Goal: Transaction & Acquisition: Download file/media

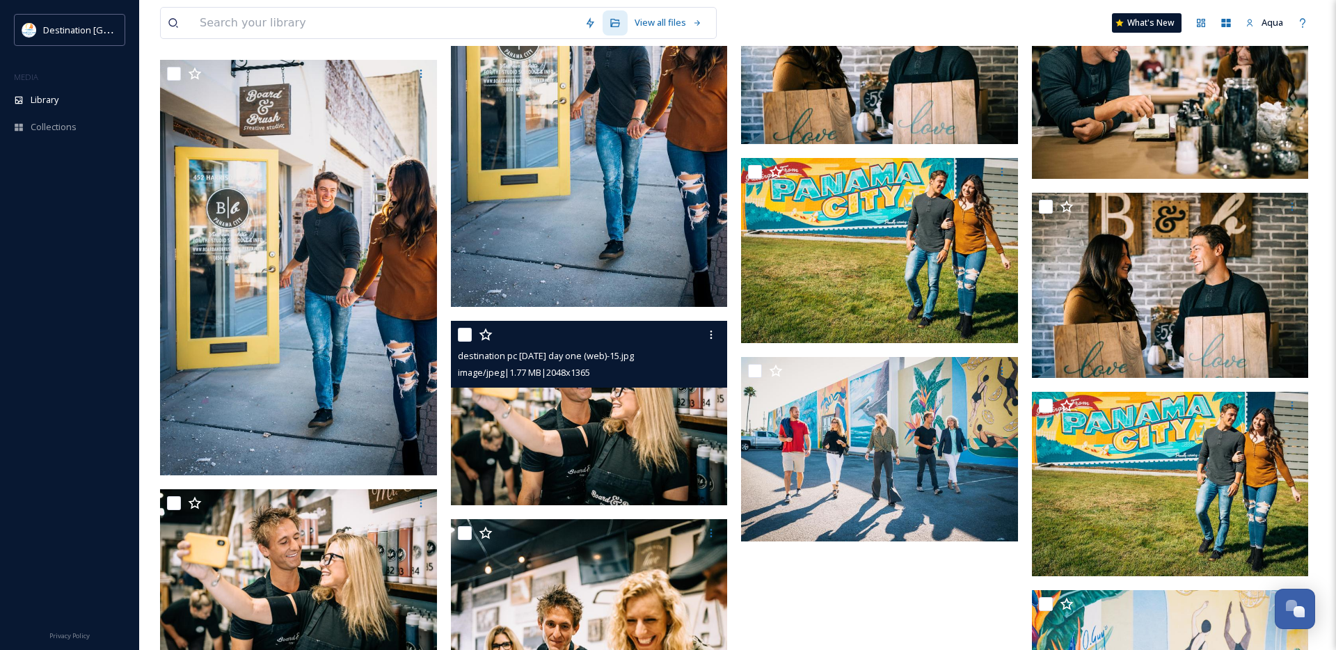
scroll to position [41983, 0]
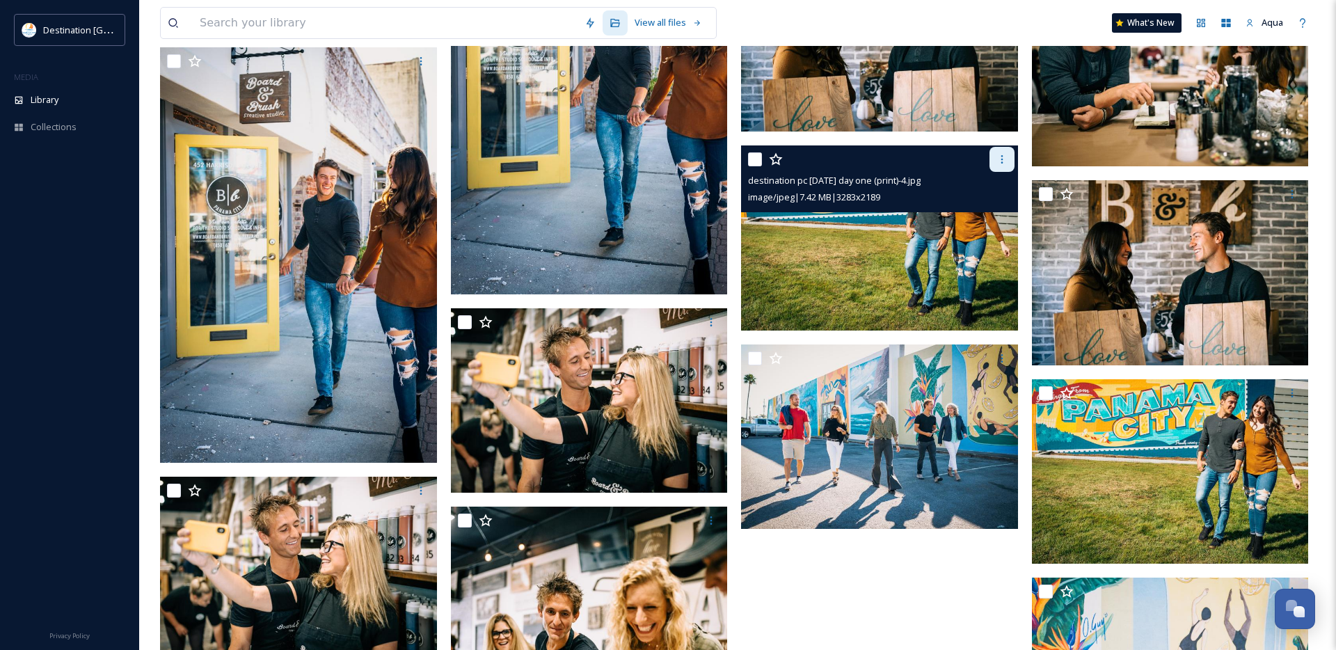
click at [1012, 152] on div at bounding box center [1002, 159] width 25 height 25
click at [987, 217] on span "Download" at bounding box center [985, 217] width 42 height 13
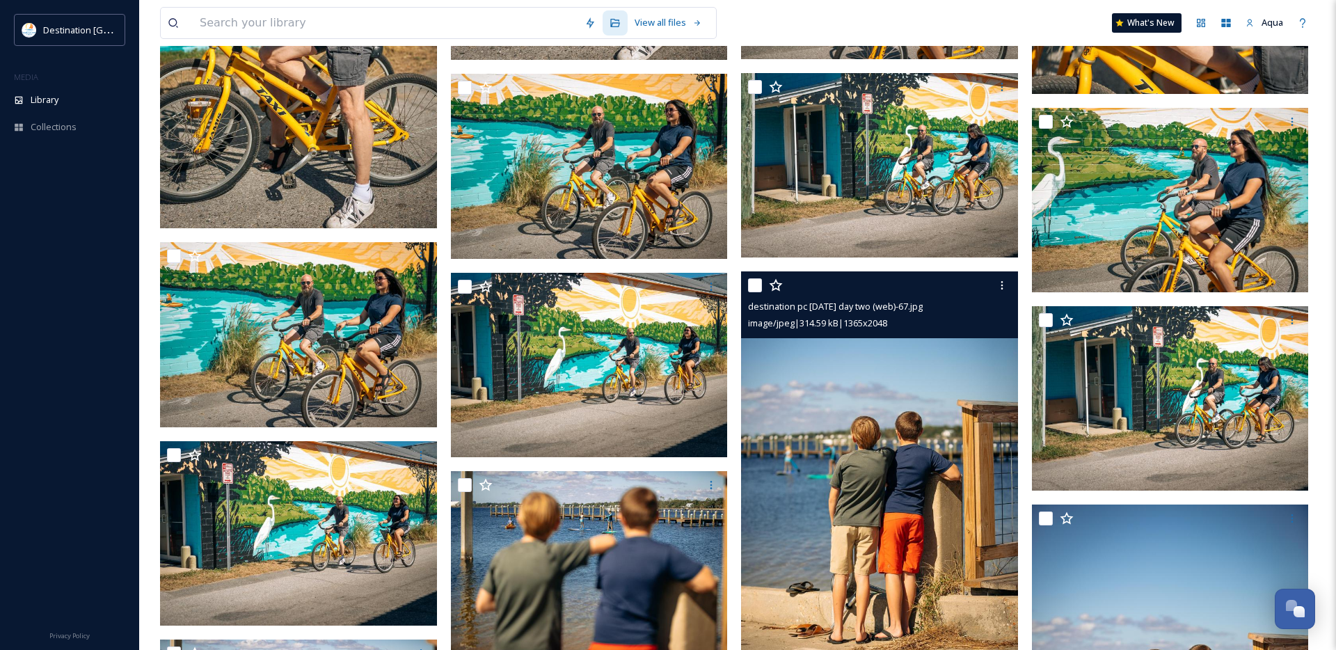
scroll to position [23147, 0]
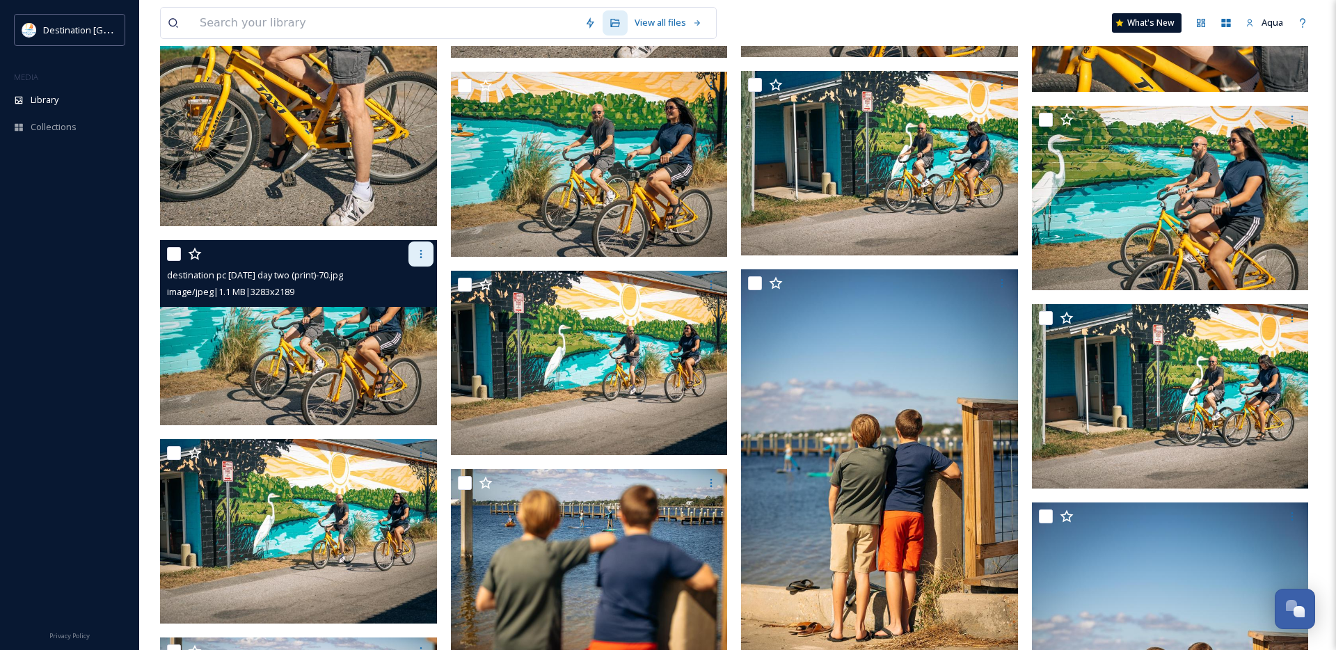
click at [418, 254] on icon at bounding box center [420, 253] width 11 height 11
click at [406, 308] on span "Download" at bounding box center [404, 311] width 42 height 13
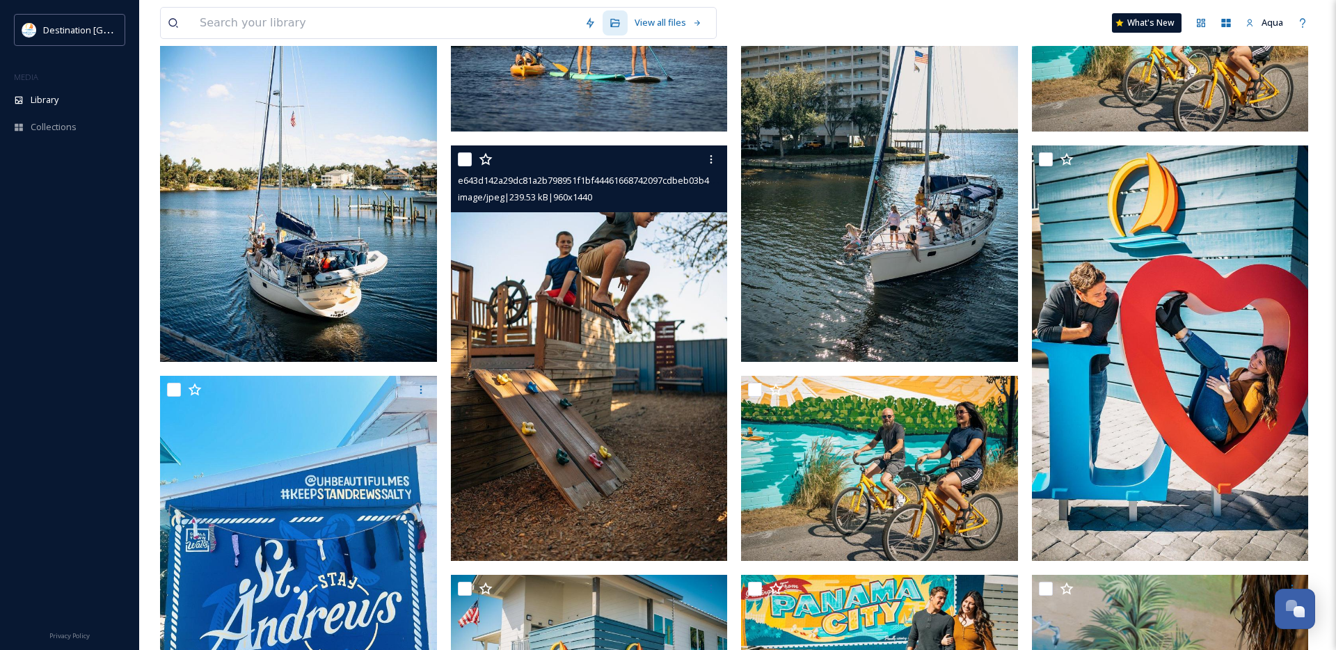
scroll to position [0, 0]
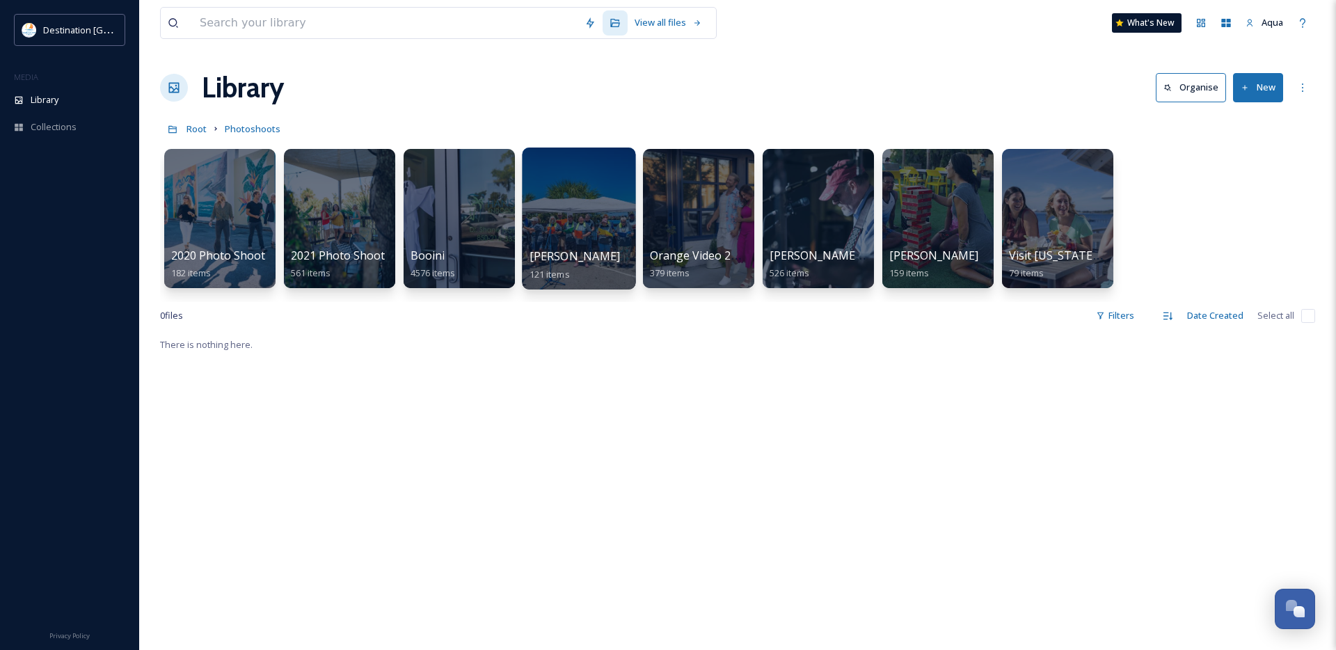
click at [614, 221] on div at bounding box center [578, 219] width 113 height 142
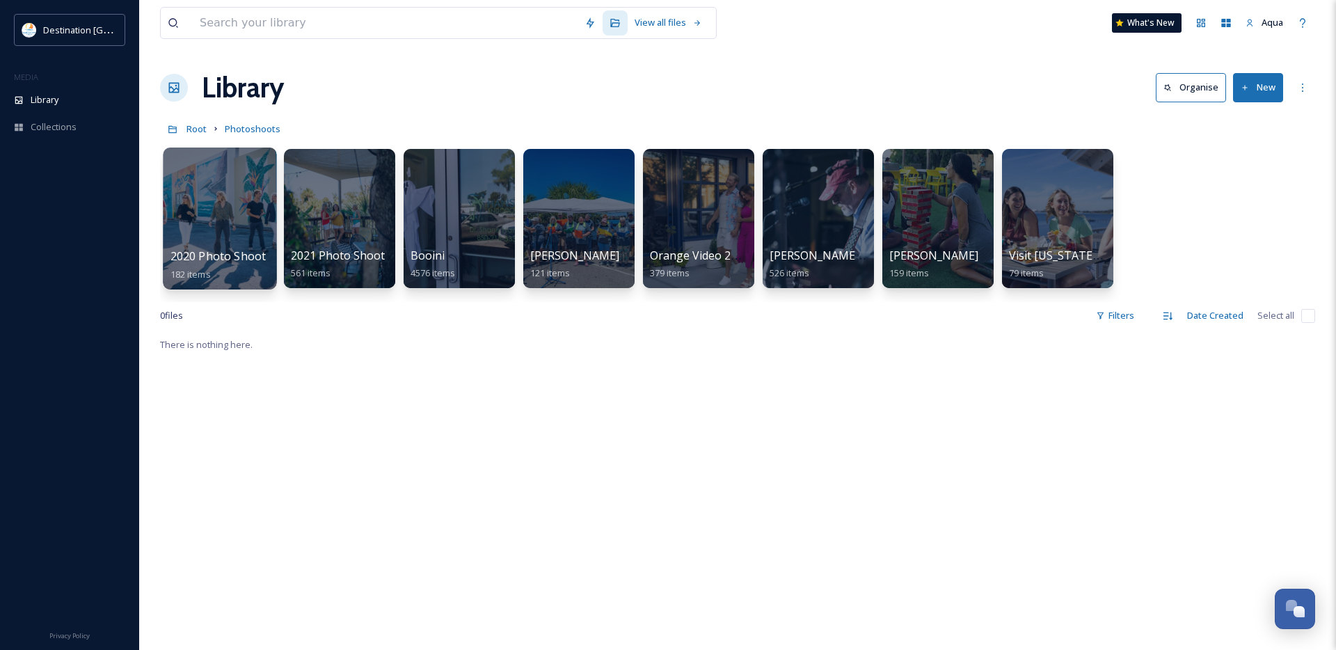
click at [226, 228] on div at bounding box center [219, 219] width 113 height 142
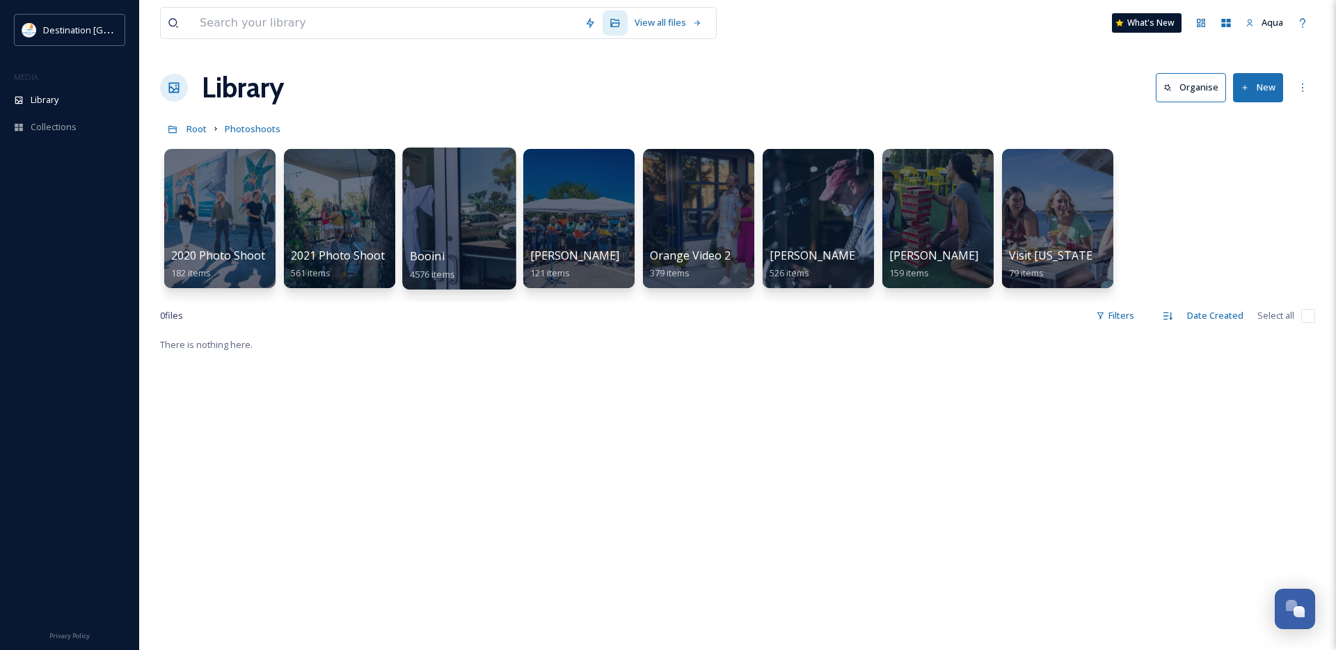
click at [426, 213] on div at bounding box center [458, 219] width 113 height 142
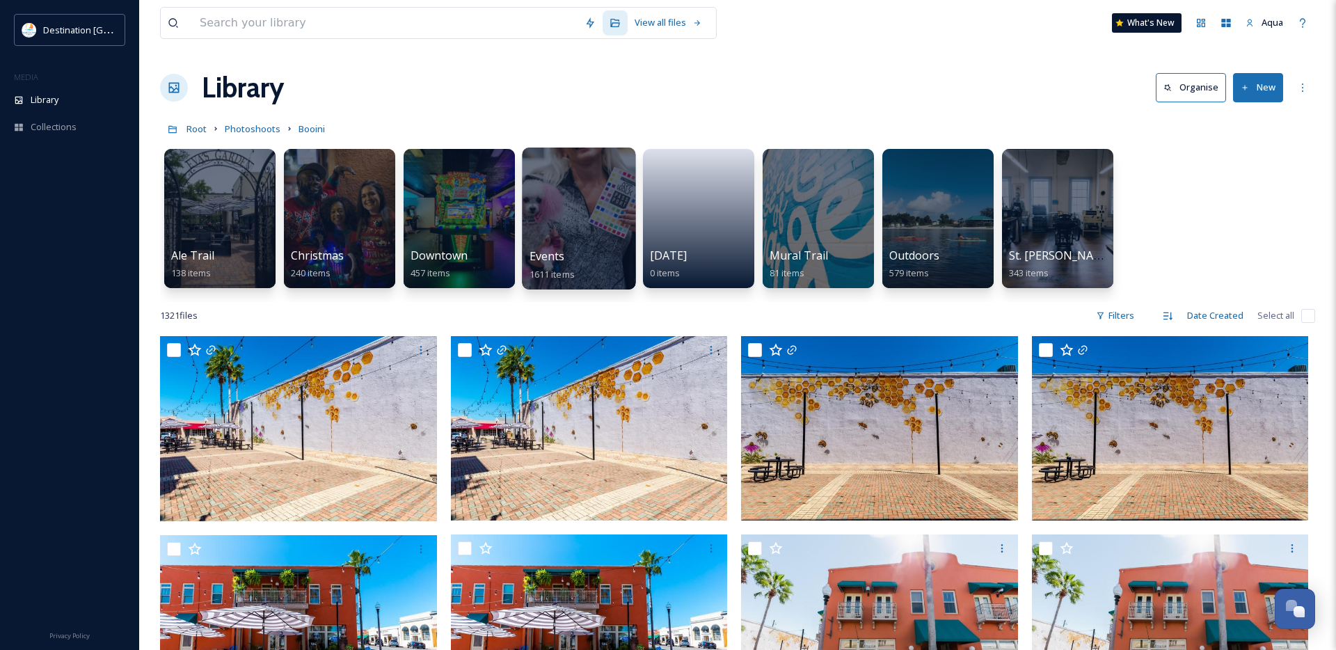
click at [567, 230] on div at bounding box center [578, 219] width 113 height 142
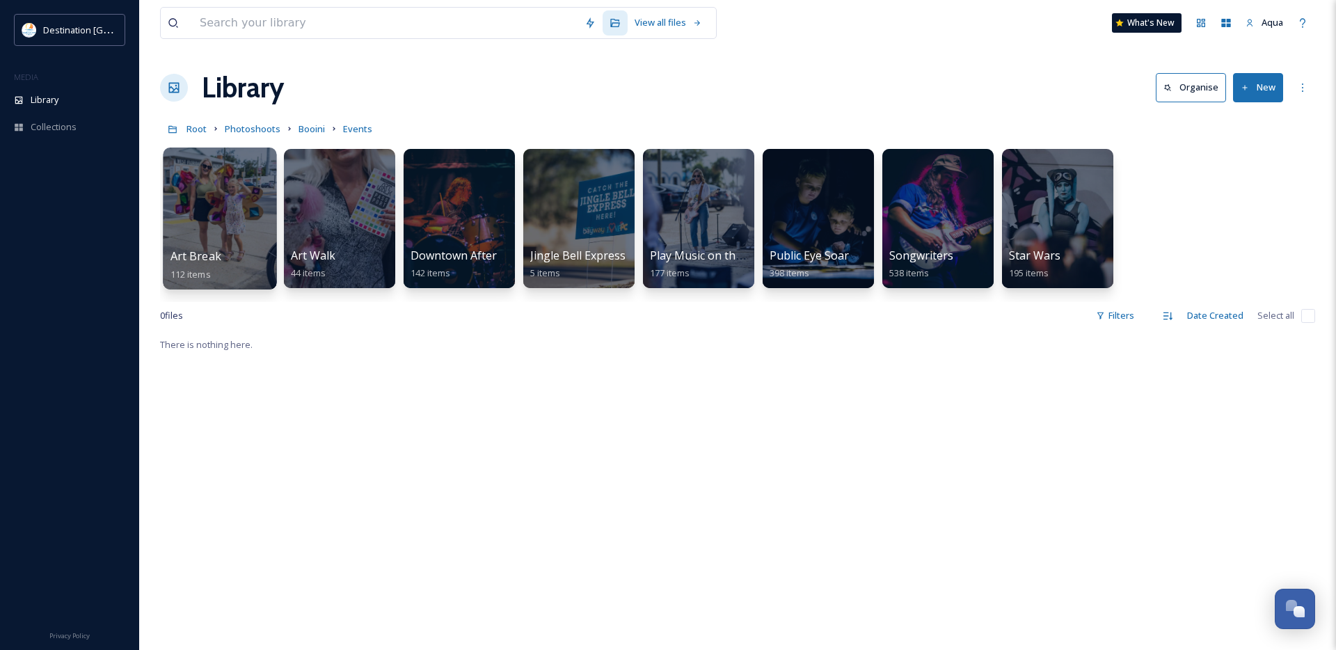
click at [213, 228] on div at bounding box center [219, 219] width 113 height 142
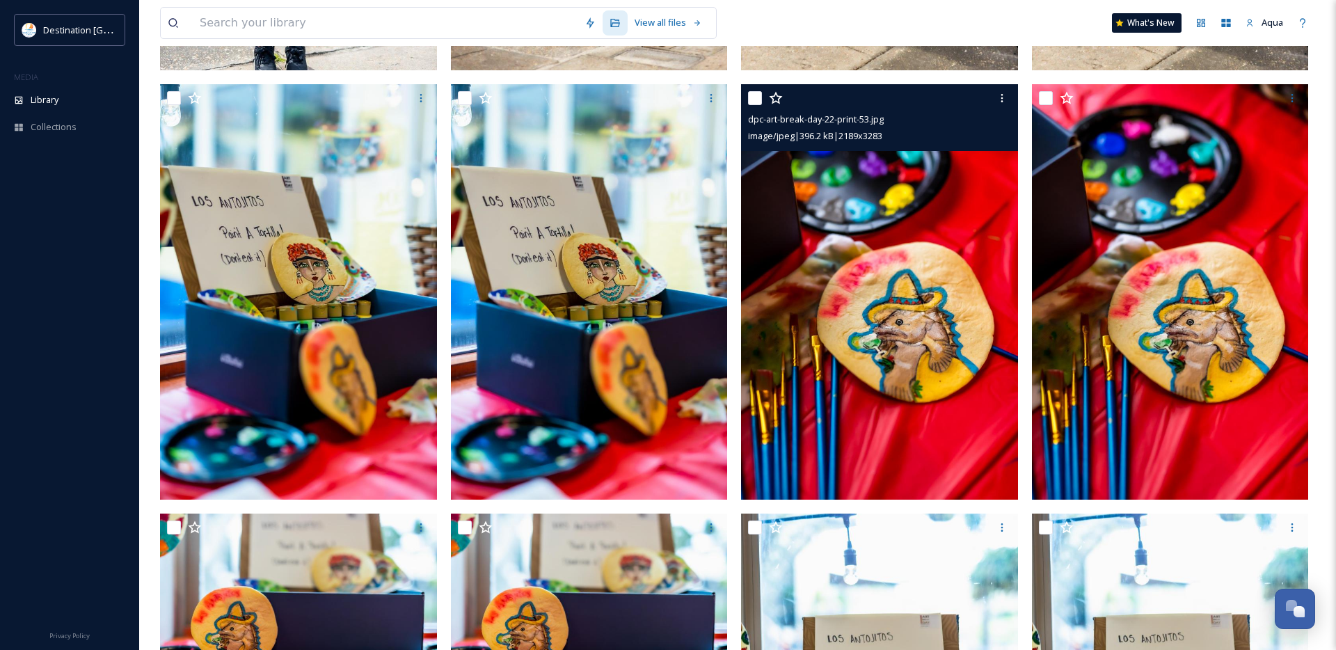
scroll to position [537, 0]
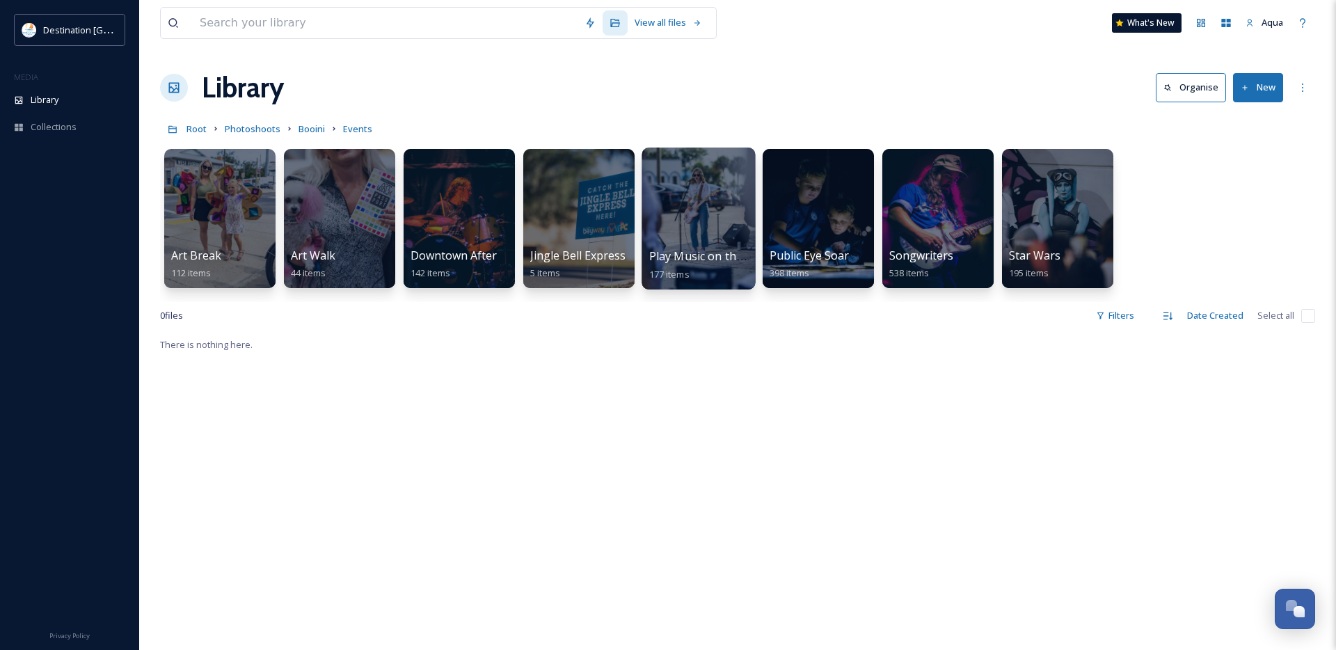
click at [715, 209] on div at bounding box center [698, 219] width 113 height 142
click at [817, 225] on div at bounding box center [817, 219] width 113 height 142
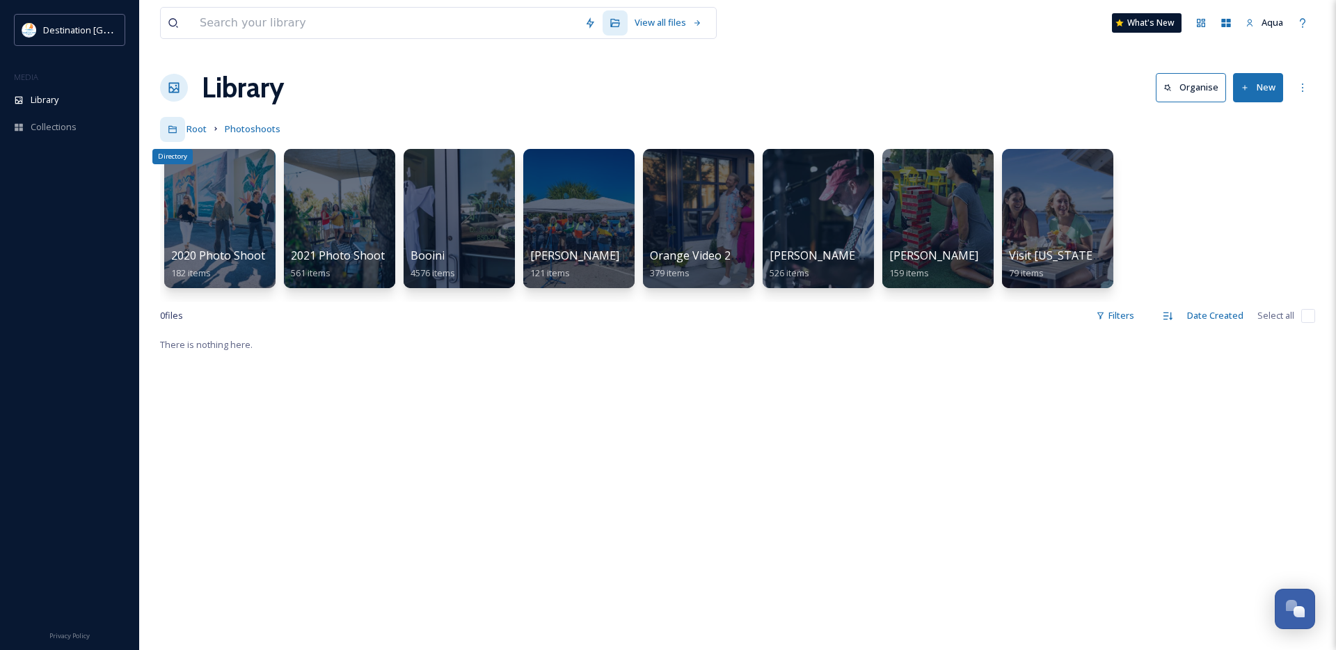
click at [184, 124] on div "Directory" at bounding box center [172, 129] width 25 height 25
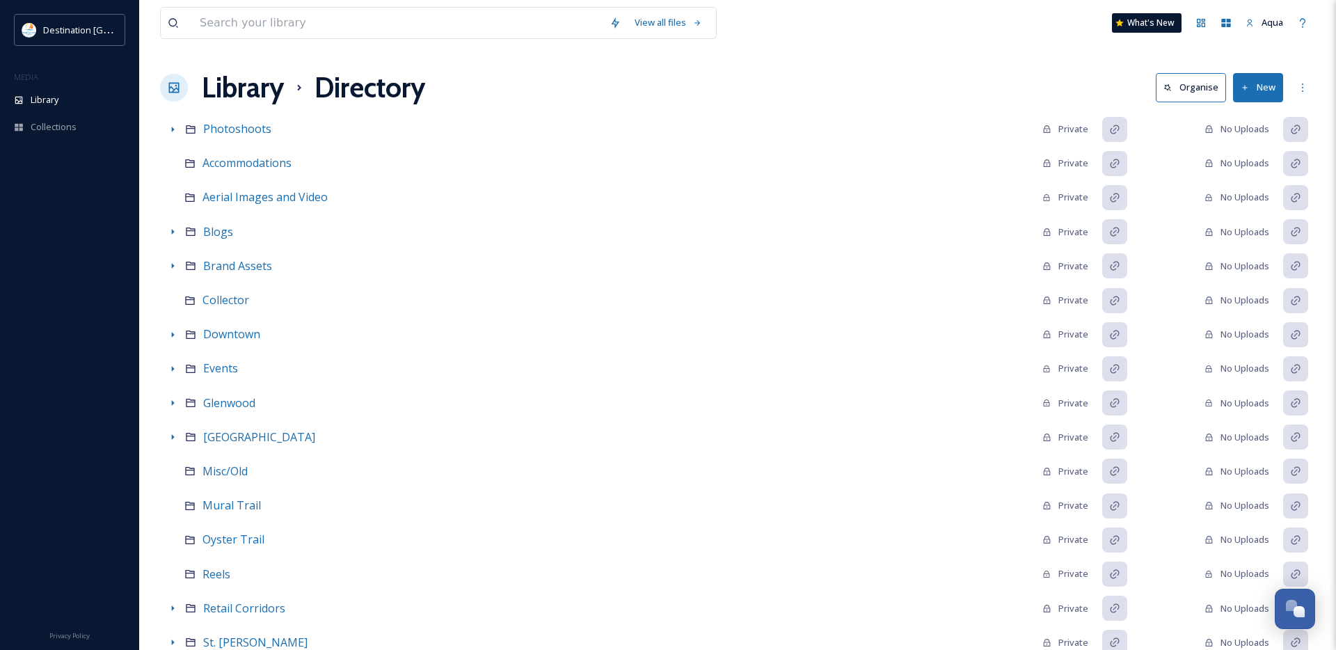
click at [167, 96] on div at bounding box center [174, 88] width 28 height 28
click at [175, 88] on icon at bounding box center [174, 88] width 10 height 10
click at [44, 99] on span "Library" at bounding box center [45, 99] width 28 height 13
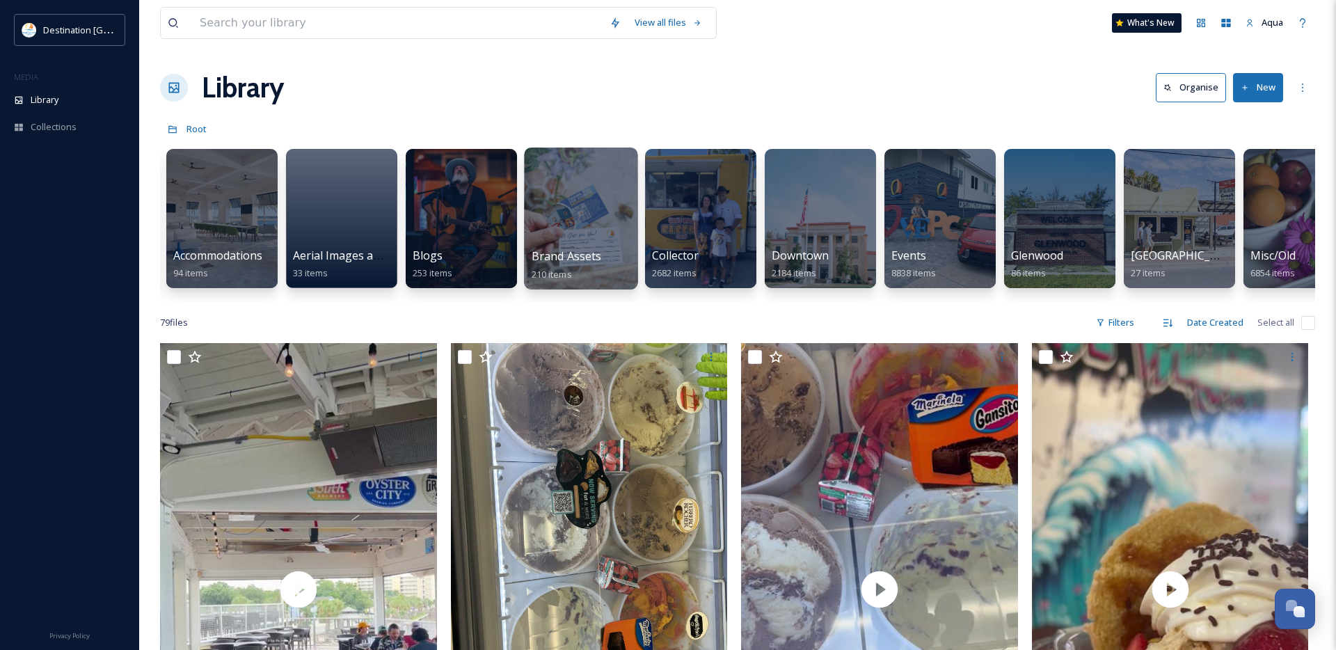
scroll to position [0, 117]
click at [443, 223] on div at bounding box center [461, 219] width 113 height 142
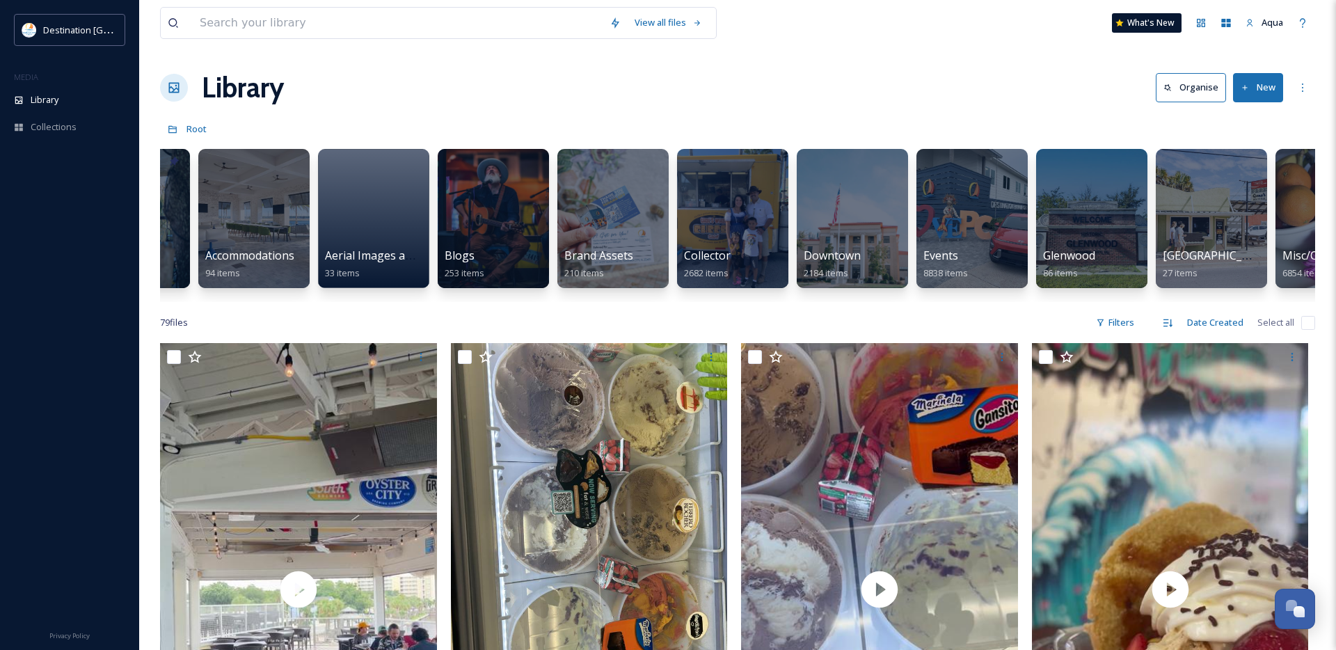
scroll to position [0, 111]
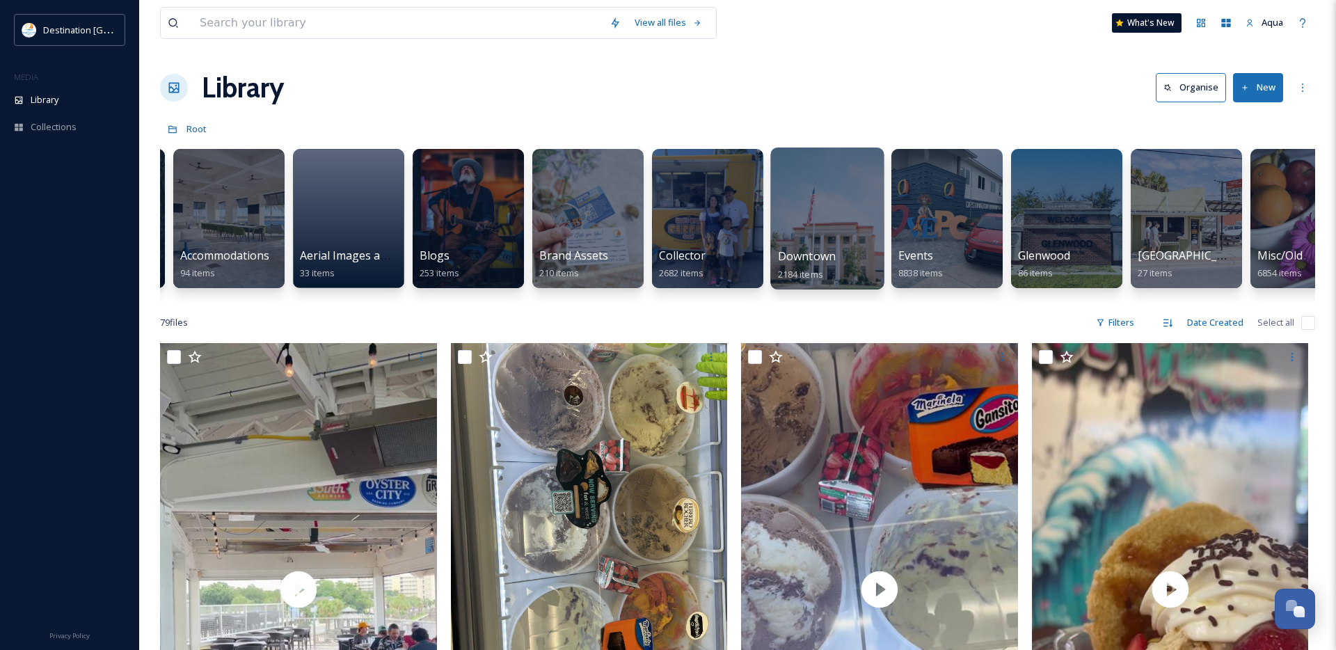
click at [842, 232] on div at bounding box center [826, 219] width 113 height 142
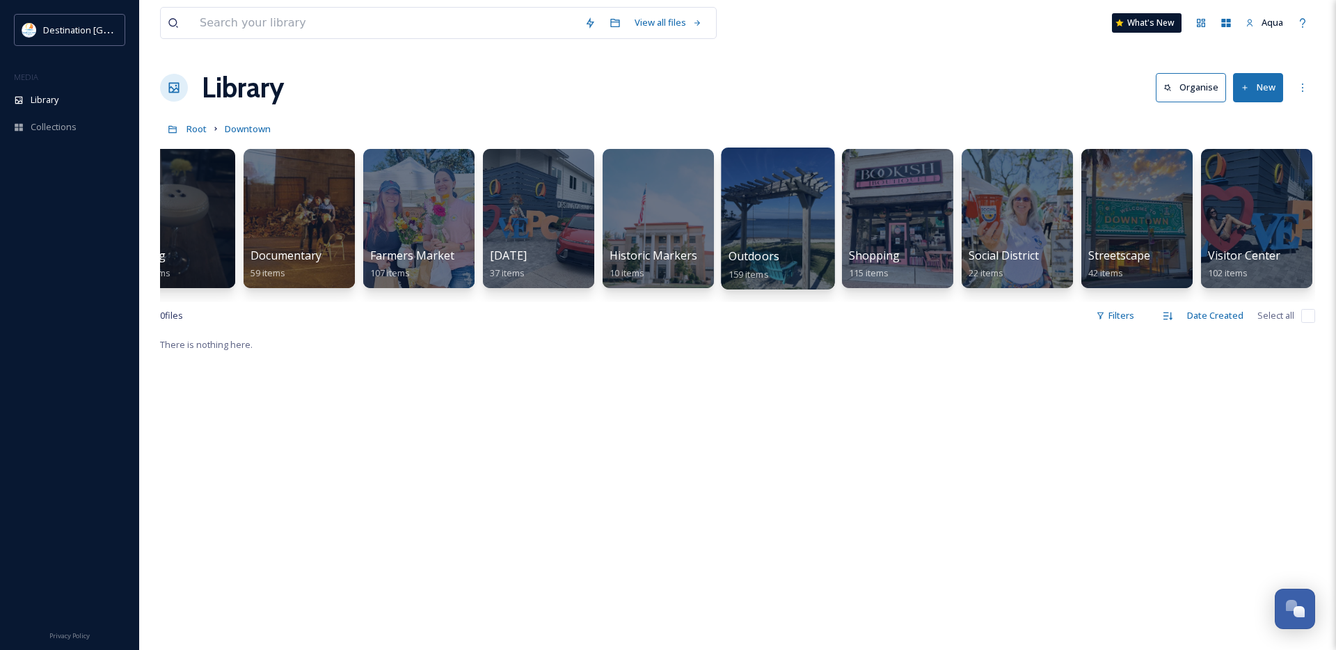
scroll to position [0, 281]
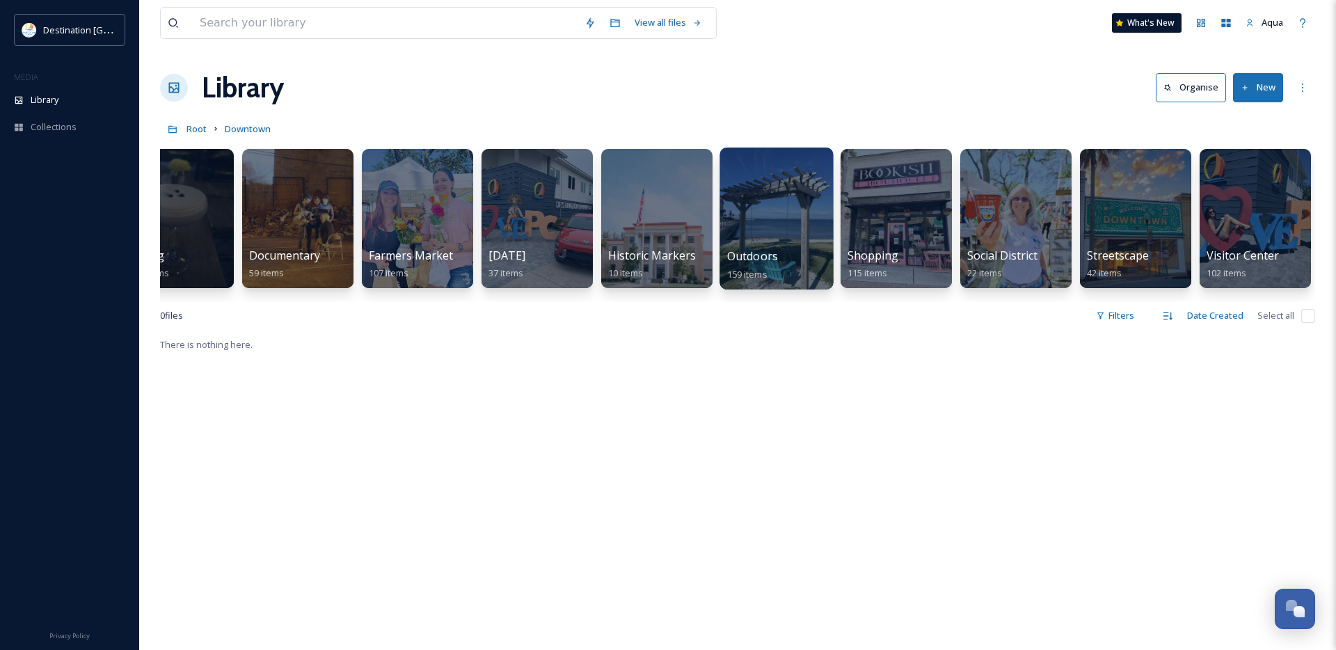
click at [740, 239] on div at bounding box center [776, 219] width 113 height 142
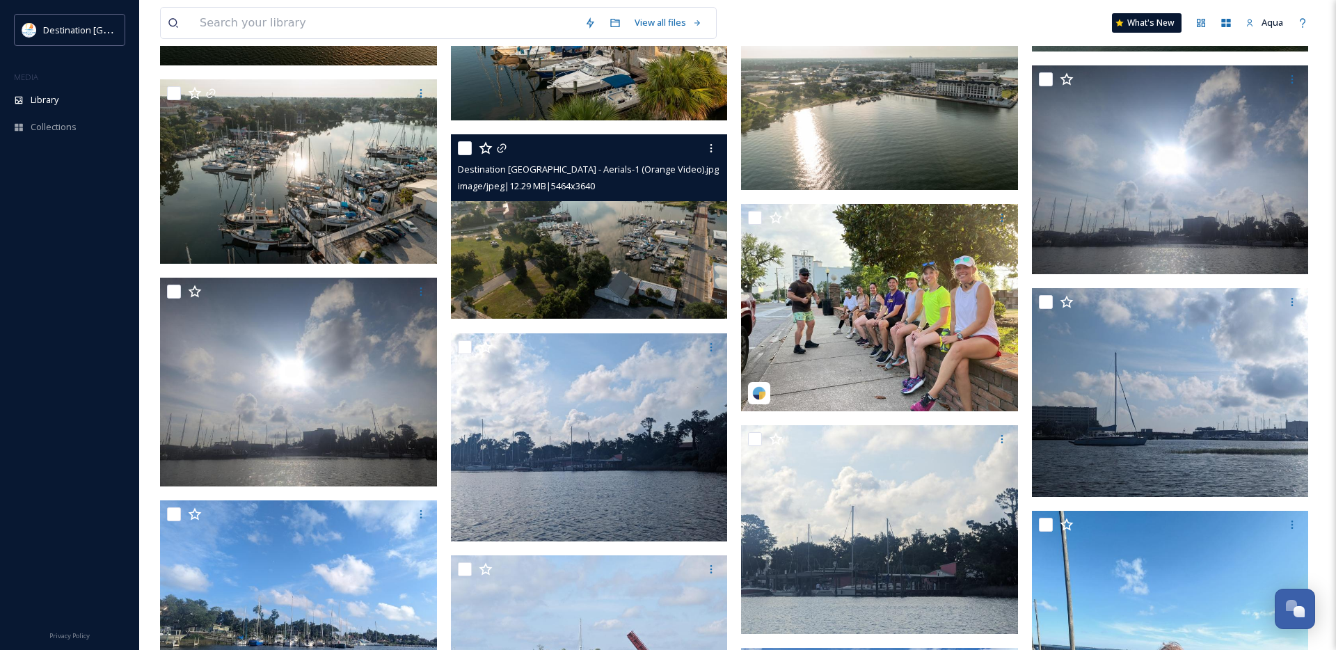
scroll to position [2063, 0]
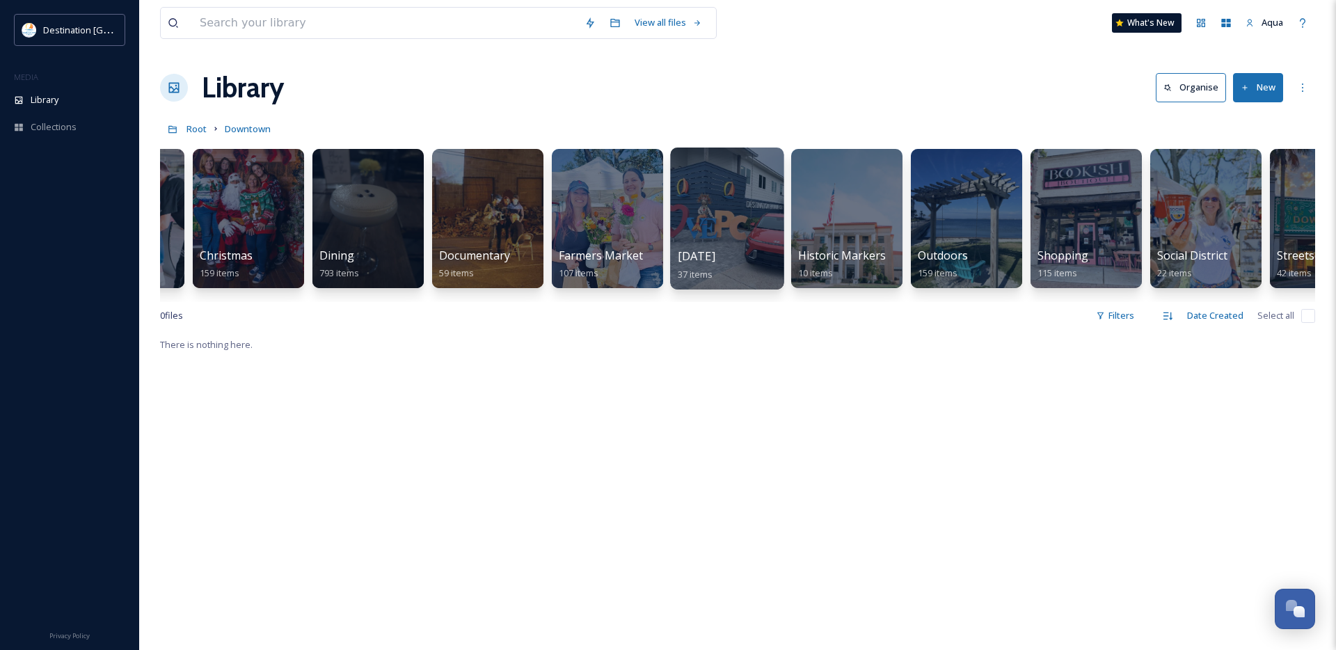
scroll to position [0, 93]
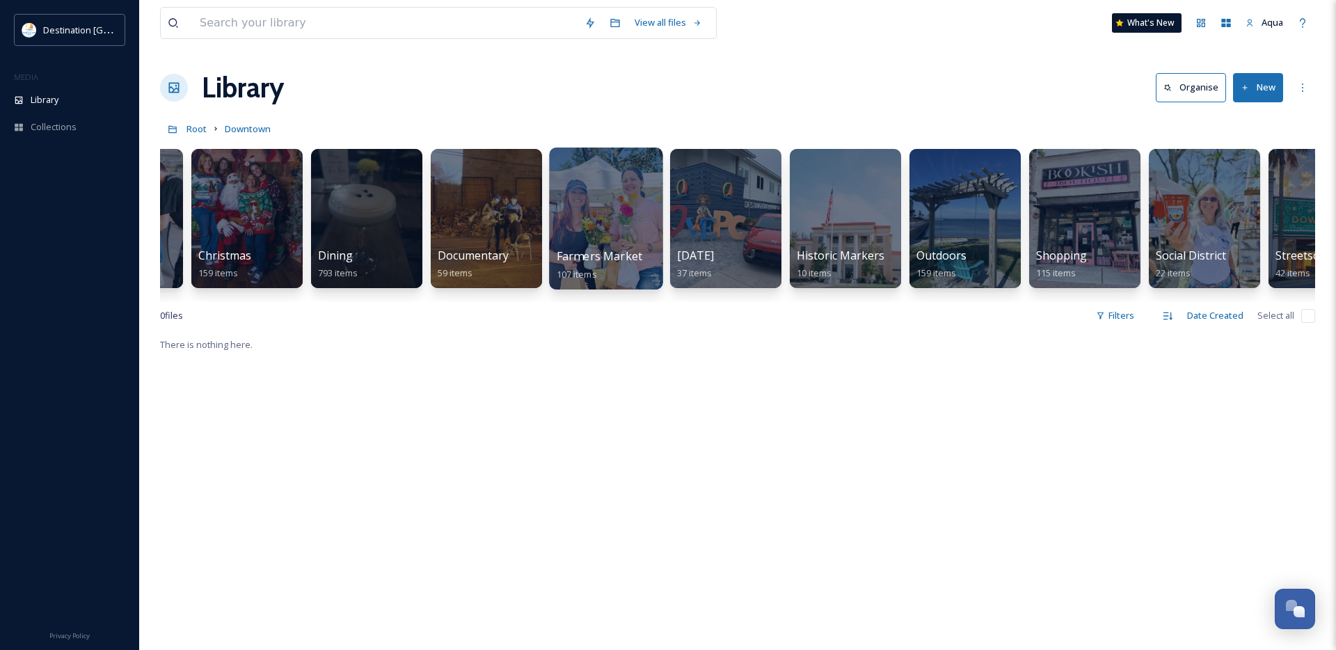
click at [601, 236] on div at bounding box center [605, 219] width 113 height 142
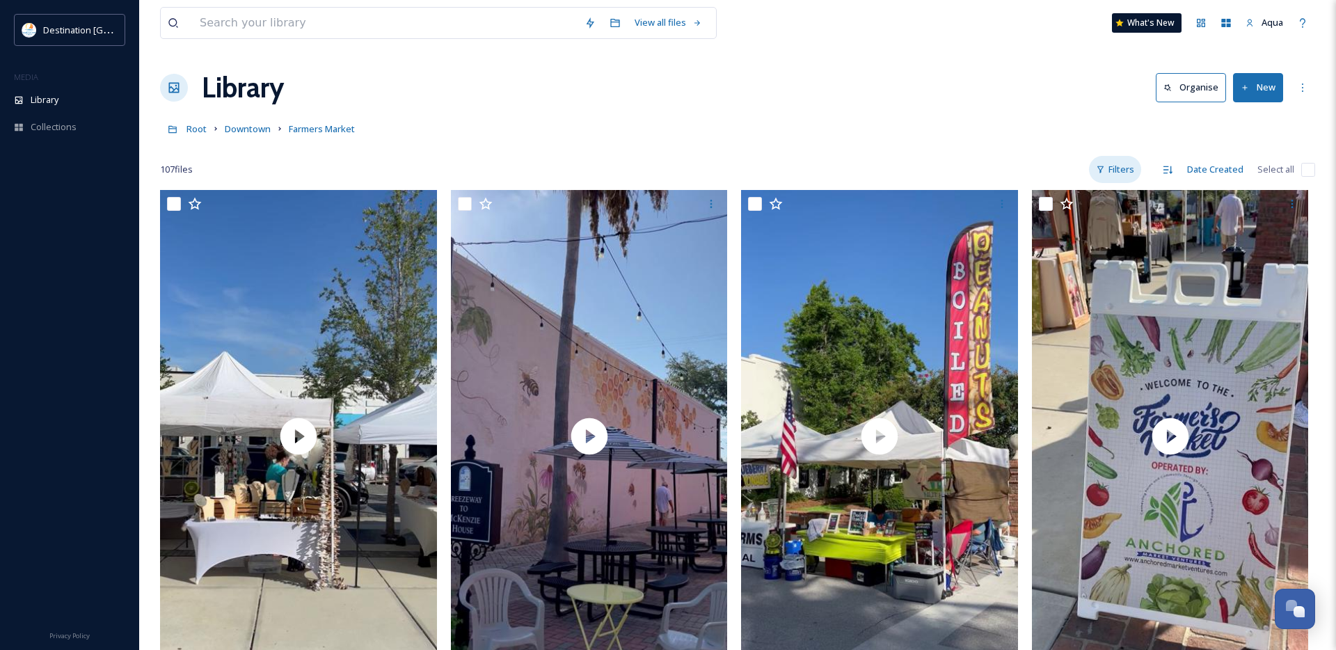
click at [1096, 167] on div "Filters" at bounding box center [1115, 169] width 52 height 27
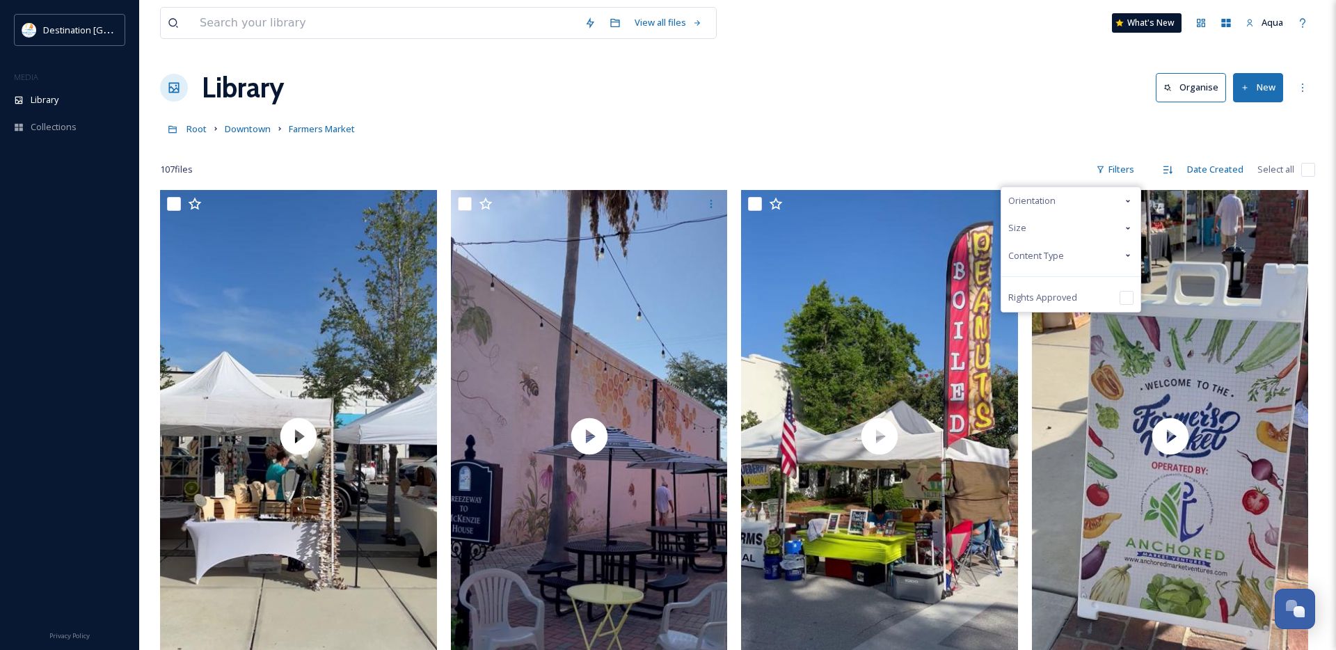
click at [1067, 258] on div "Content Type" at bounding box center [1070, 255] width 139 height 27
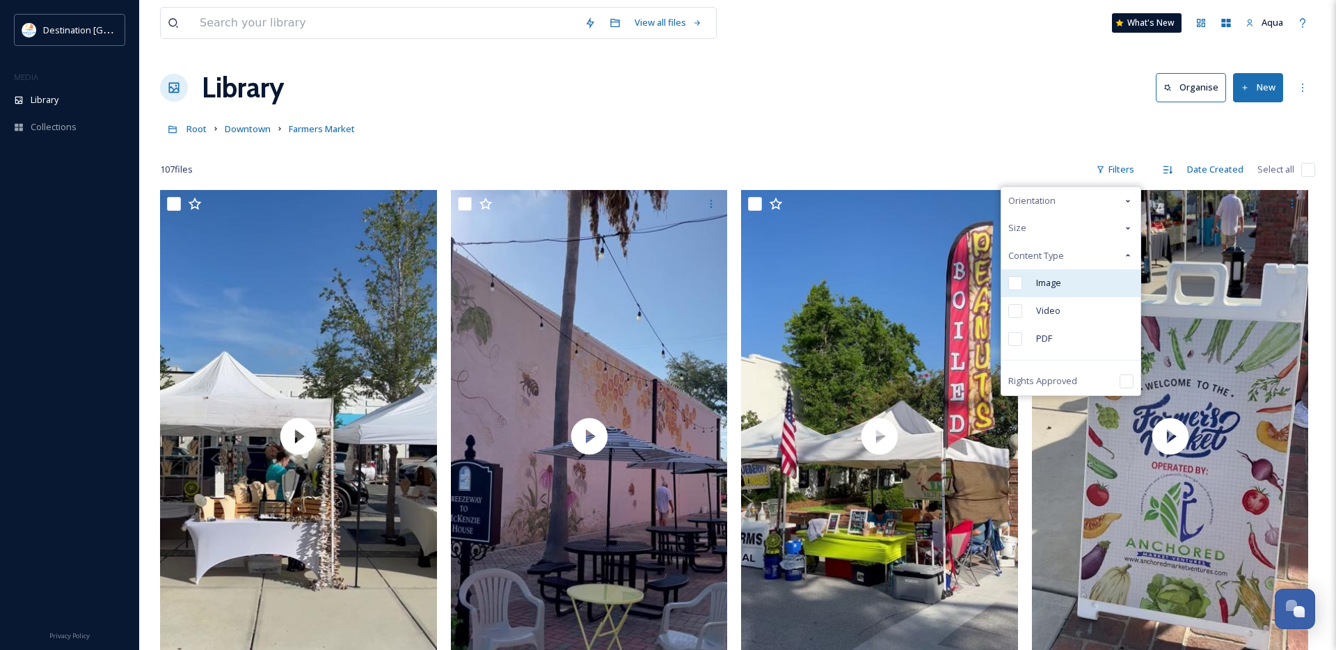
click at [1051, 283] on span "Image" at bounding box center [1048, 282] width 25 height 13
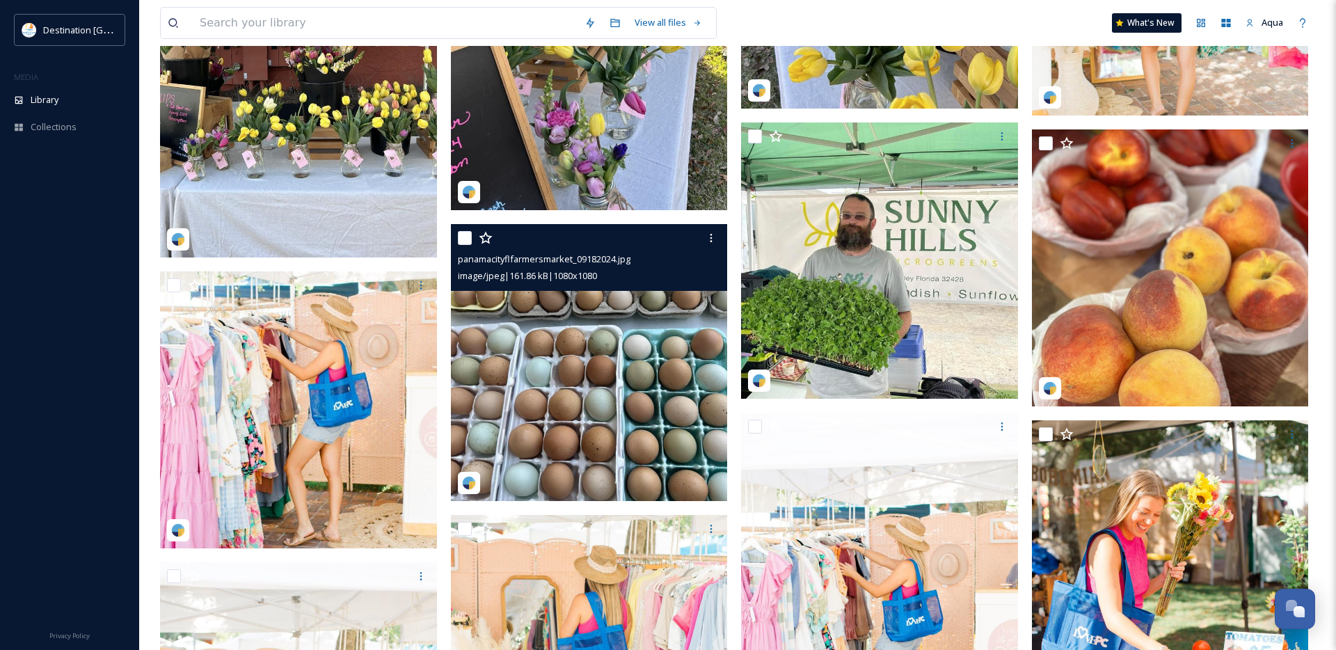
scroll to position [4976, 0]
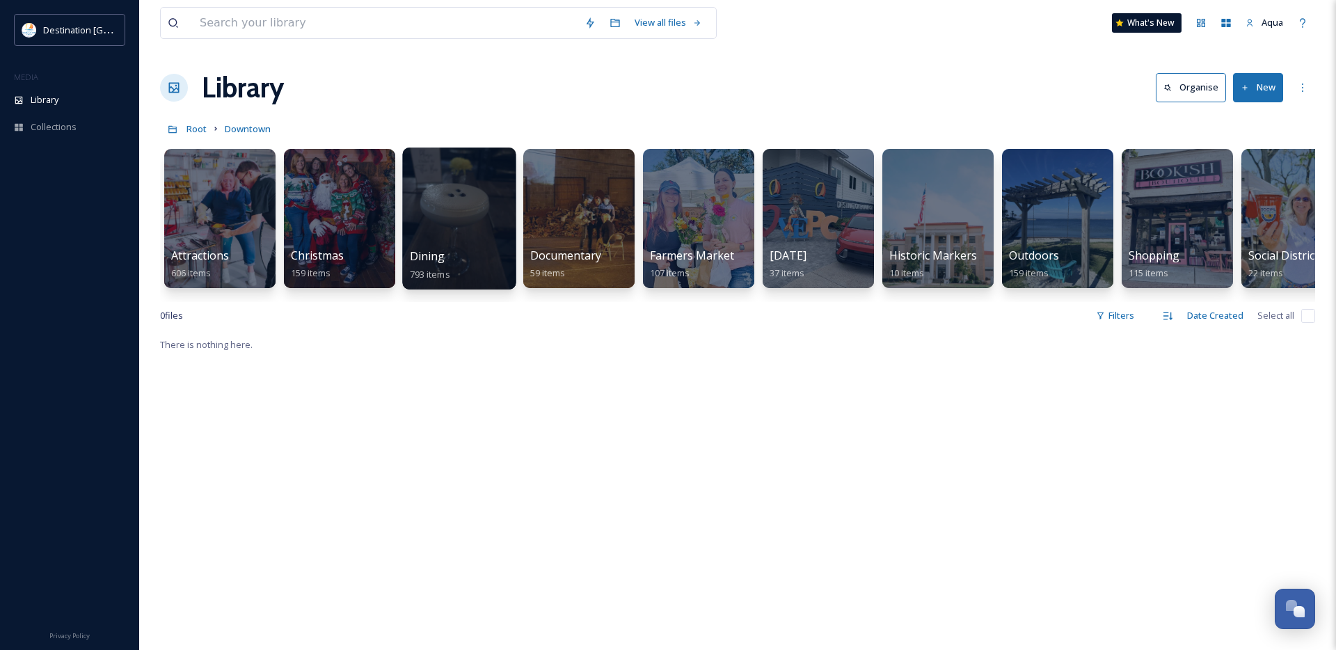
click at [449, 208] on div at bounding box center [458, 219] width 113 height 142
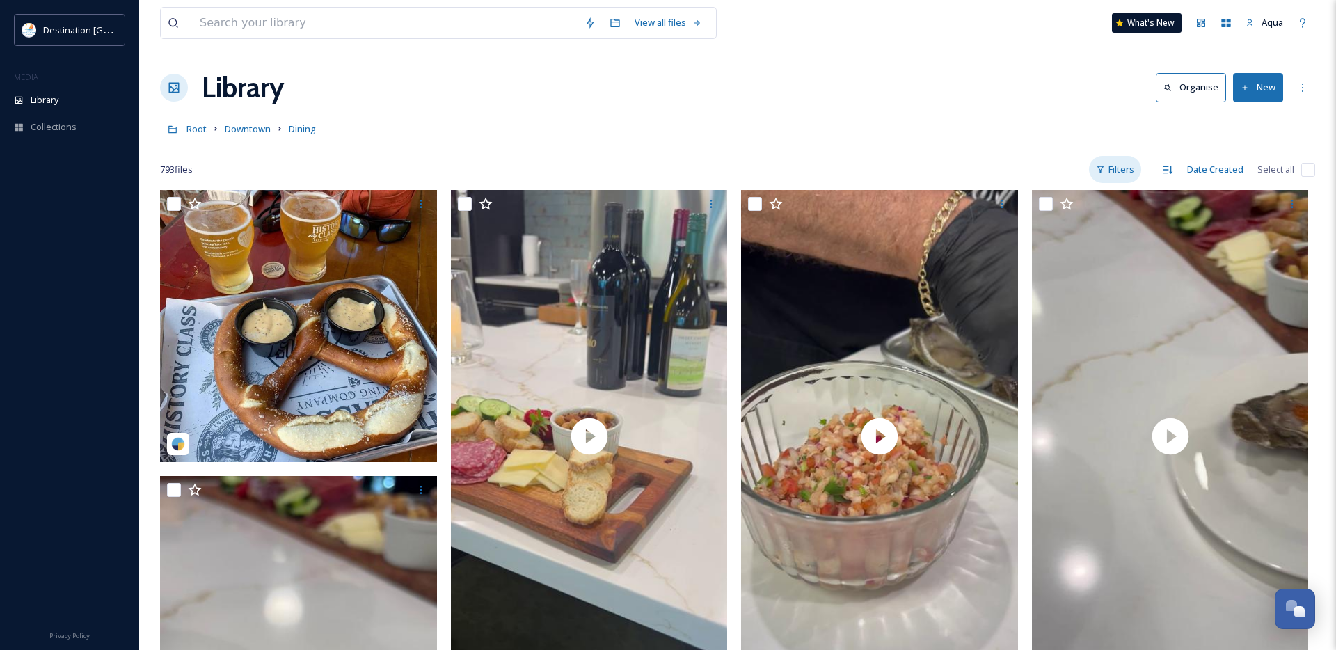
click at [1118, 164] on div "Filters" at bounding box center [1115, 169] width 52 height 27
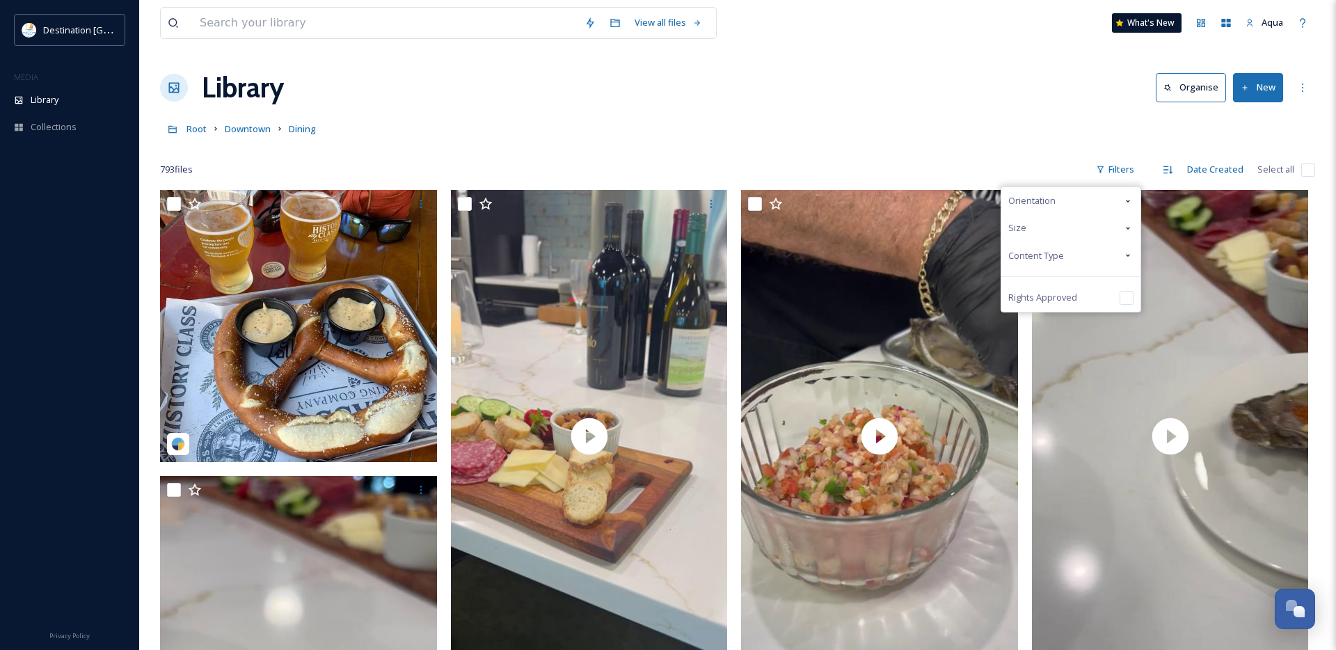
click at [1040, 249] on span "Content Type" at bounding box center [1036, 255] width 56 height 13
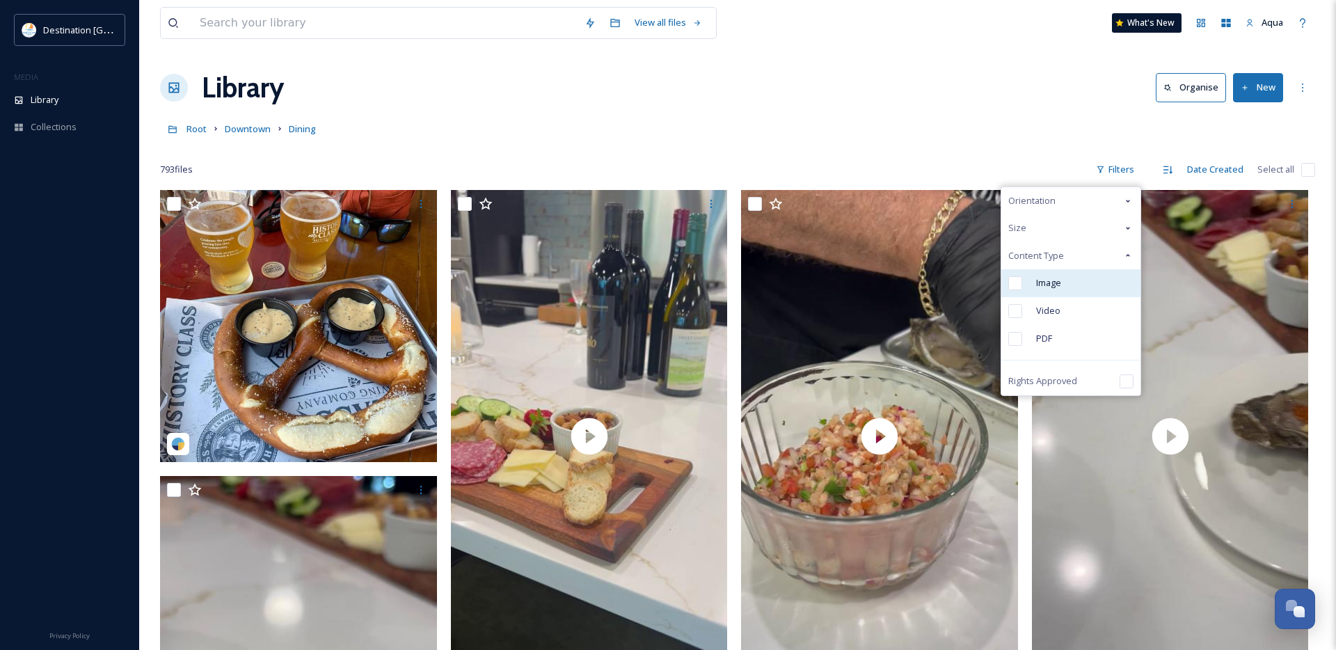
click at [1045, 285] on span "Image" at bounding box center [1048, 282] width 25 height 13
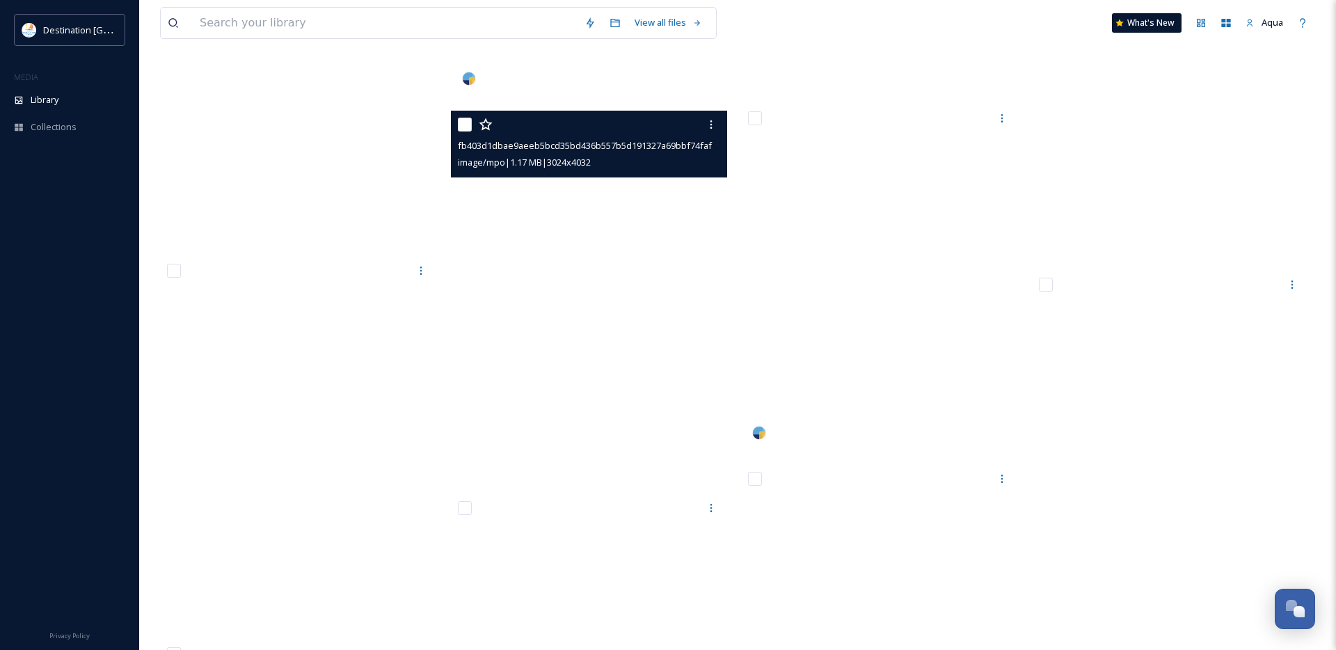
scroll to position [35046, 0]
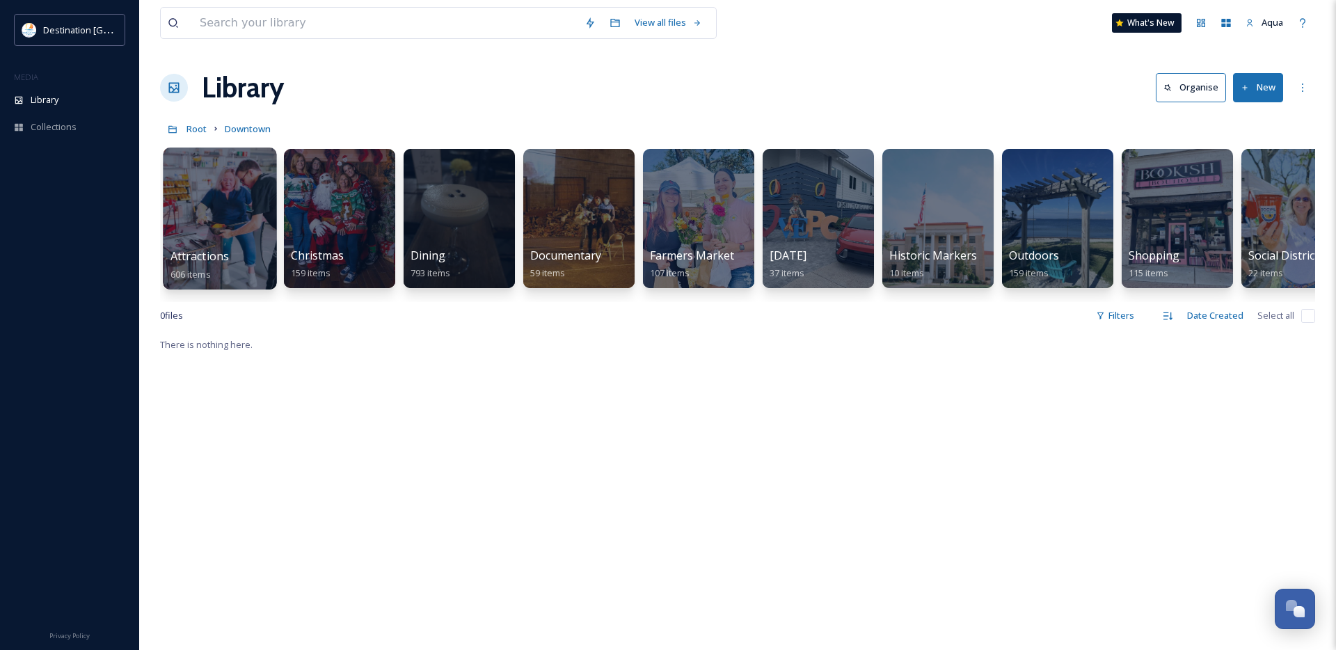
click at [235, 227] on div at bounding box center [219, 219] width 113 height 142
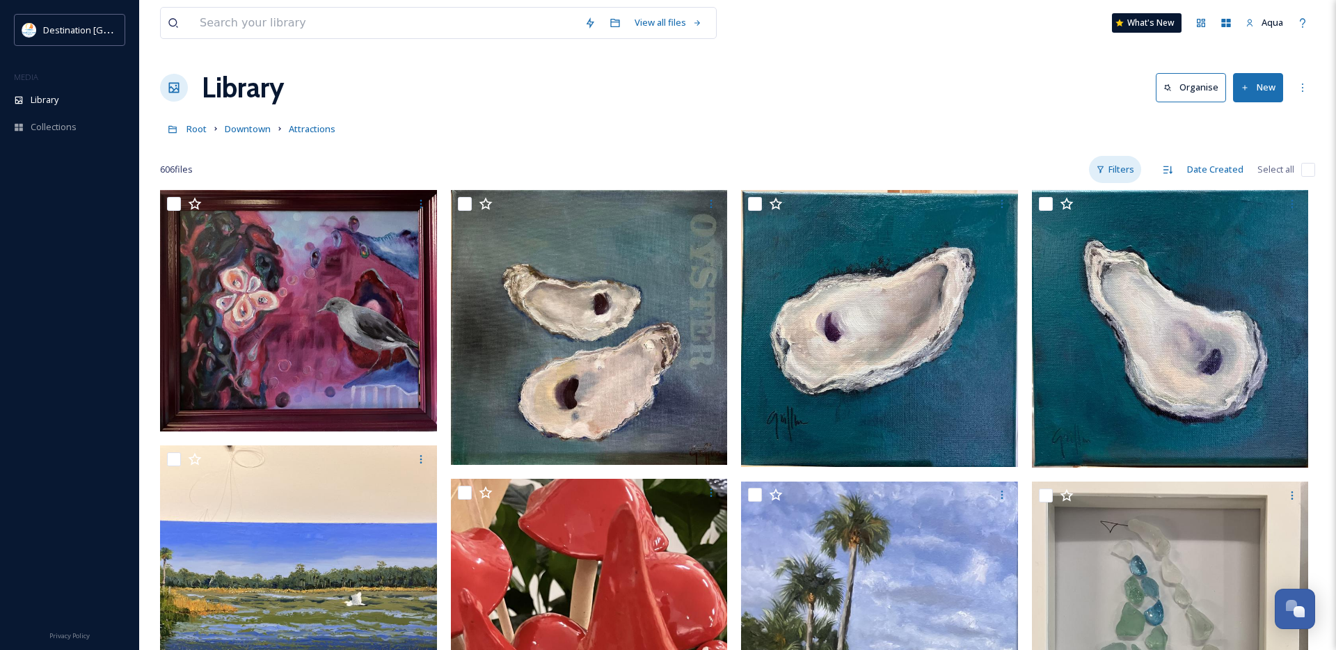
click at [1113, 170] on div "Filters" at bounding box center [1115, 169] width 52 height 27
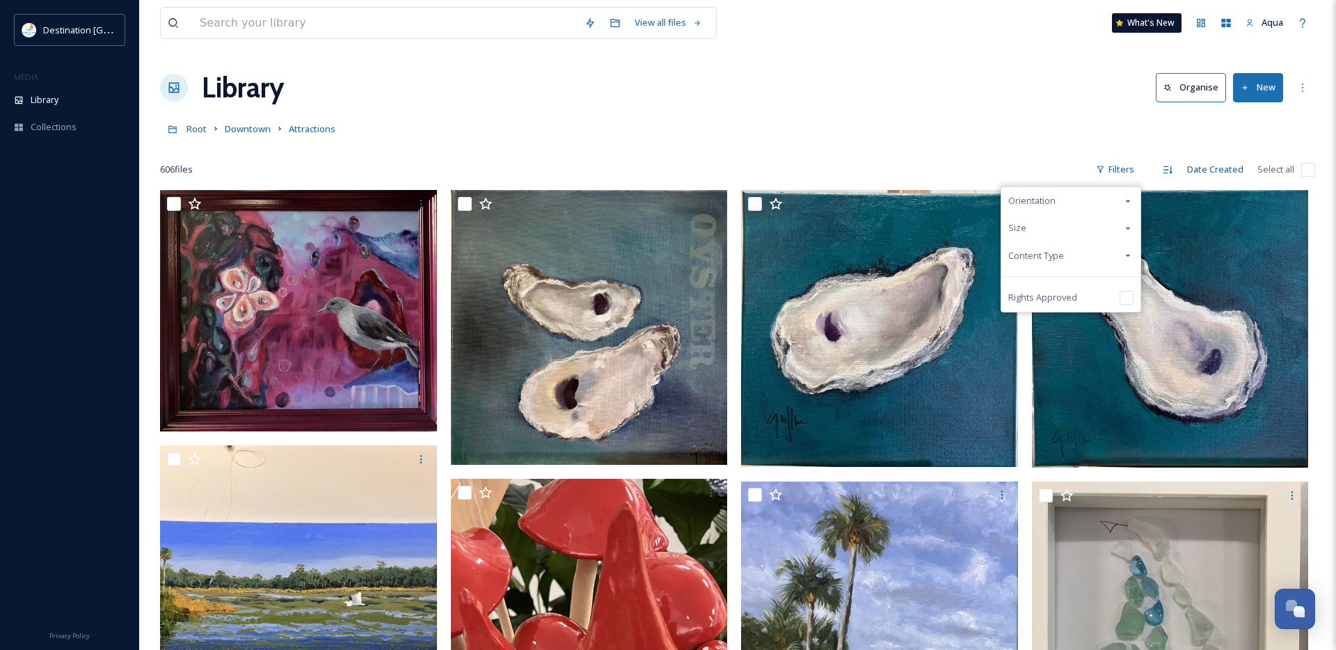
click at [1060, 256] on span "Content Type" at bounding box center [1036, 255] width 56 height 13
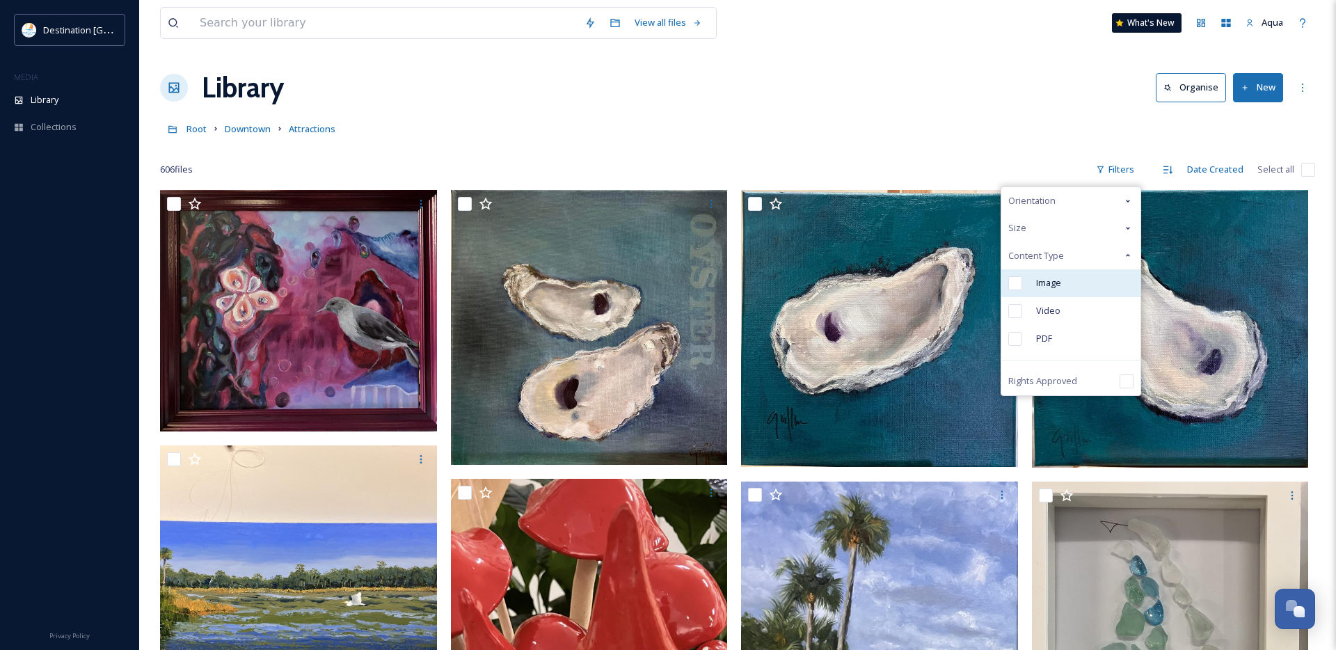
click at [1046, 281] on span "Image" at bounding box center [1048, 282] width 25 height 13
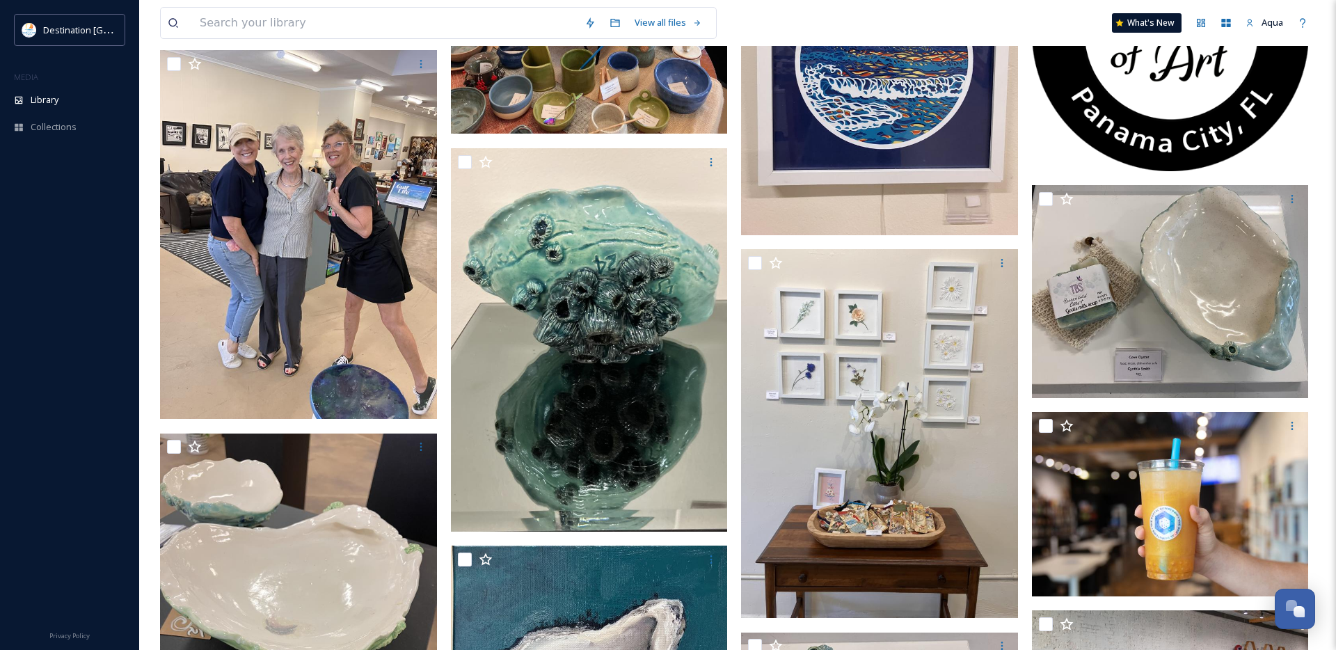
scroll to position [1442, 0]
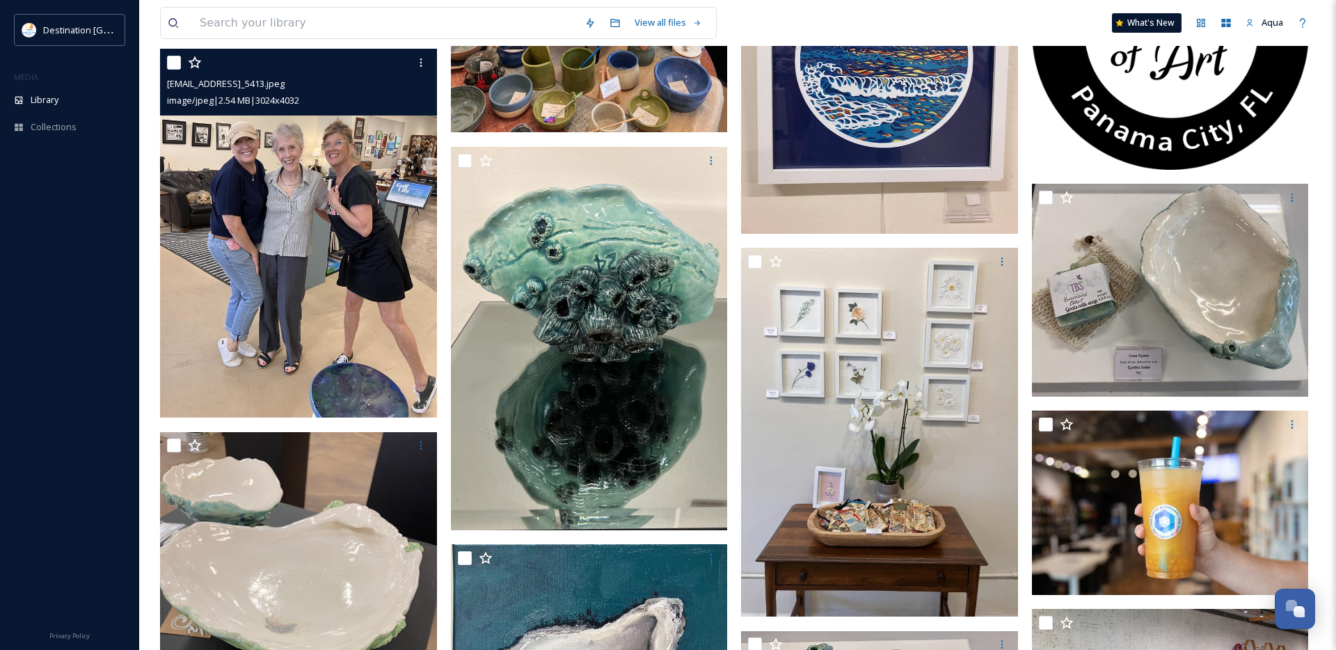
click at [326, 164] on img at bounding box center [298, 233] width 277 height 369
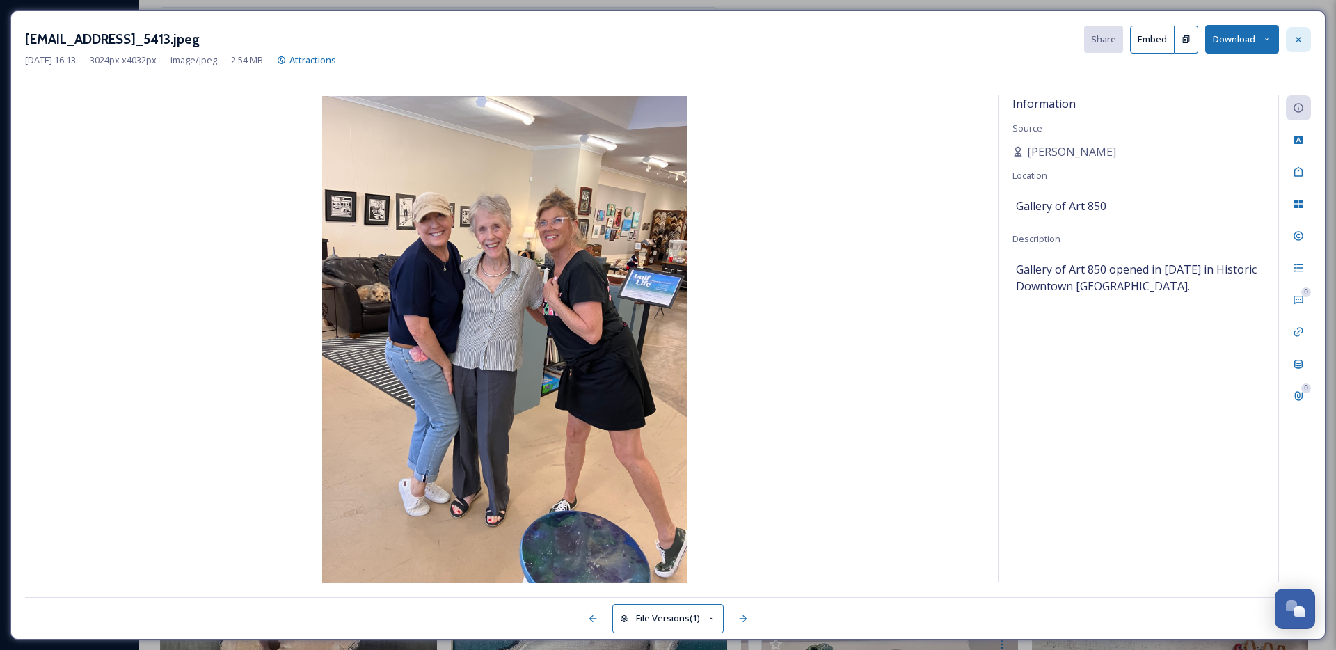
click at [1298, 37] on icon at bounding box center [1298, 39] width 11 height 11
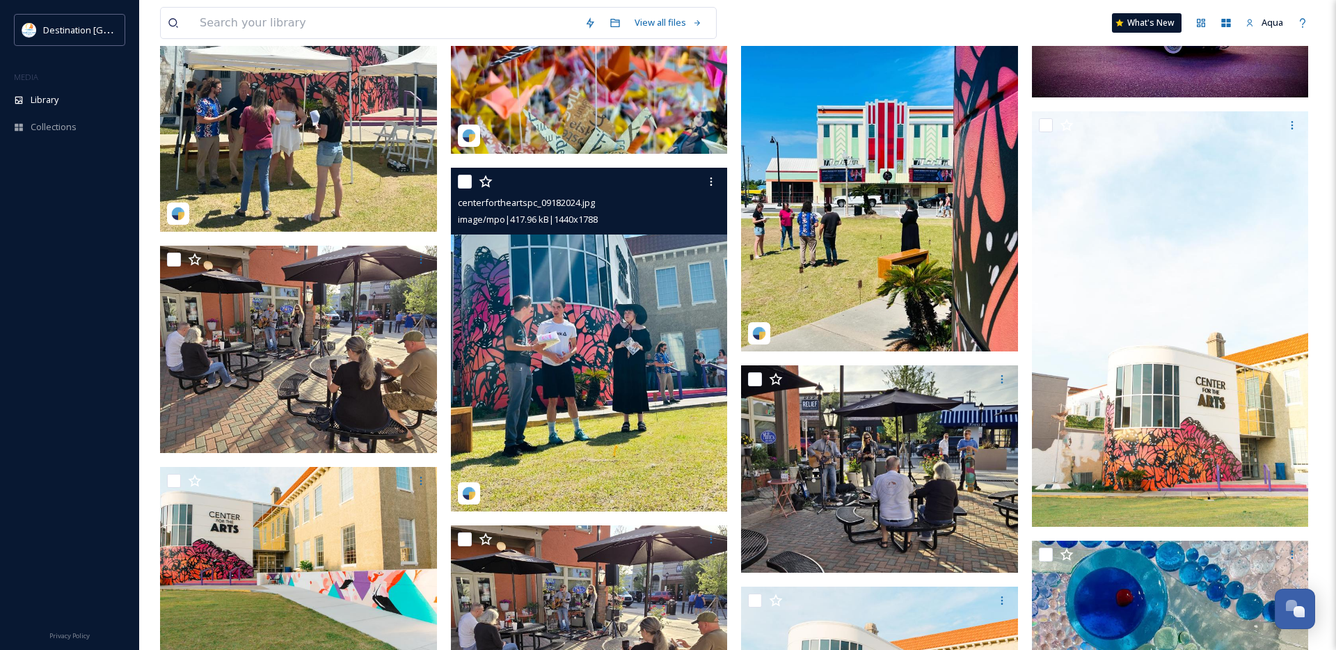
scroll to position [12740, 0]
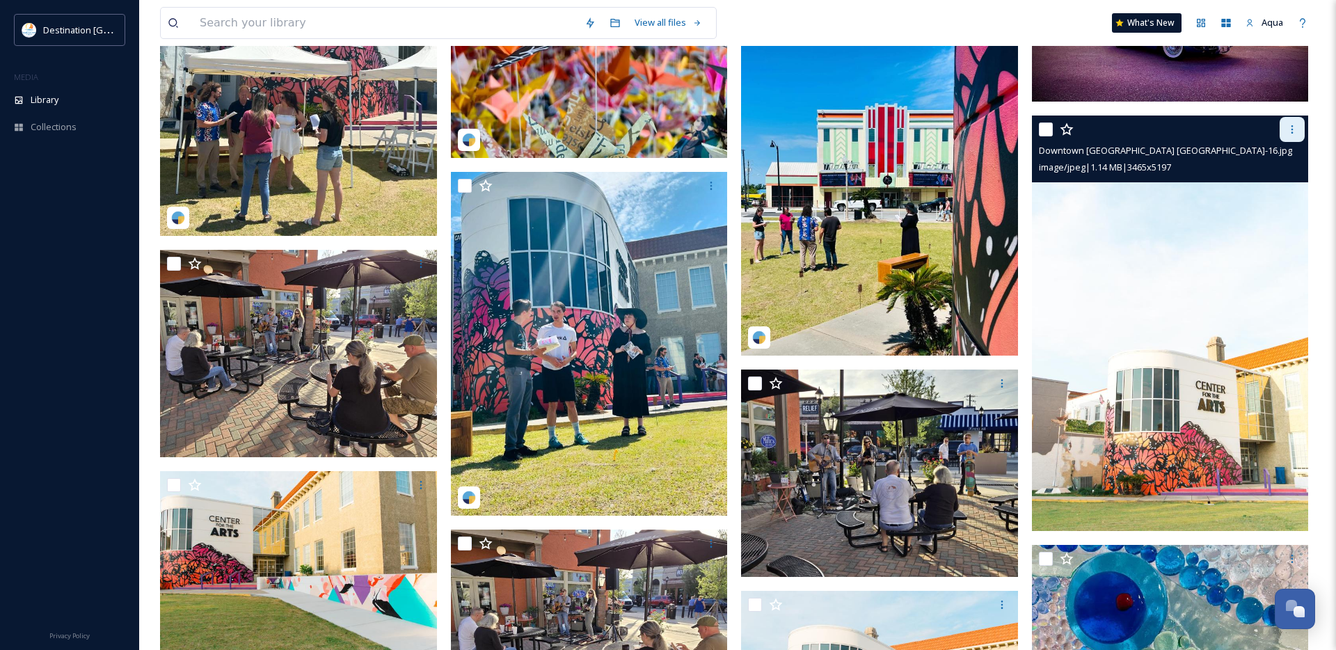
click at [1289, 127] on icon at bounding box center [1292, 129] width 11 height 11
click at [1274, 183] on span "Download" at bounding box center [1276, 186] width 42 height 13
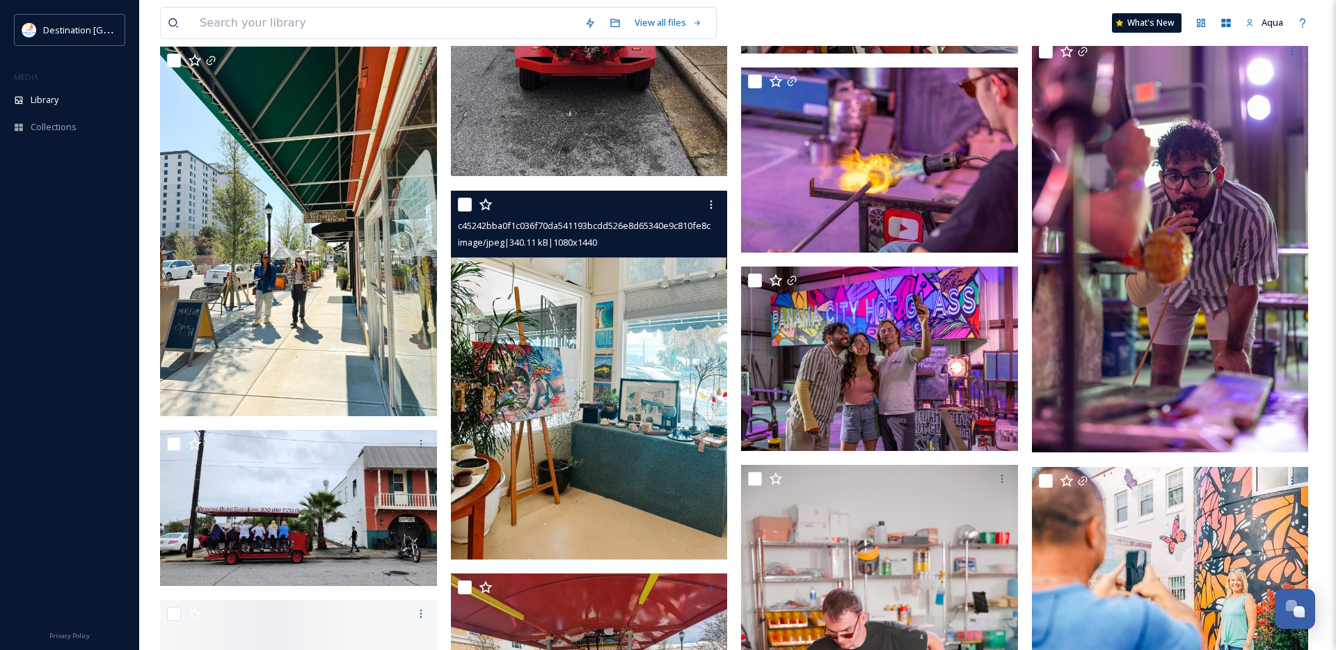
scroll to position [20752, 0]
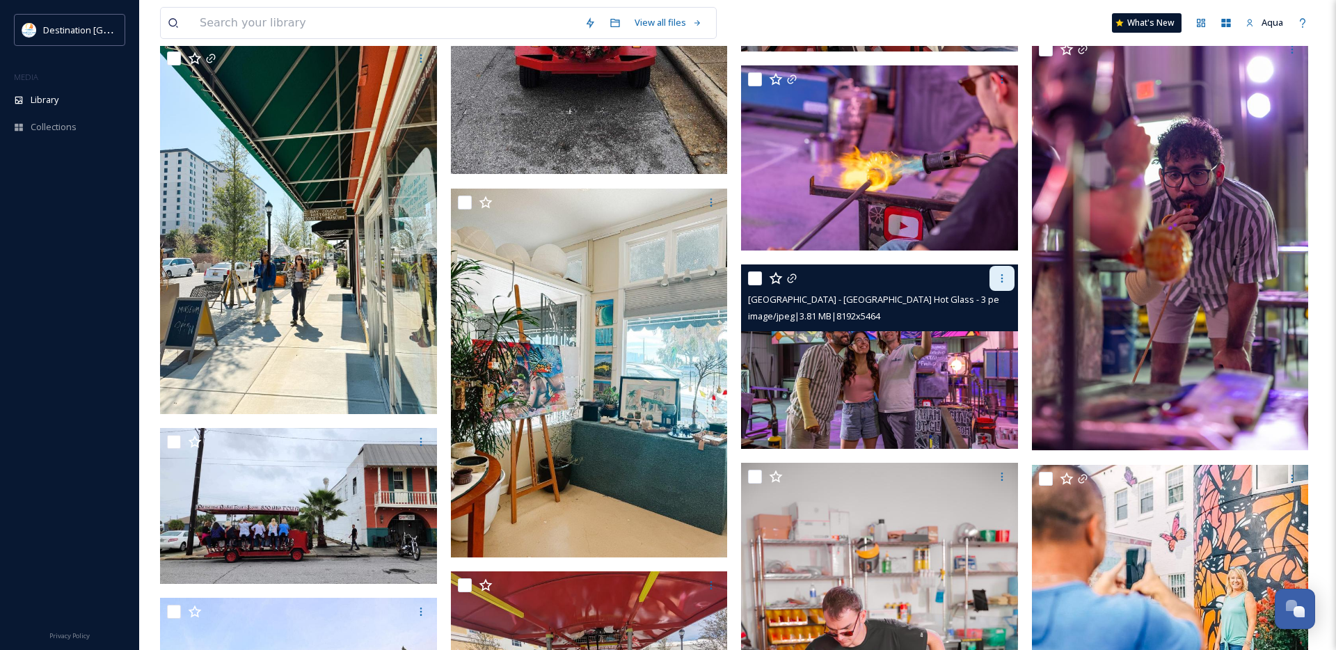
click at [996, 278] on icon at bounding box center [1001, 278] width 11 height 11
click at [996, 340] on span "Download" at bounding box center [985, 335] width 42 height 13
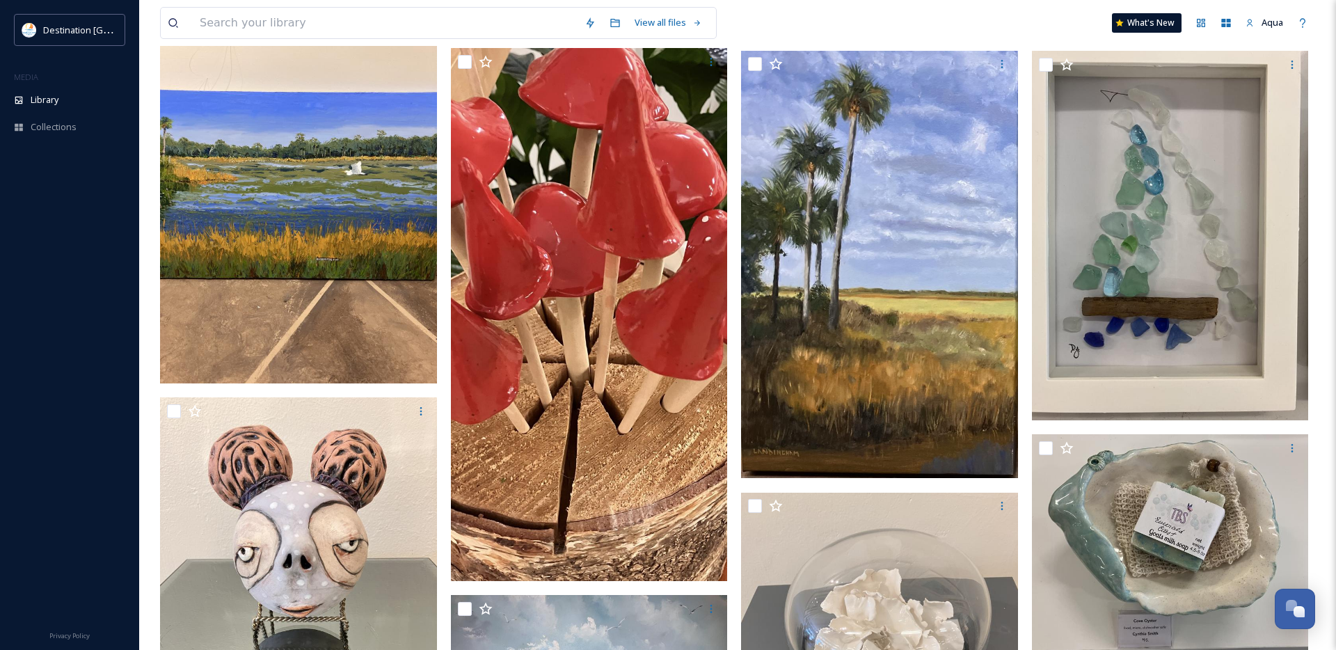
scroll to position [0, 0]
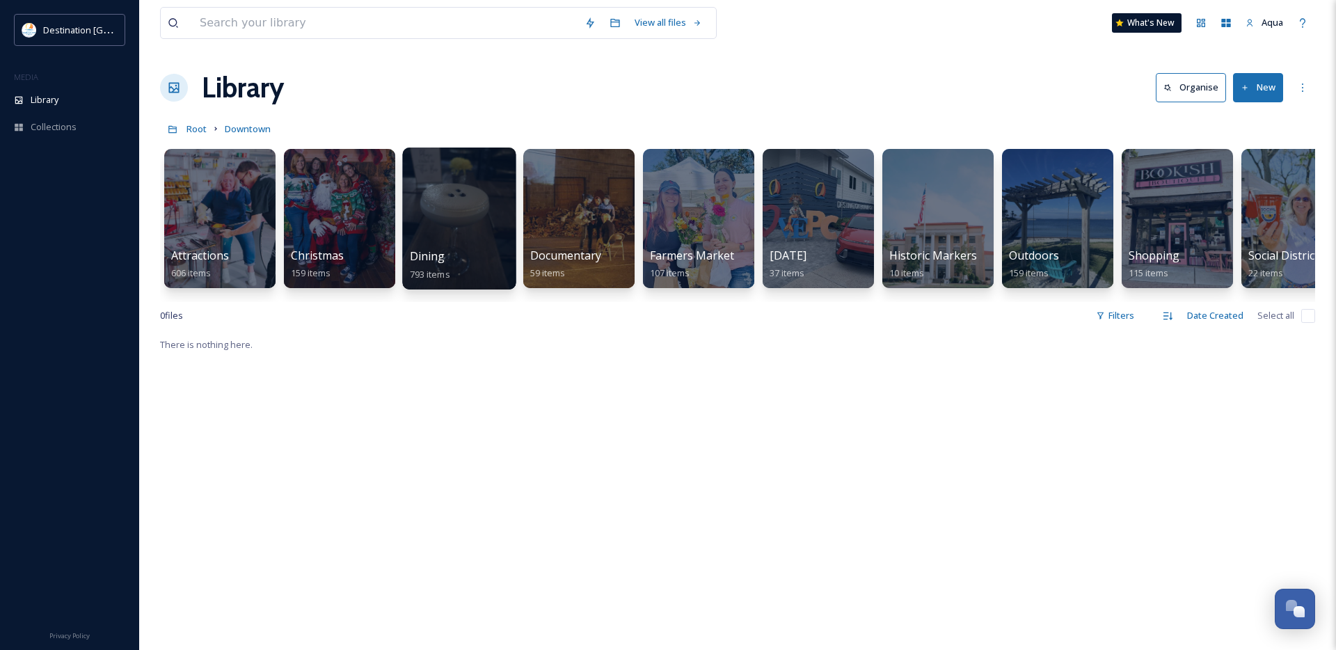
click at [454, 239] on div at bounding box center [458, 219] width 113 height 142
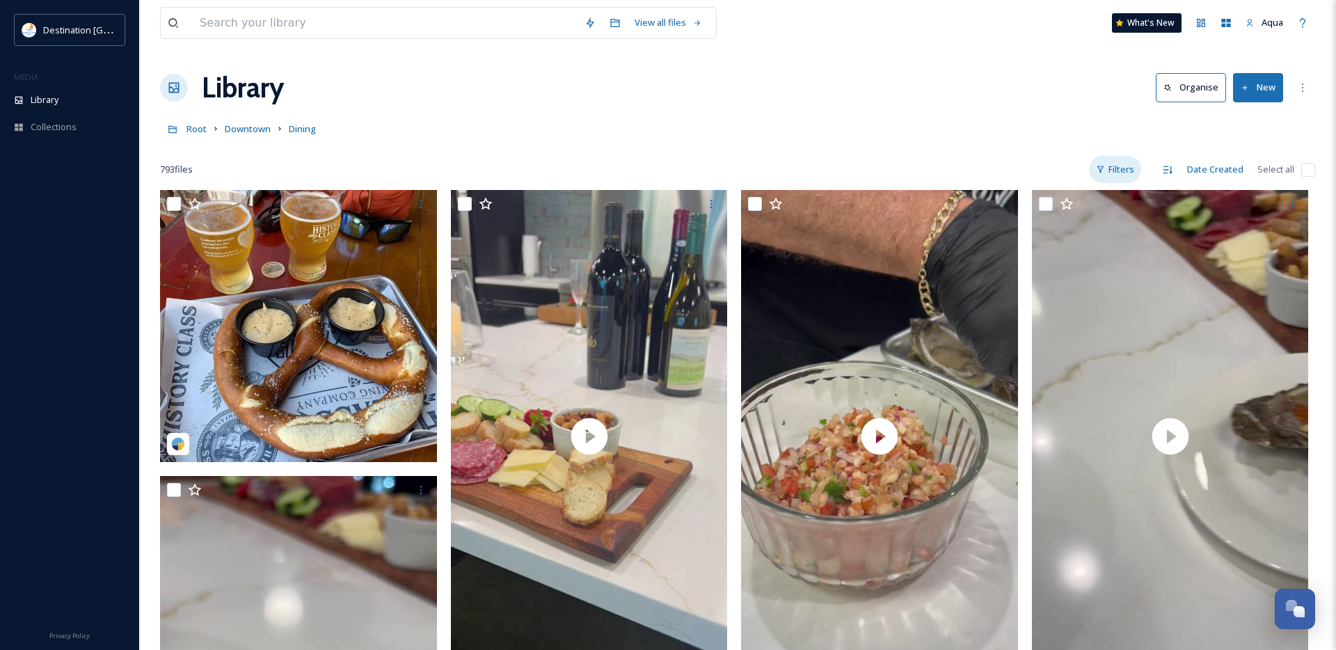
click at [1138, 166] on div "Filters" at bounding box center [1115, 169] width 52 height 27
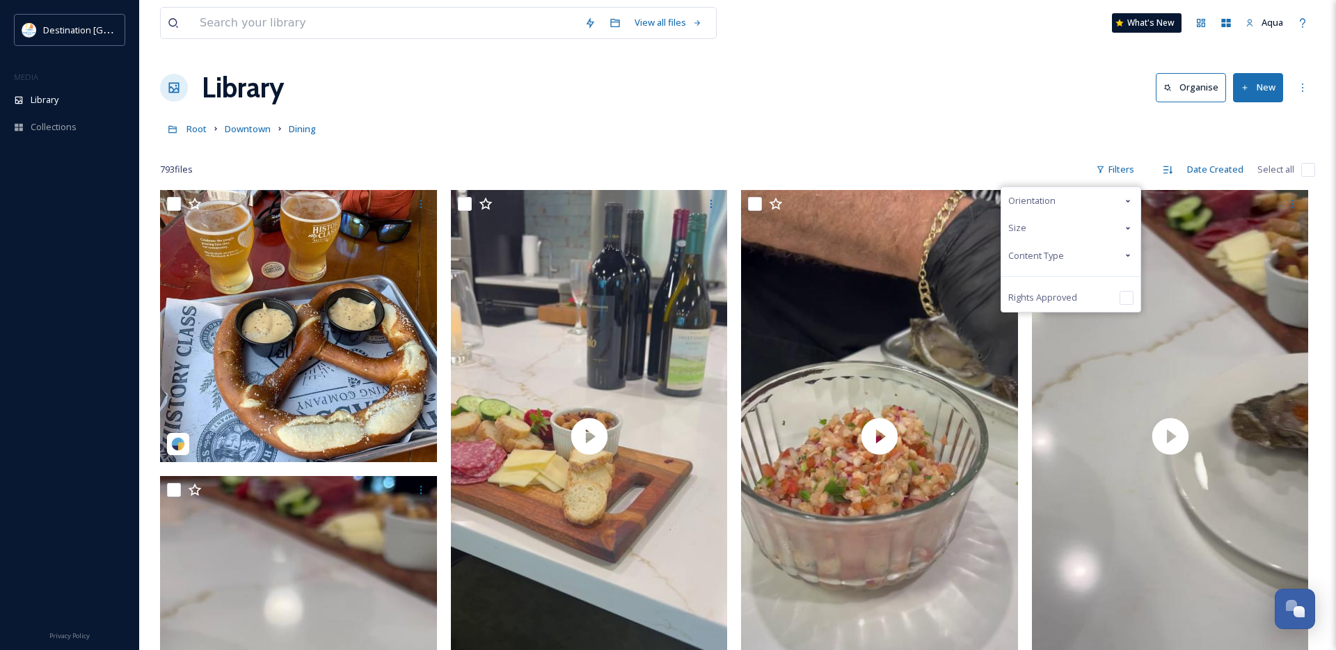
click at [1039, 253] on span "Content Type" at bounding box center [1036, 255] width 56 height 13
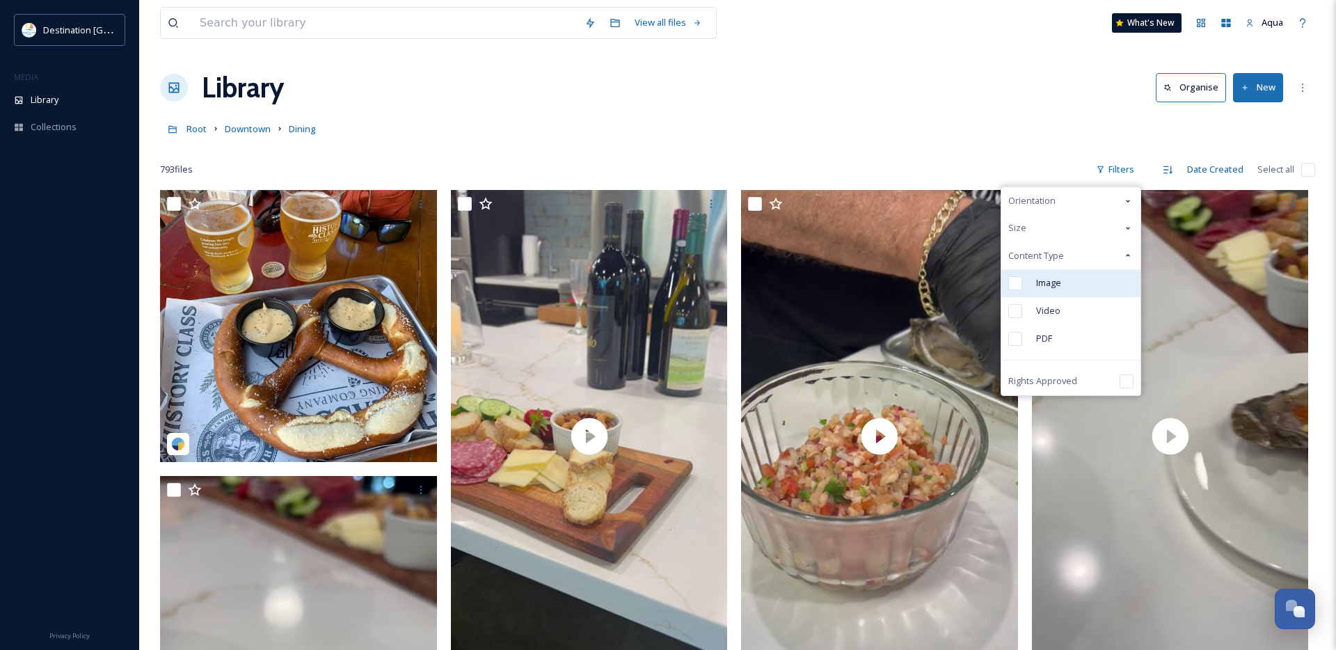
click at [1031, 287] on div "Image" at bounding box center [1070, 283] width 139 height 28
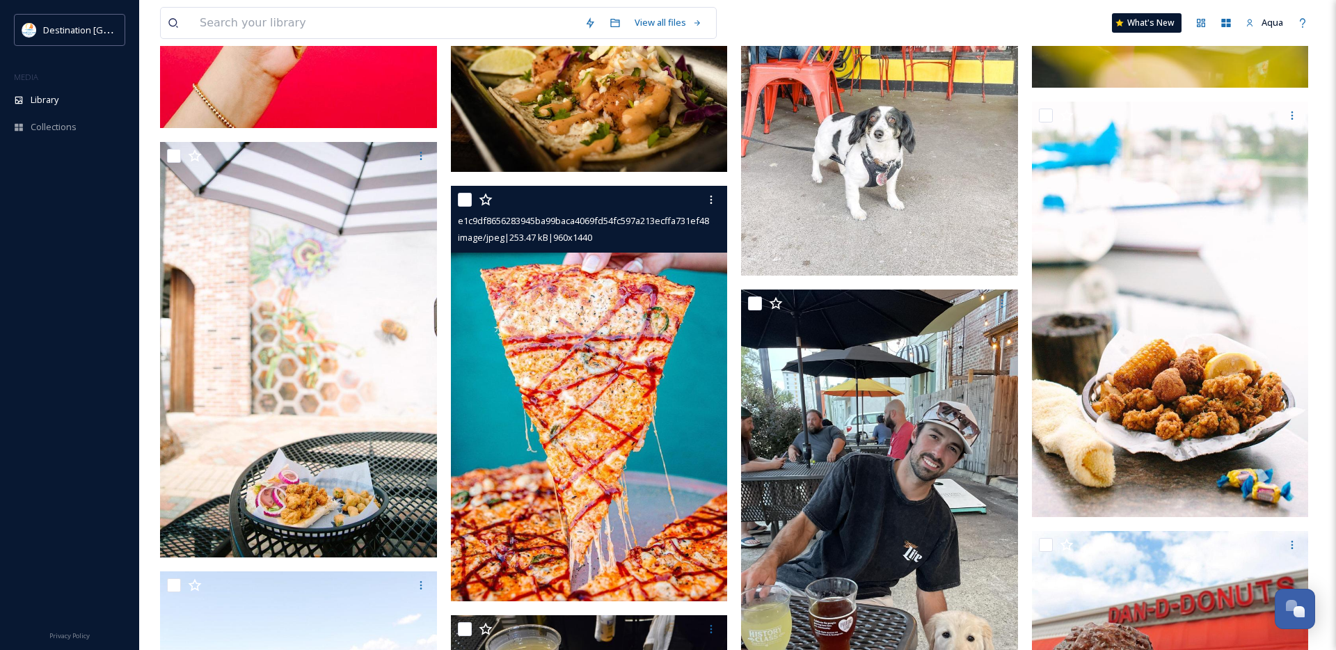
scroll to position [9111, 0]
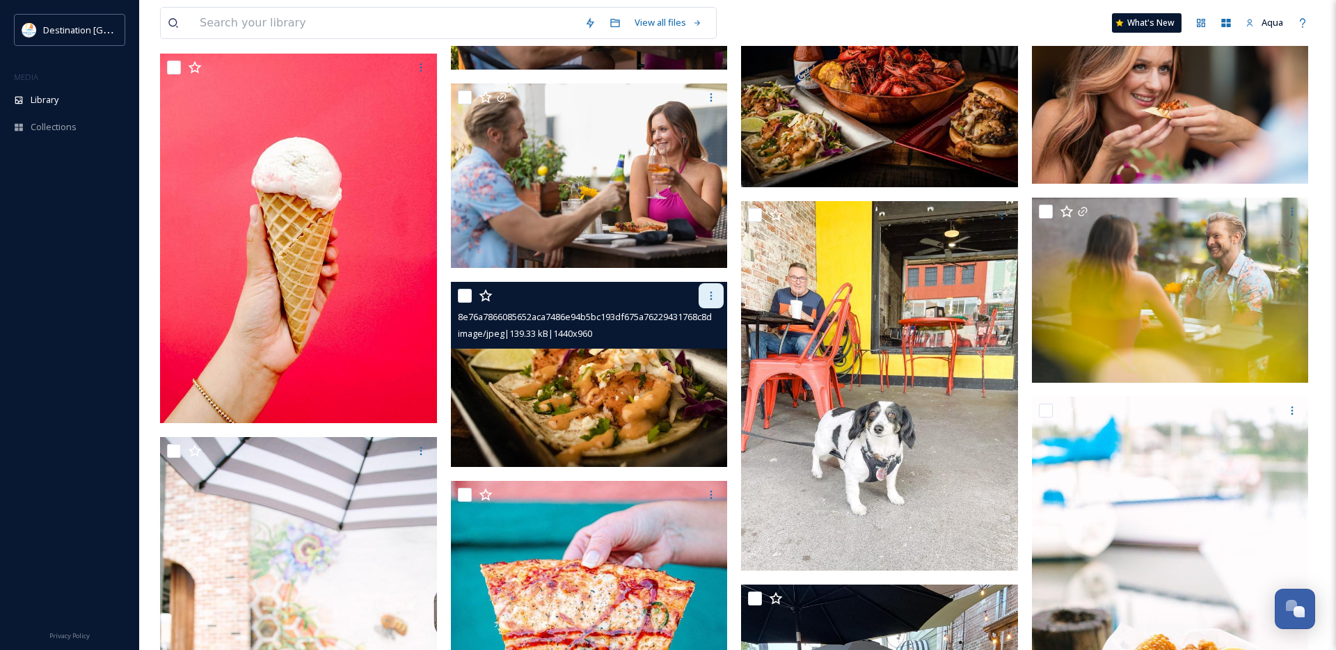
click at [711, 294] on icon at bounding box center [711, 295] width 11 height 11
click at [695, 351] on span "Download" at bounding box center [695, 353] width 42 height 13
click at [644, 384] on img at bounding box center [589, 374] width 277 height 185
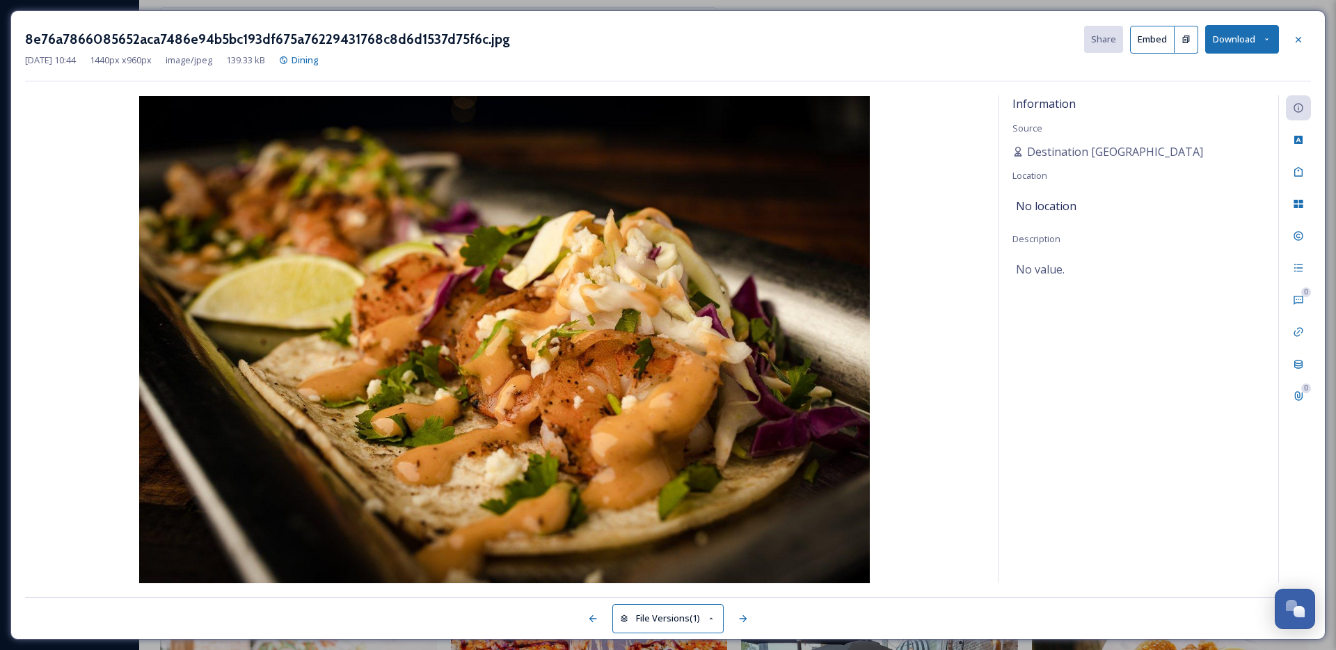
click at [620, 38] on div "8e76a7866085652aca7486e94b5bc193df675a76229431768c8d6d1537d75f6c.jpg Share Embe…" at bounding box center [668, 39] width 1286 height 29
click at [1299, 40] on icon at bounding box center [1299, 39] width 6 height 6
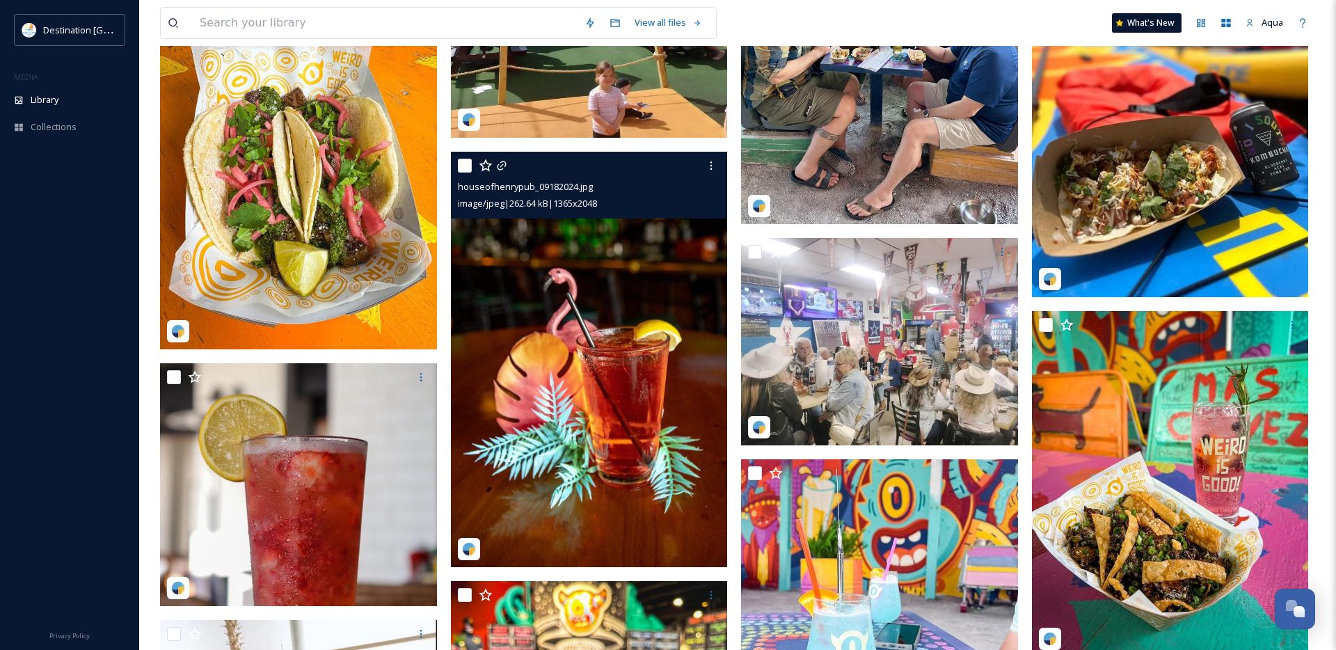
scroll to position [33365, 0]
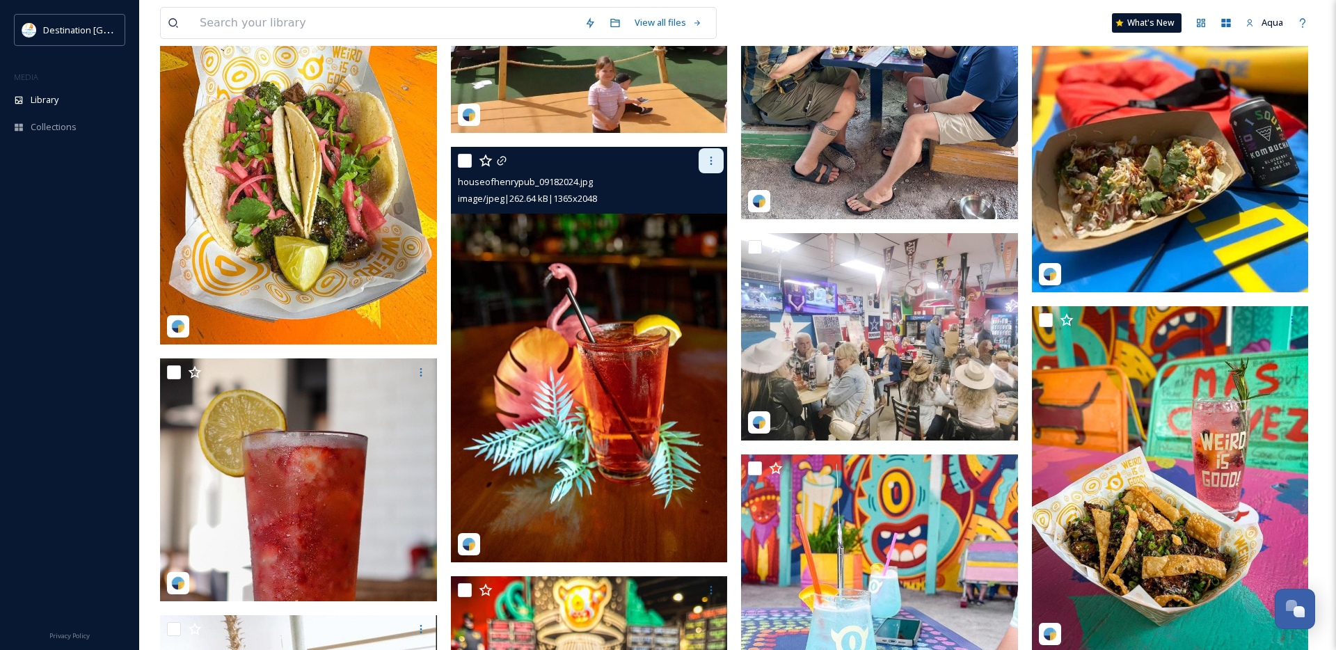
click at [717, 157] on div at bounding box center [711, 160] width 25 height 25
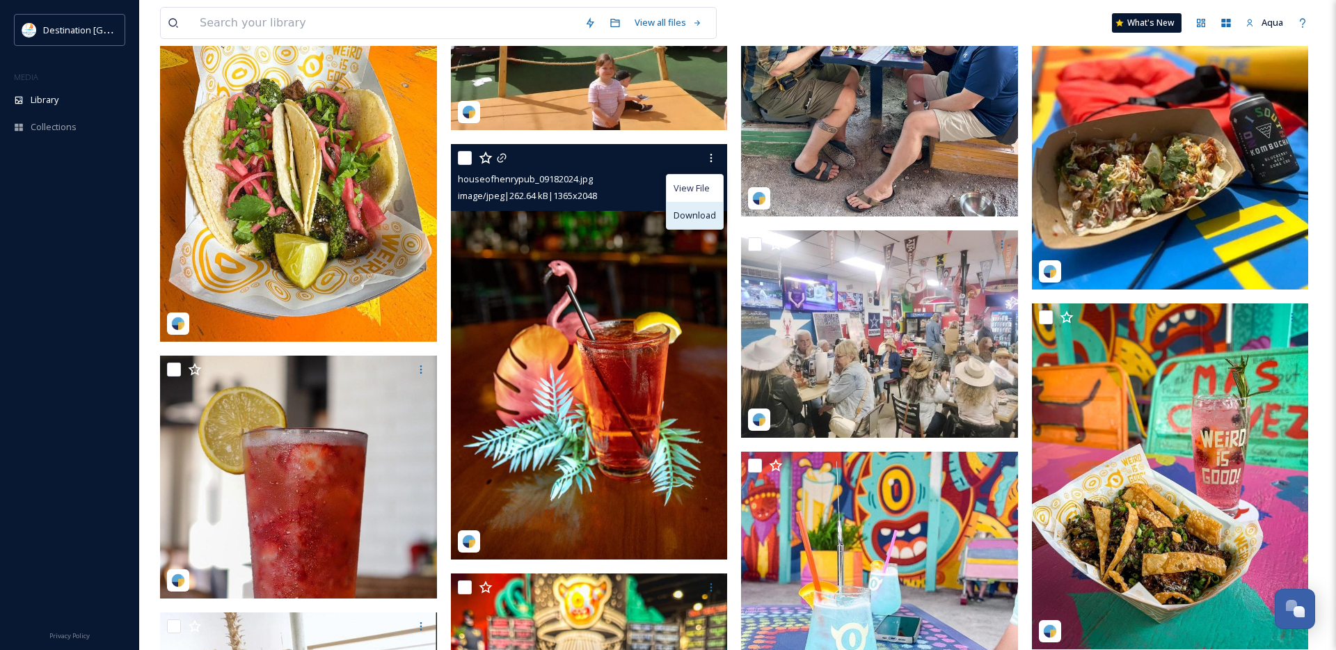
click at [699, 216] on span "Download" at bounding box center [695, 215] width 42 height 13
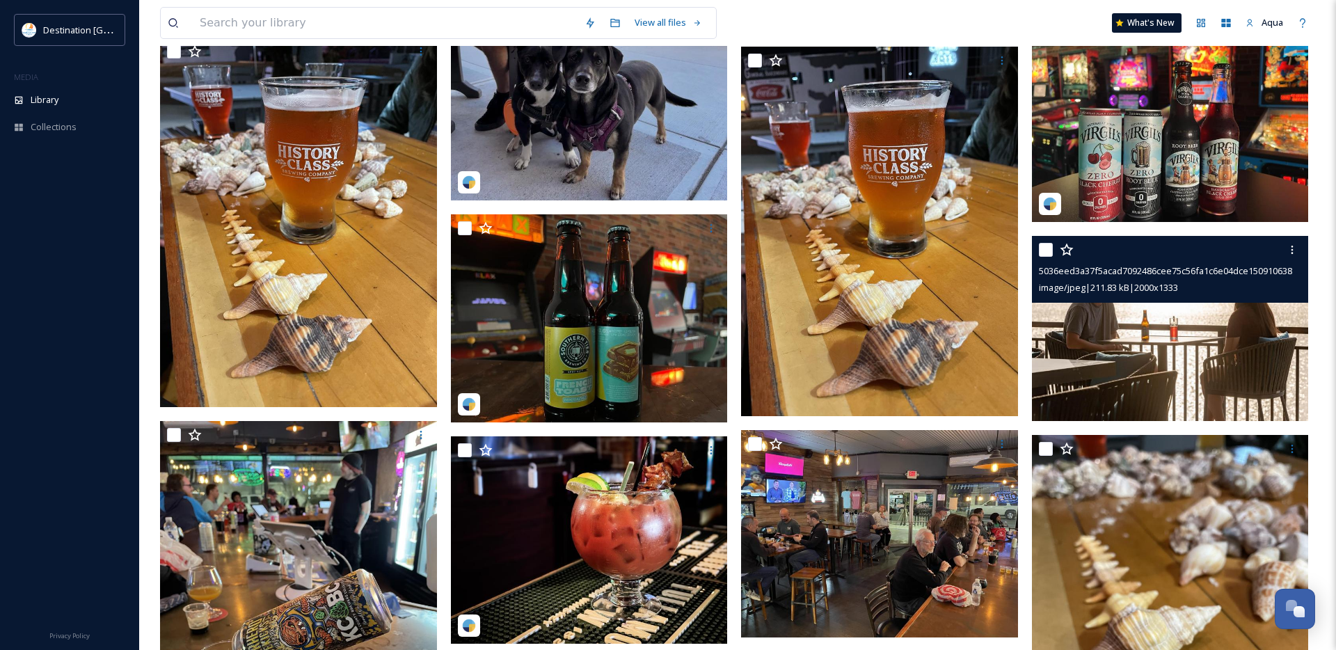
scroll to position [34471, 0]
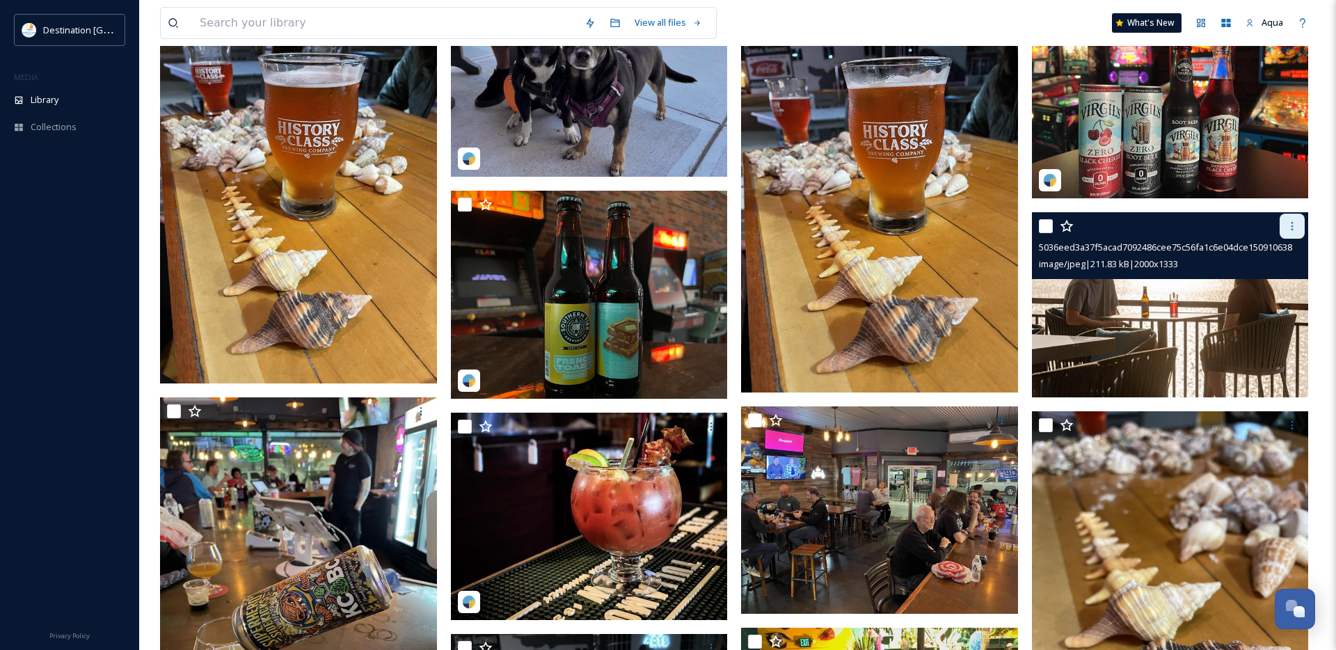
click at [1294, 224] on icon at bounding box center [1292, 226] width 11 height 11
click at [1283, 276] on div "Download" at bounding box center [1276, 284] width 56 height 27
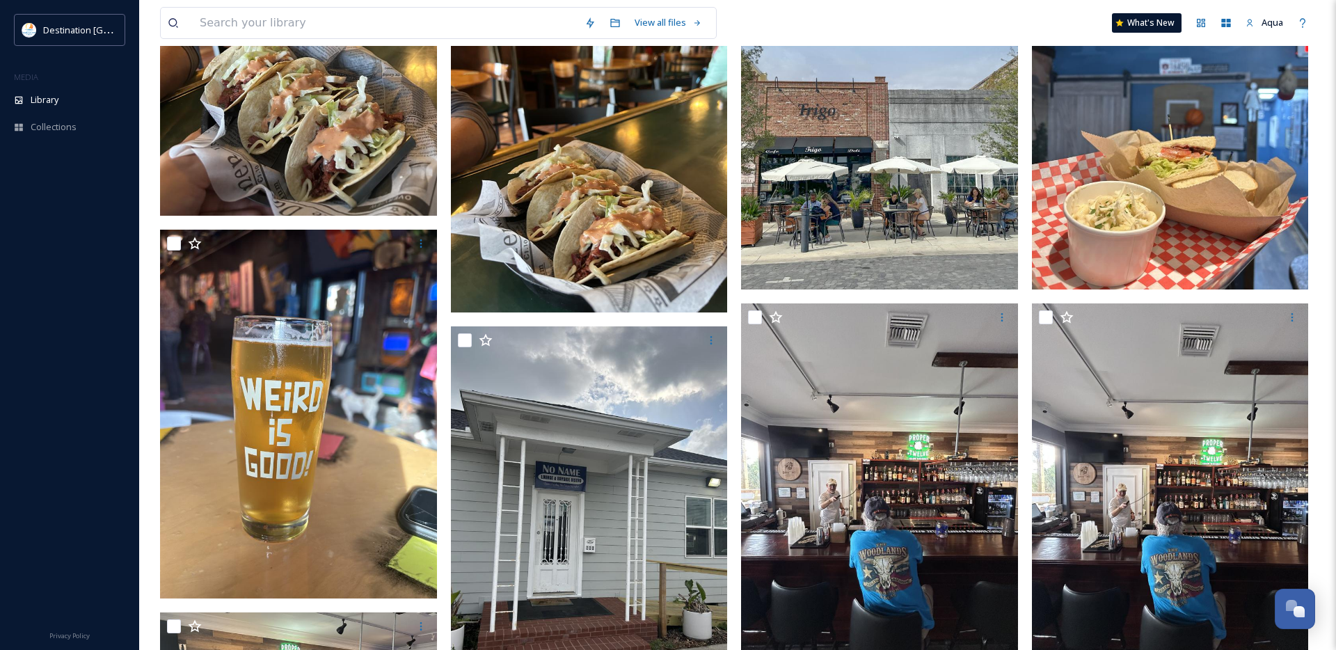
scroll to position [0, 0]
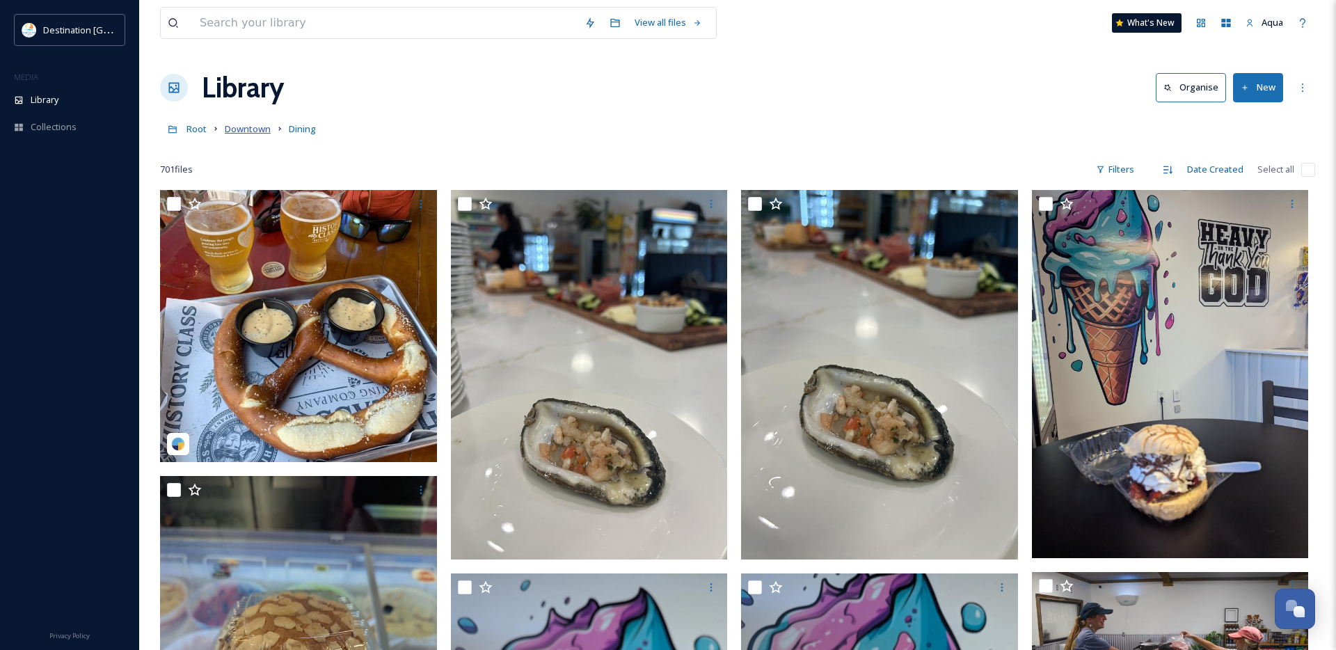
click at [238, 127] on span "Downtown" at bounding box center [248, 128] width 46 height 13
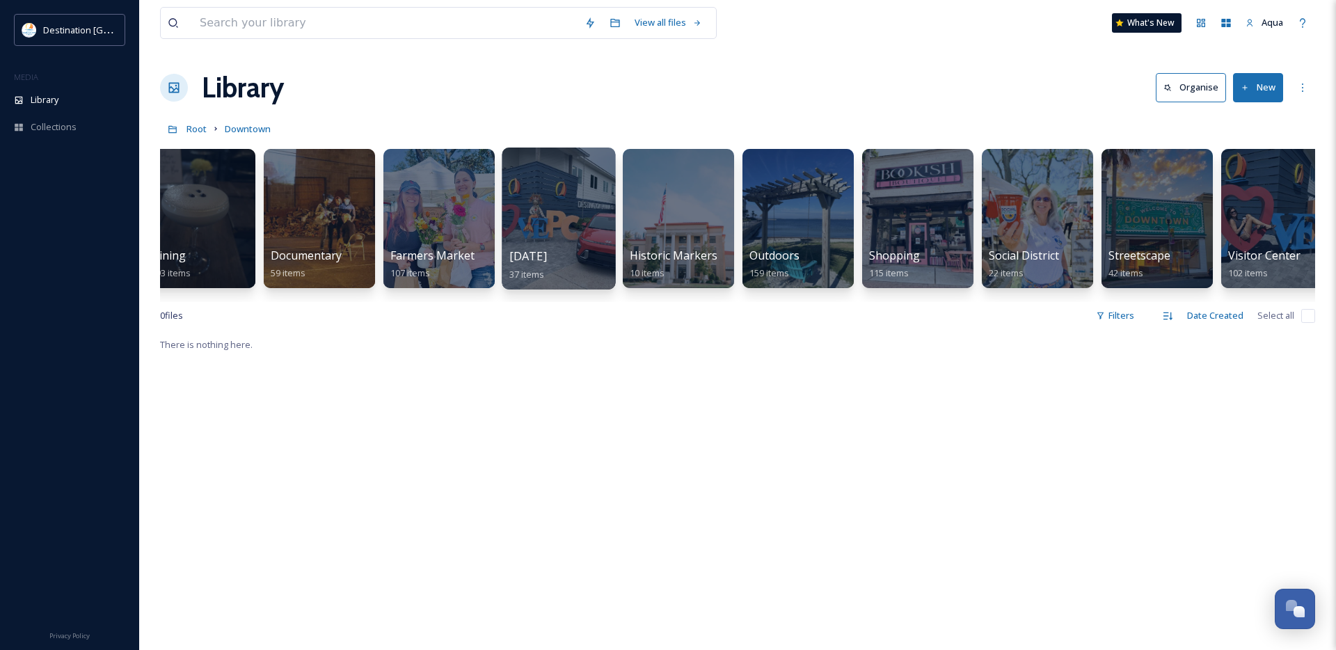
scroll to position [0, 281]
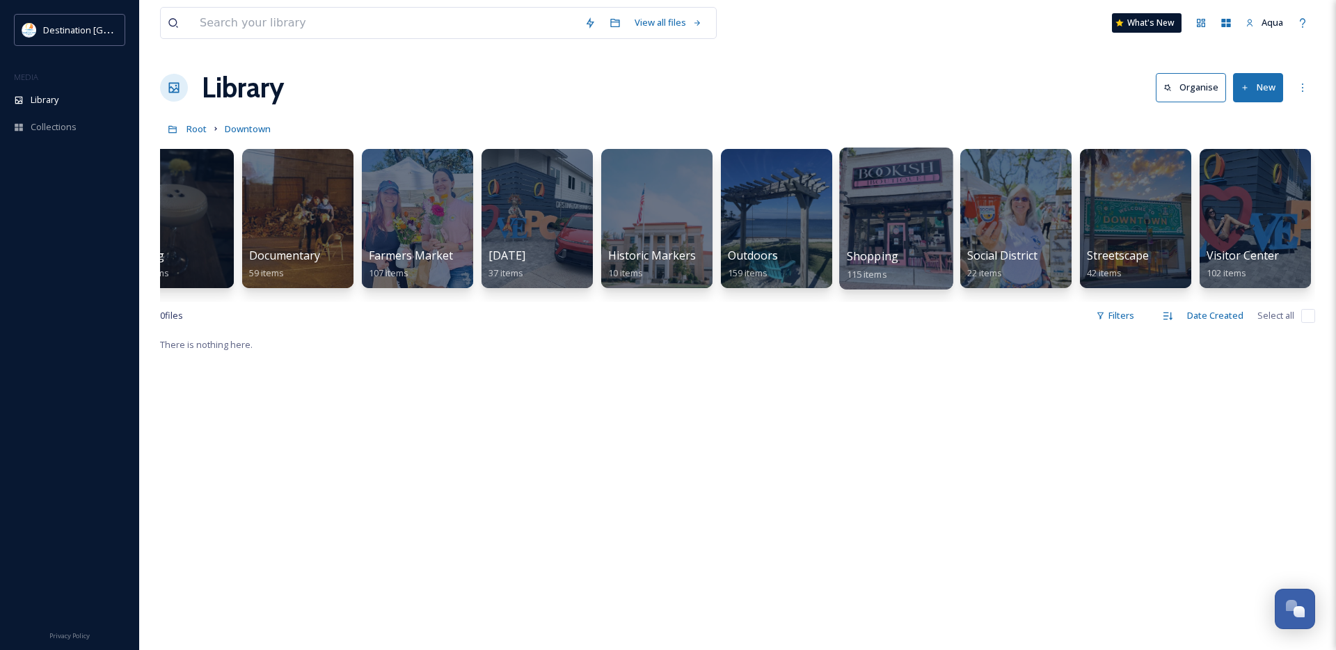
click at [874, 216] on div at bounding box center [895, 219] width 113 height 142
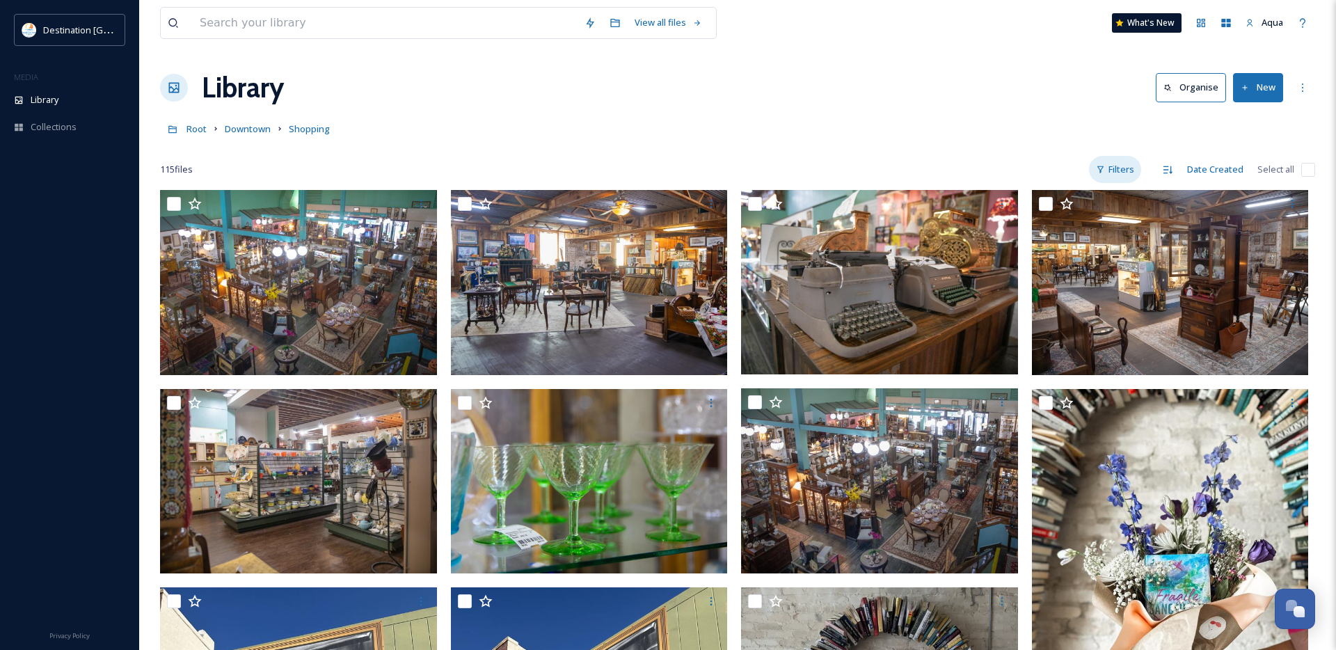
click at [1125, 162] on div "Filters" at bounding box center [1115, 169] width 52 height 27
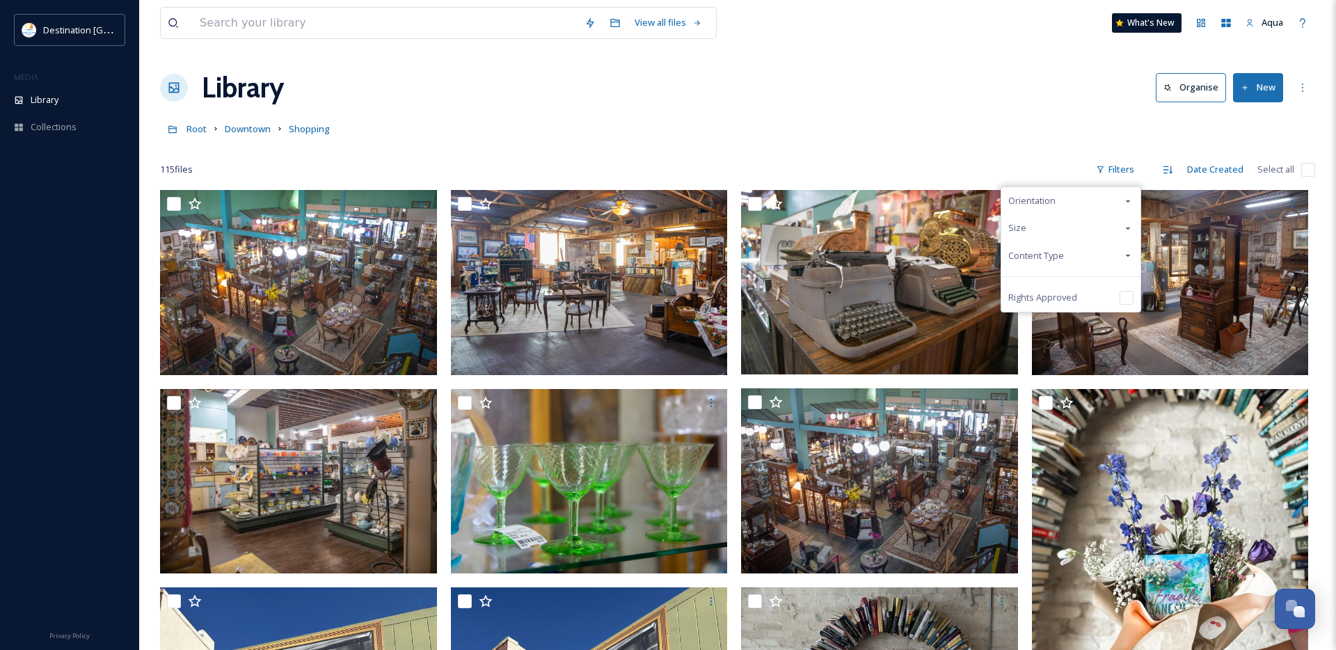
click at [1056, 257] on span "Content Type" at bounding box center [1036, 255] width 56 height 13
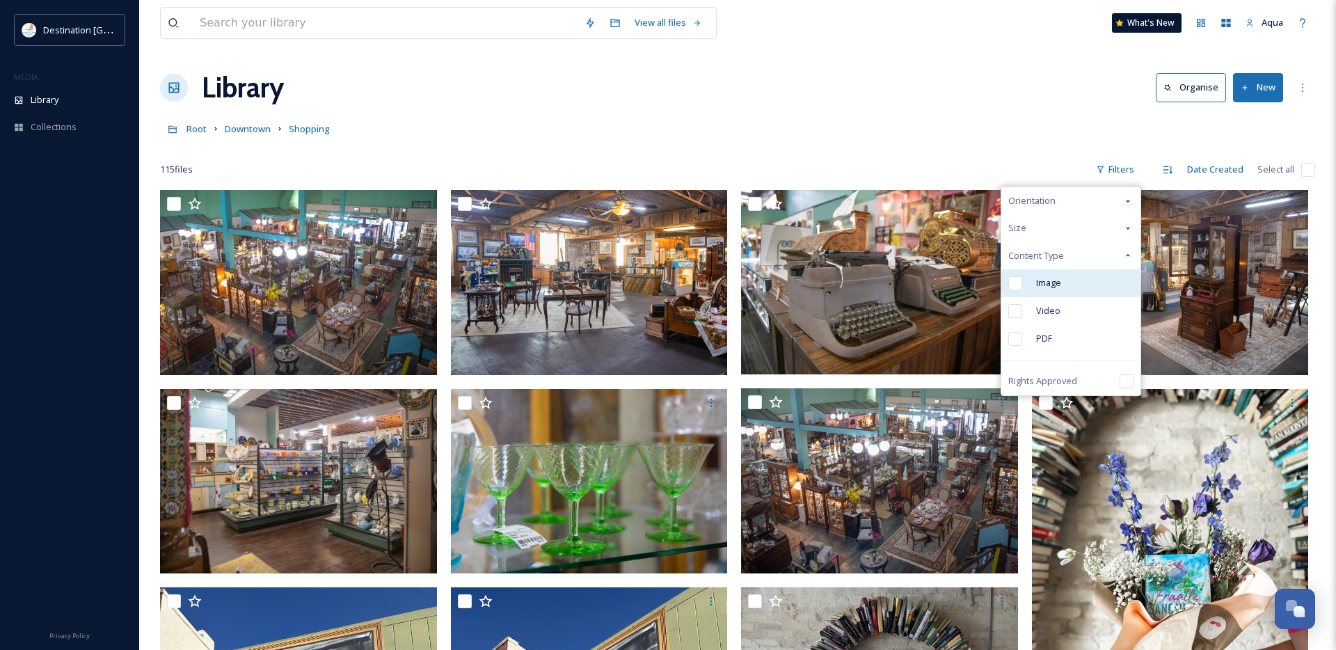
click at [1067, 285] on div "Image" at bounding box center [1070, 283] width 139 height 28
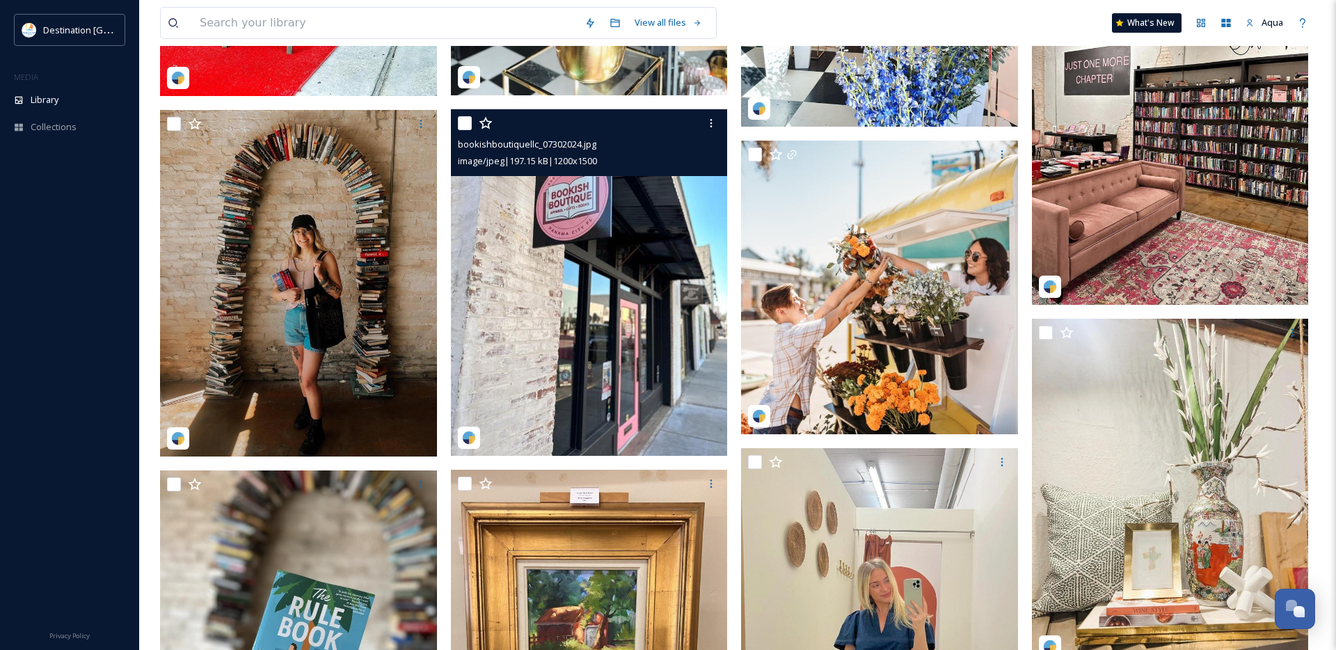
scroll to position [3267, 0]
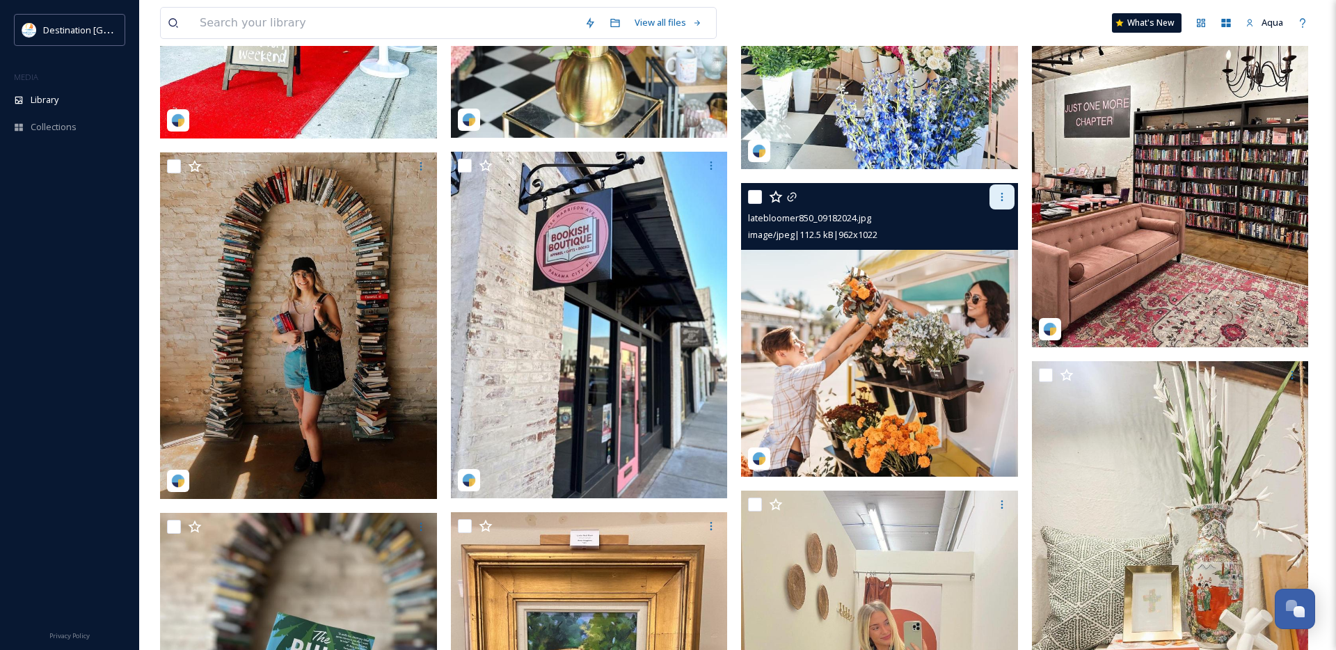
click at [1002, 199] on icon at bounding box center [1002, 197] width 2 height 8
click at [993, 256] on span "Download" at bounding box center [985, 254] width 42 height 13
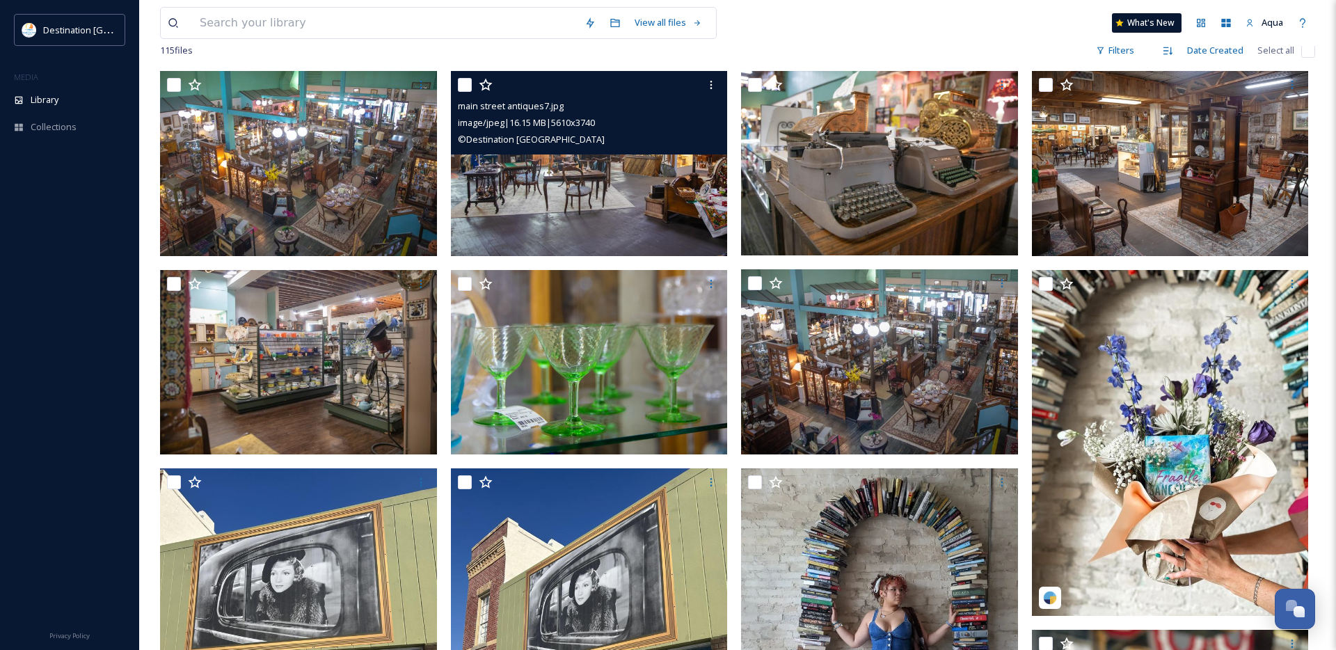
scroll to position [121, 0]
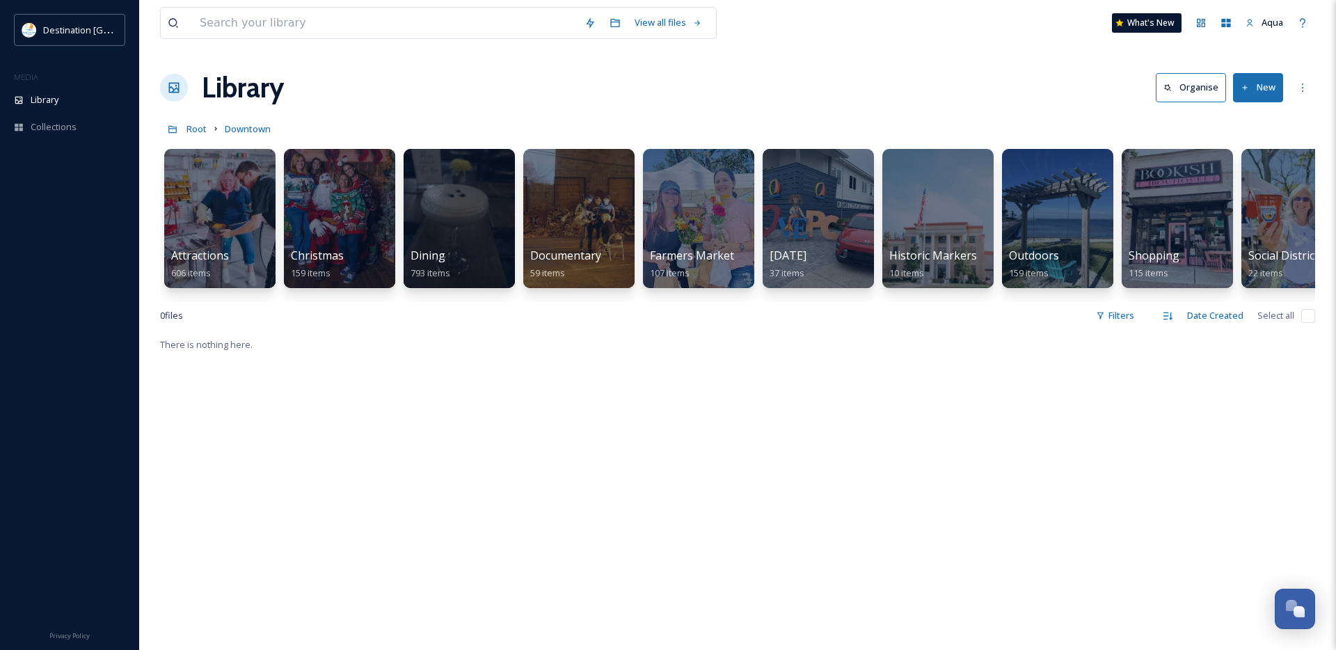
click at [1038, 42] on div "View all files What's New Aqua" at bounding box center [737, 23] width 1155 height 46
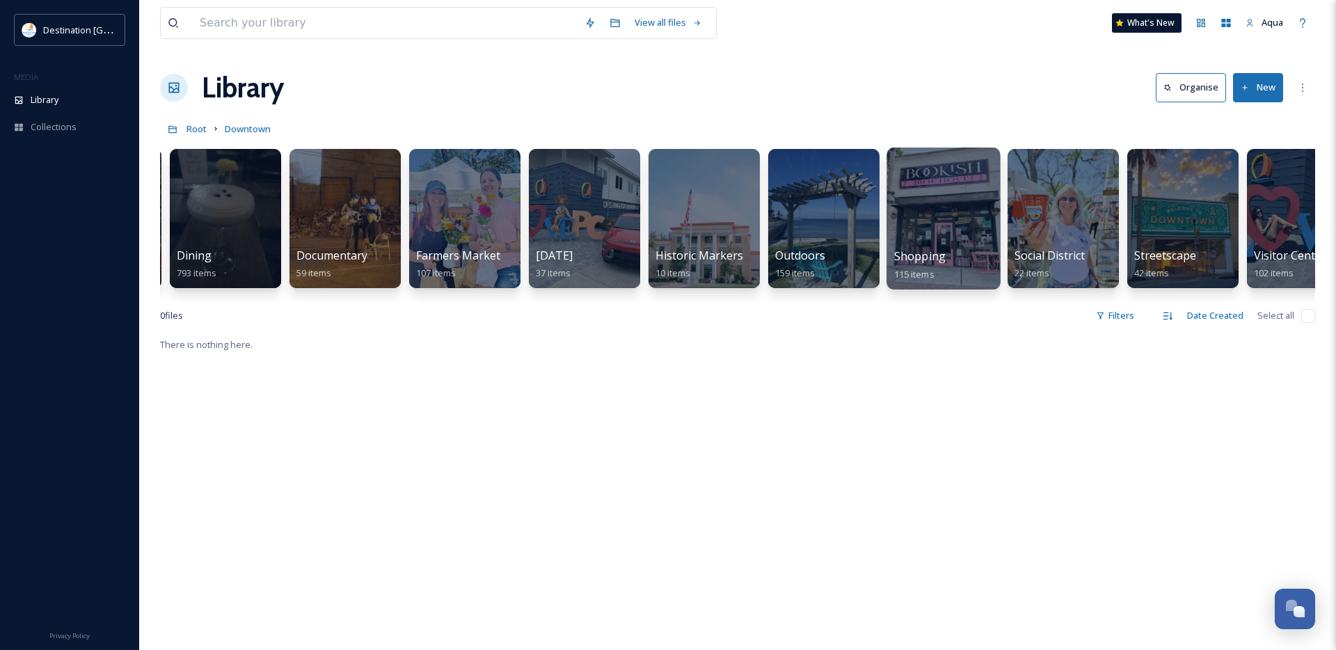
scroll to position [0, 281]
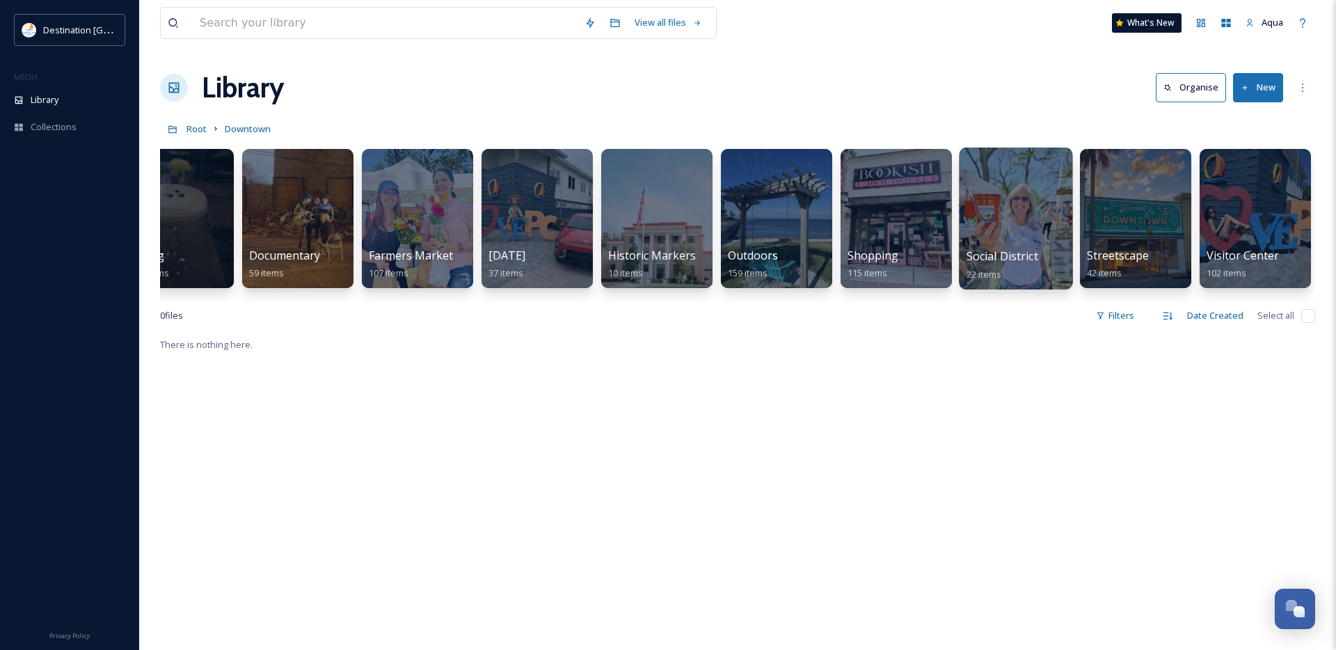
click at [1020, 225] on div at bounding box center [1015, 219] width 113 height 142
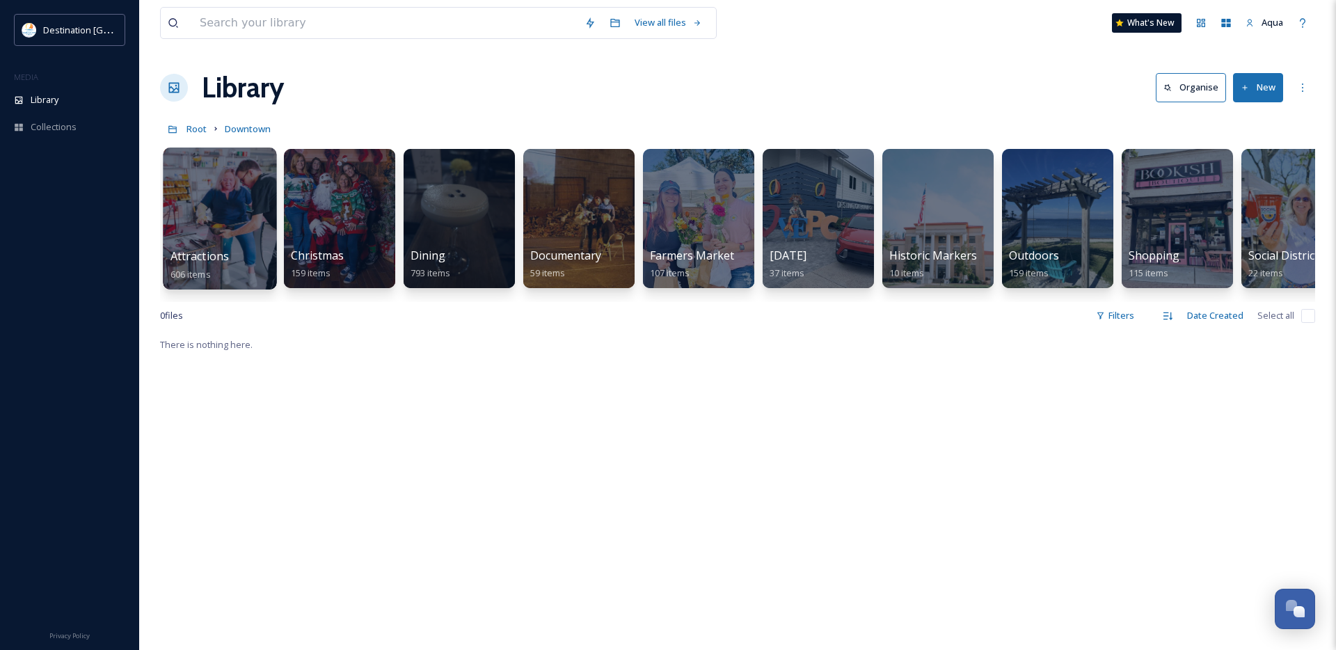
click at [196, 215] on div at bounding box center [219, 219] width 113 height 142
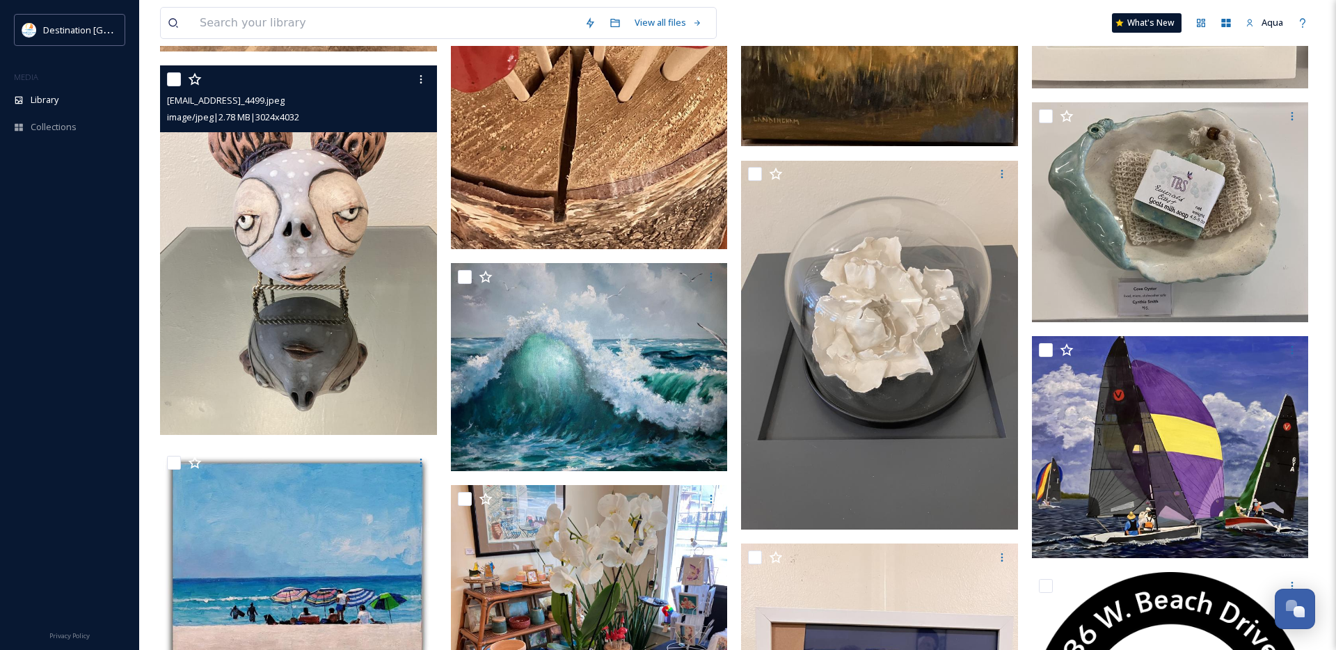
scroll to position [795, 0]
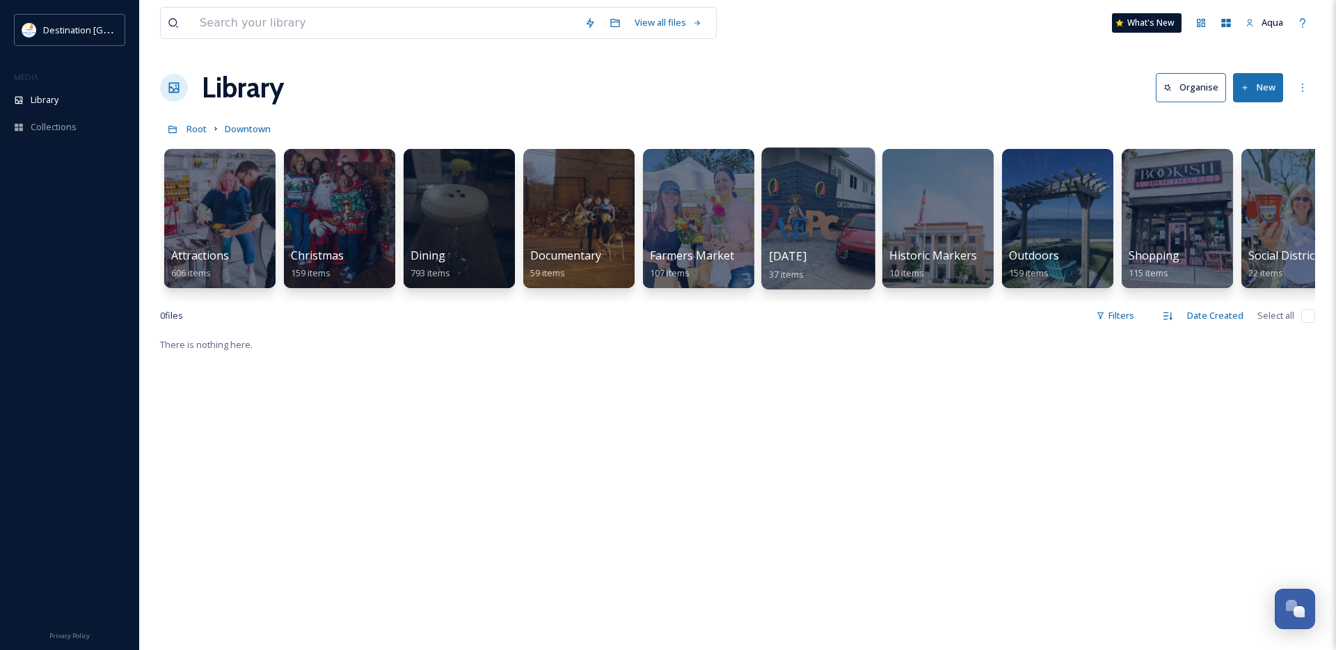
scroll to position [0, 1]
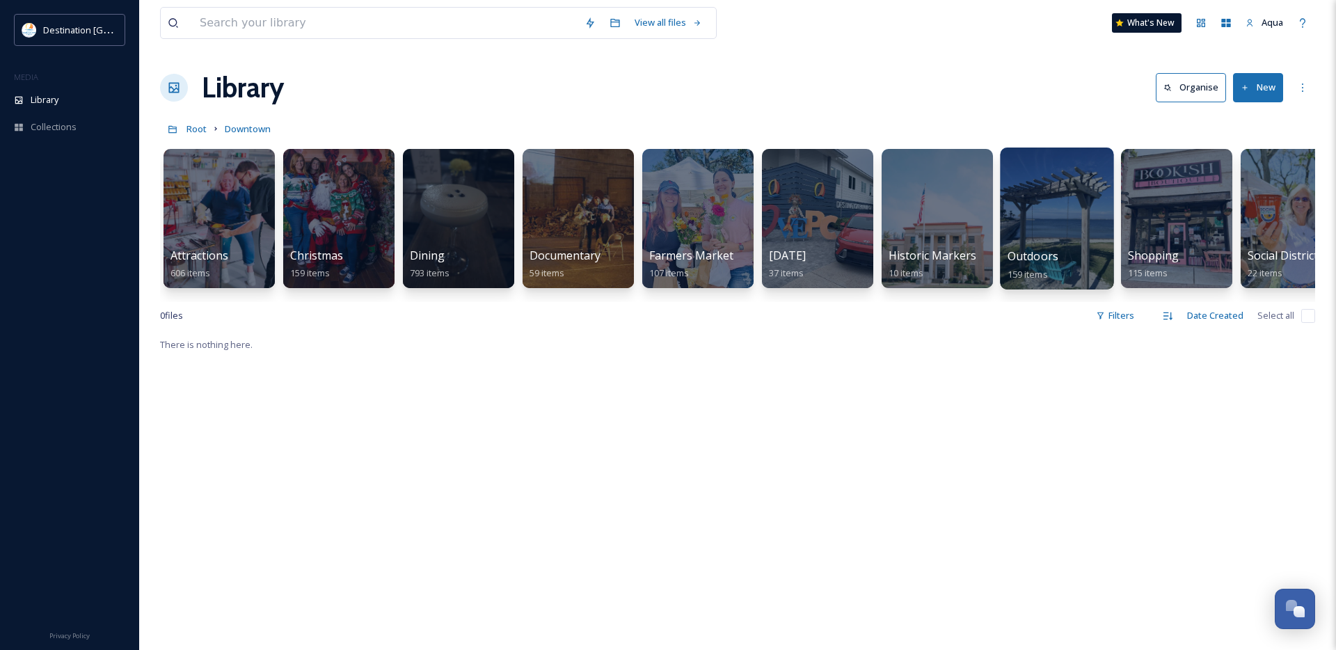
click at [1037, 239] on div at bounding box center [1056, 219] width 113 height 142
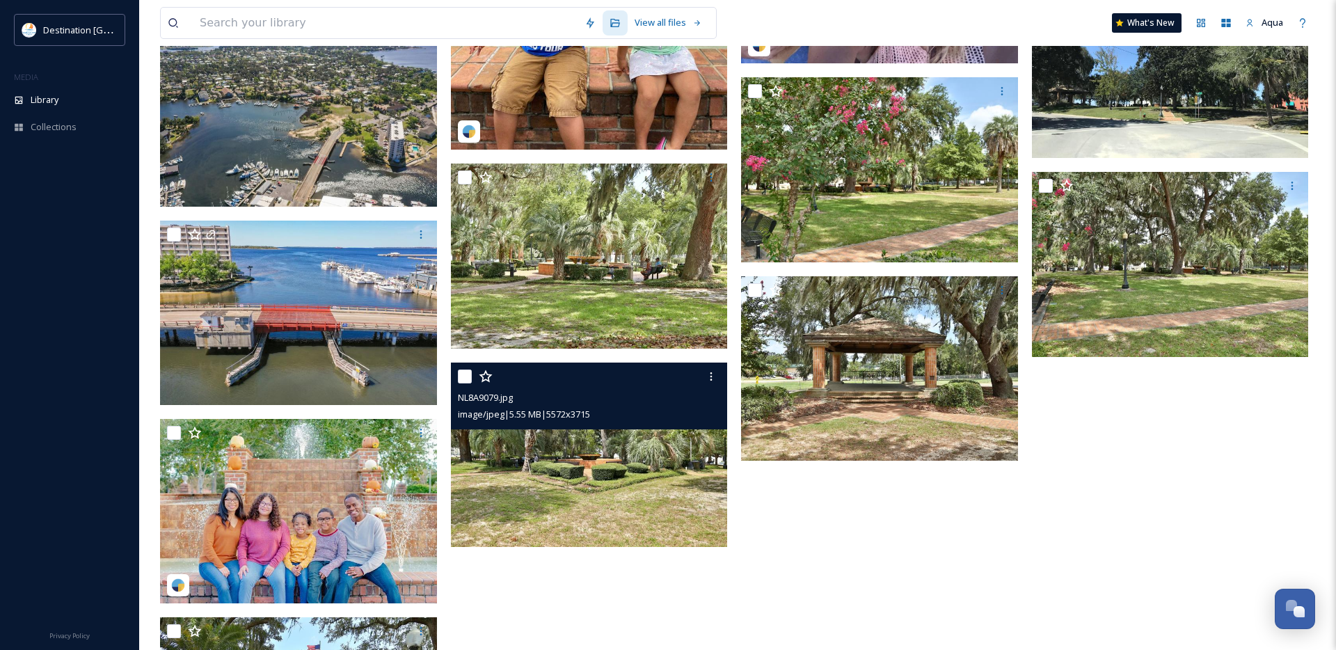
scroll to position [11107, 0]
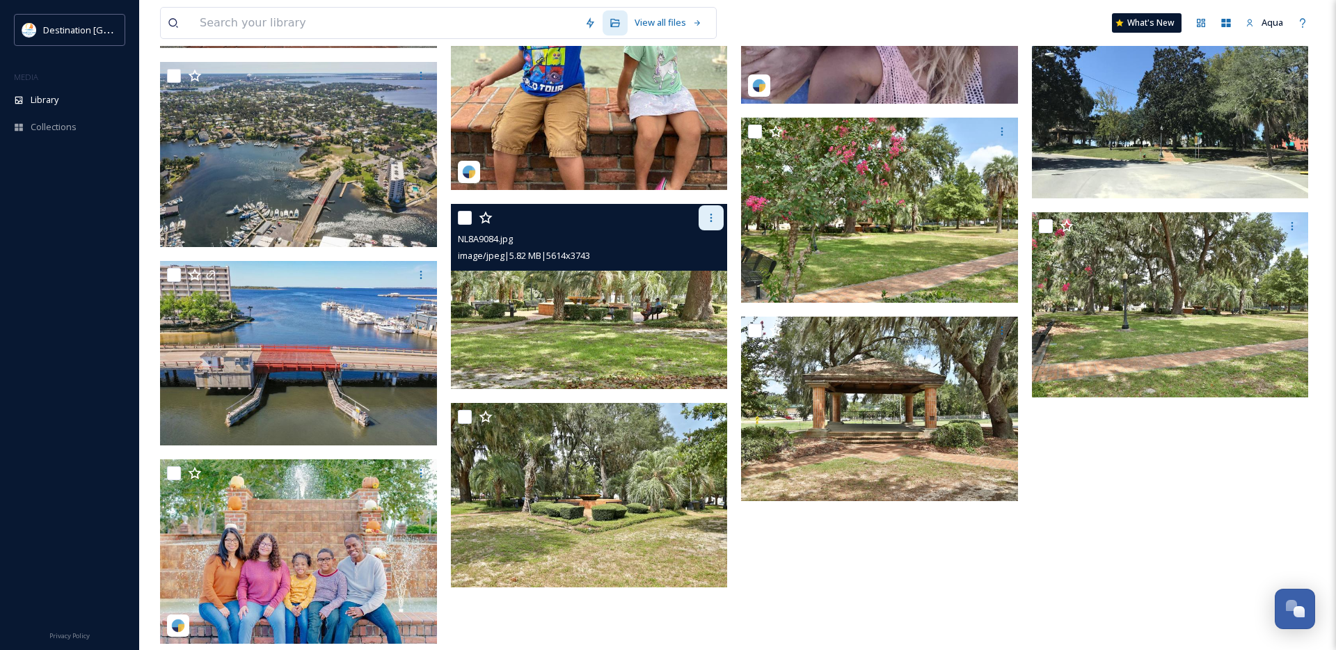
click at [708, 224] on div at bounding box center [711, 217] width 25 height 25
click at [703, 271] on span "Download" at bounding box center [695, 275] width 42 height 13
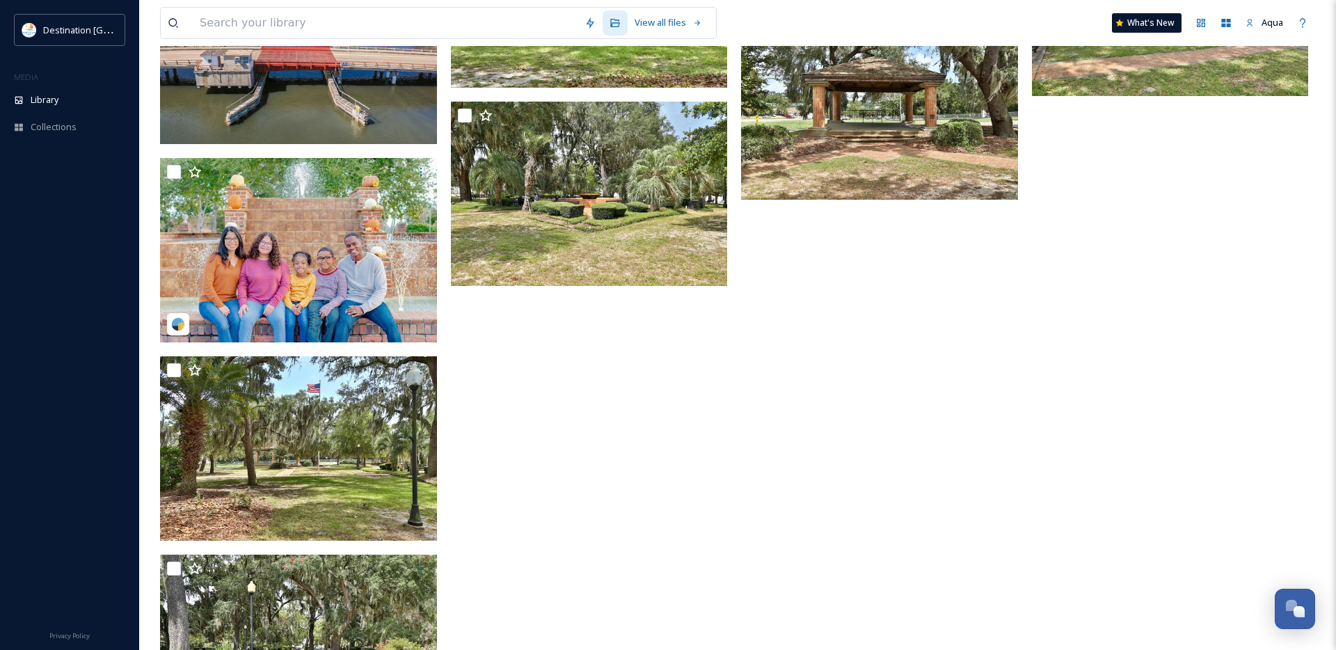
scroll to position [11522, 0]
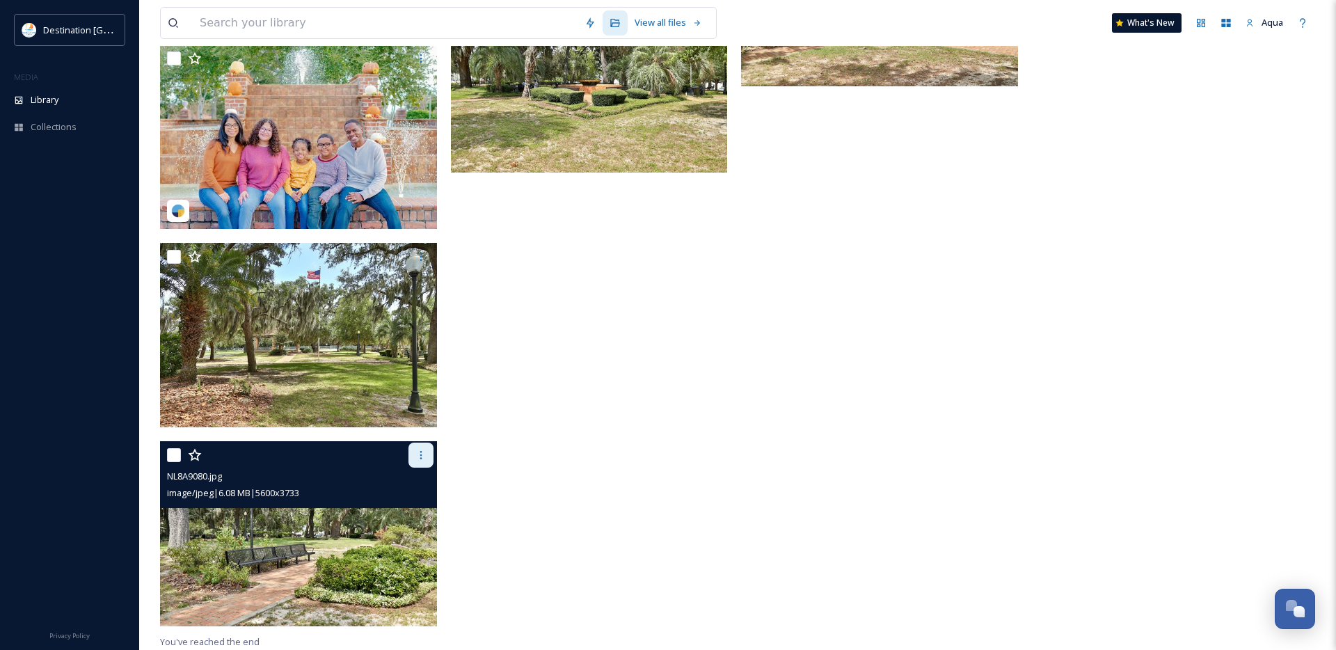
click at [429, 453] on div at bounding box center [420, 455] width 25 height 25
click at [417, 509] on span "Download" at bounding box center [404, 513] width 42 height 13
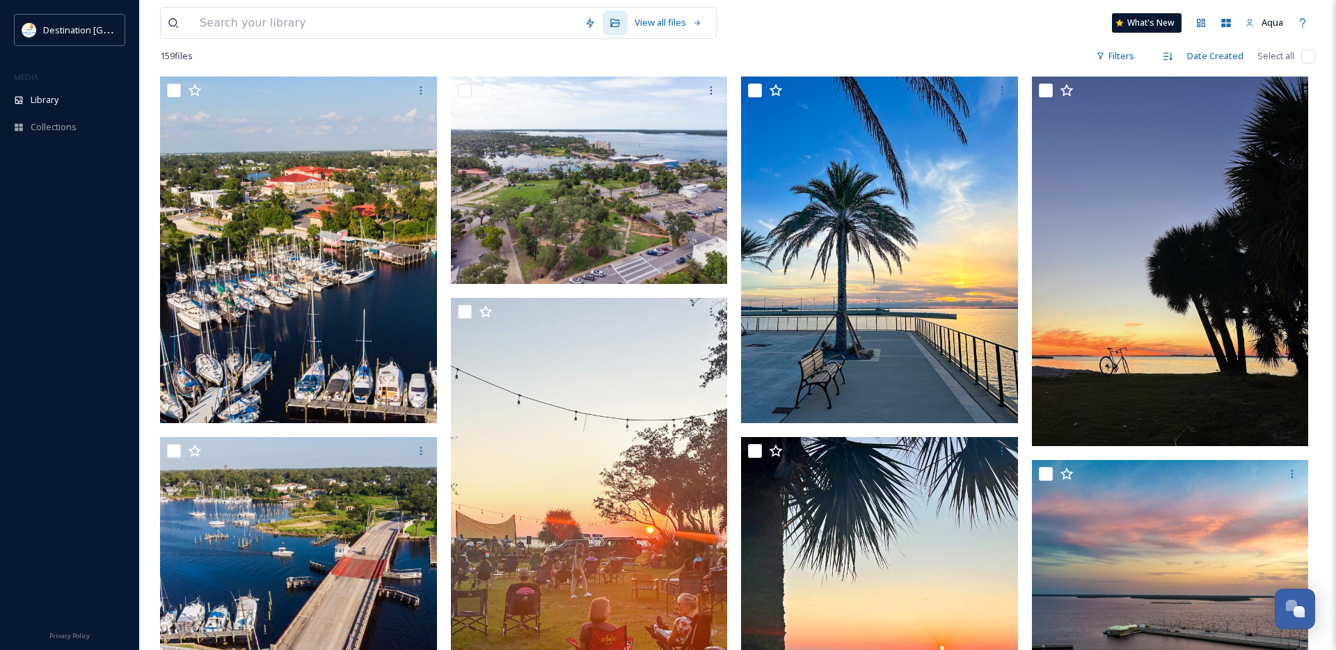
scroll to position [0, 0]
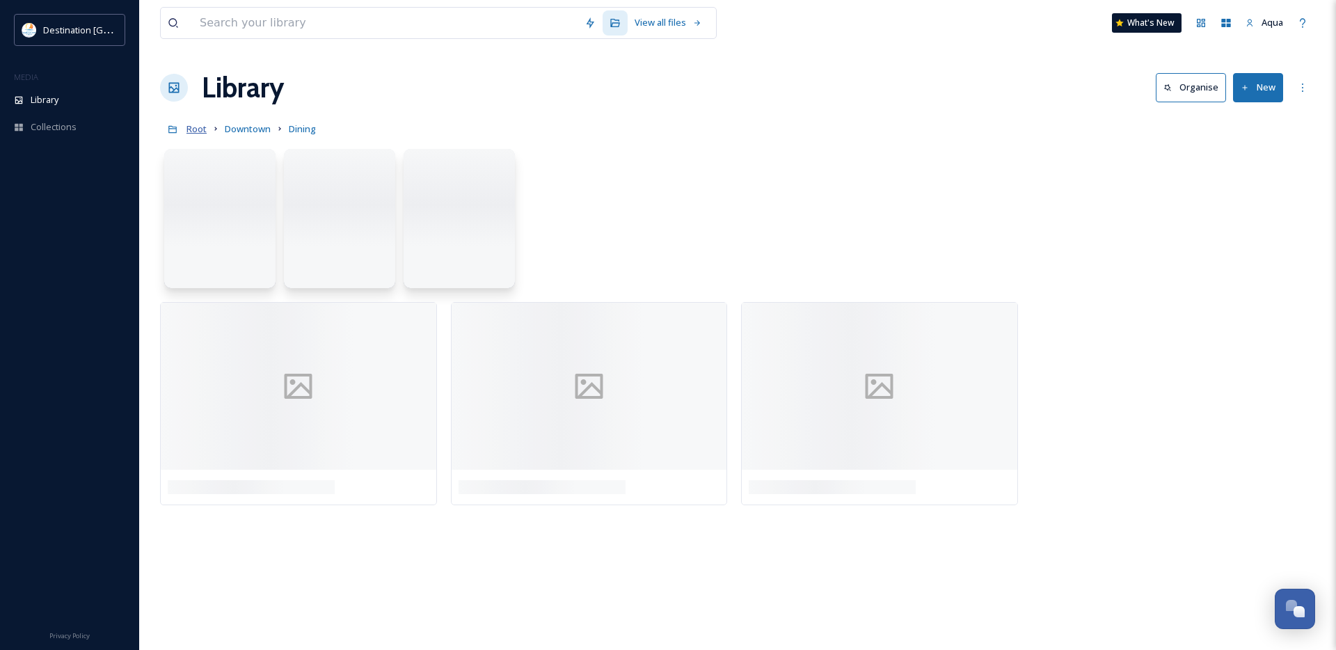
click at [193, 129] on span "Root" at bounding box center [196, 128] width 20 height 13
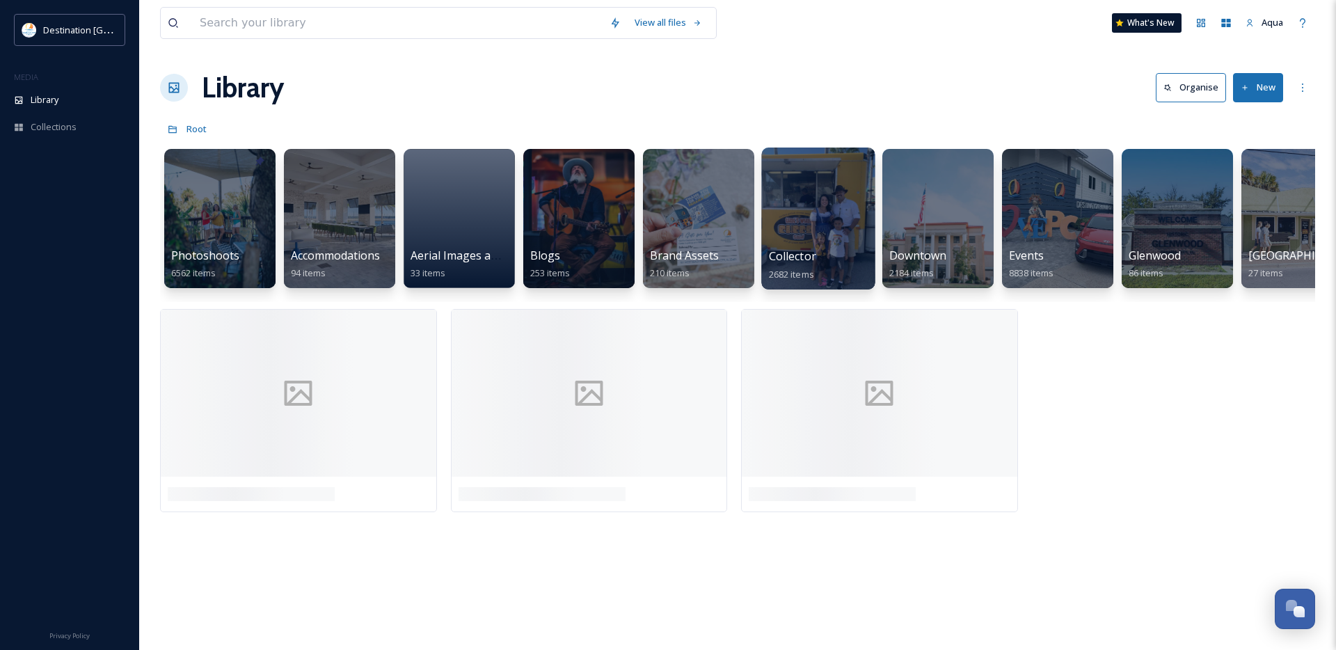
click at [834, 241] on div at bounding box center [817, 219] width 113 height 142
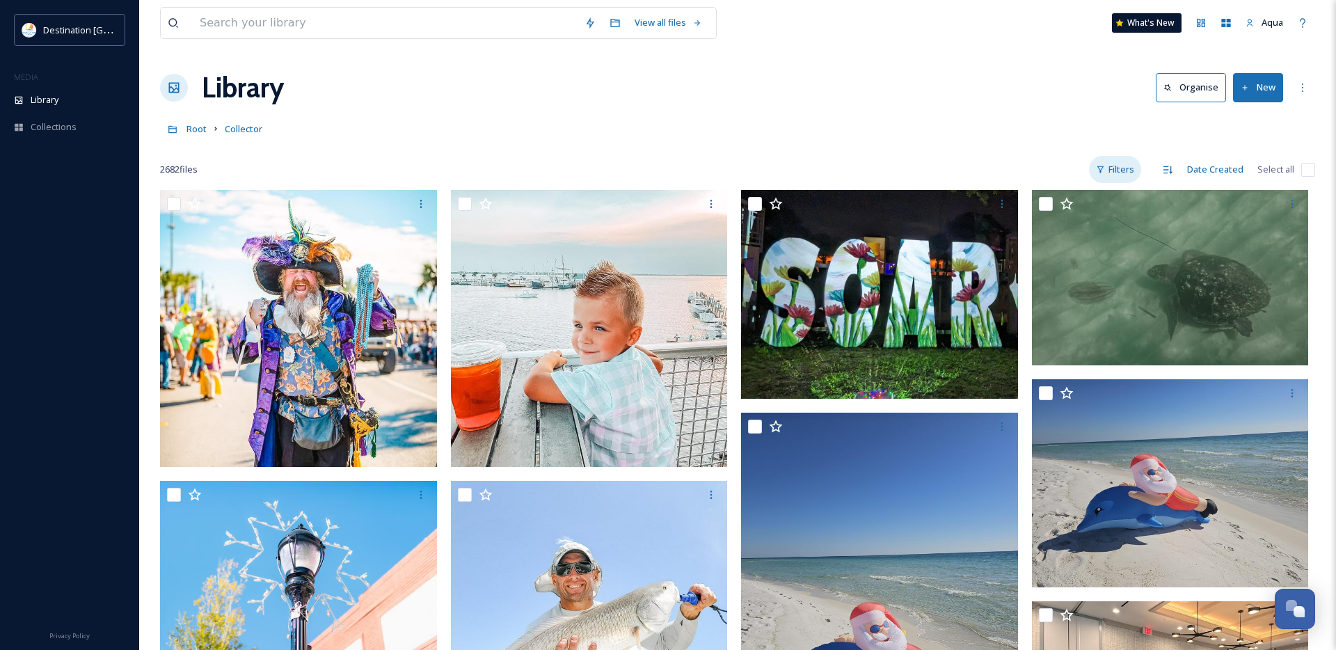
click at [1137, 167] on div "Filters" at bounding box center [1115, 169] width 52 height 27
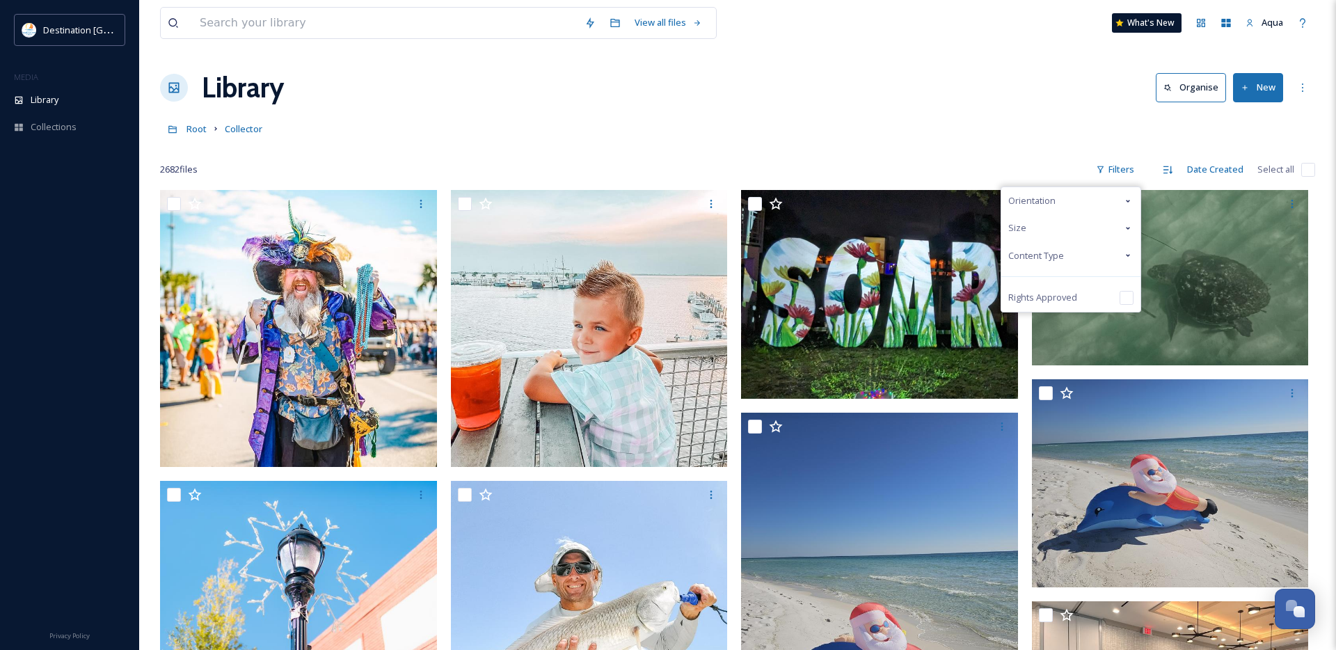
click at [1085, 253] on div "Content Type" at bounding box center [1070, 255] width 139 height 27
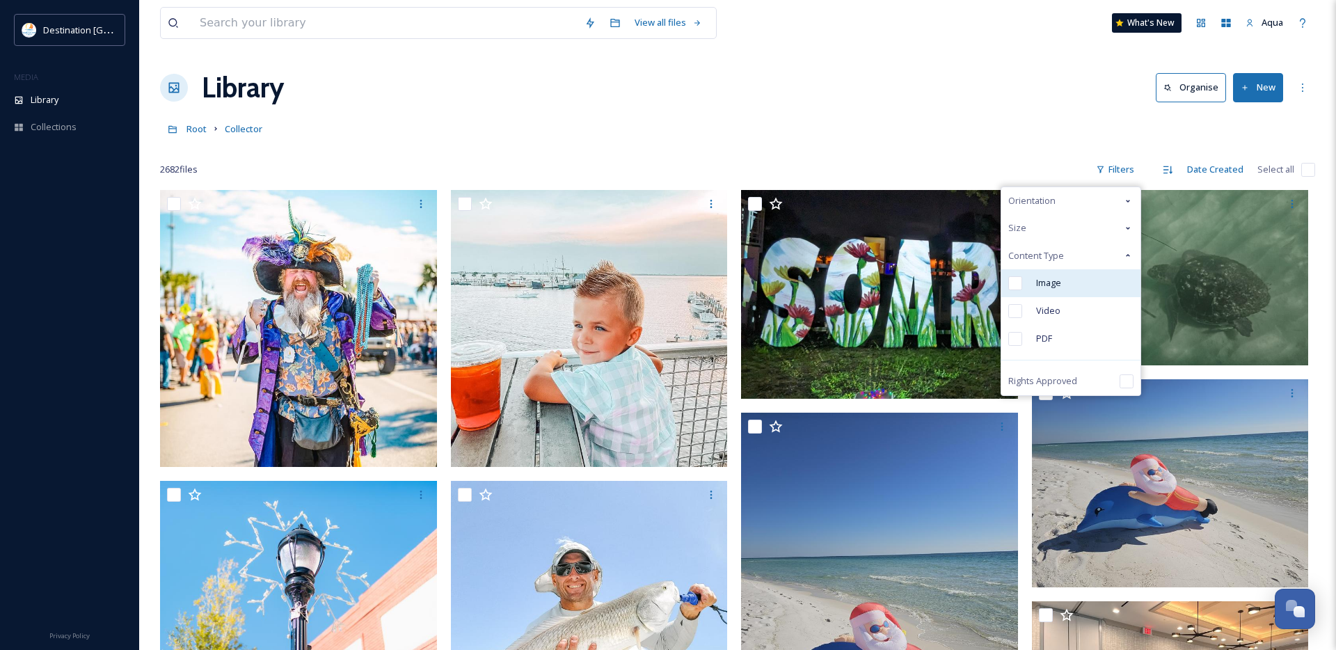
click at [1031, 283] on div "Image" at bounding box center [1070, 283] width 139 height 28
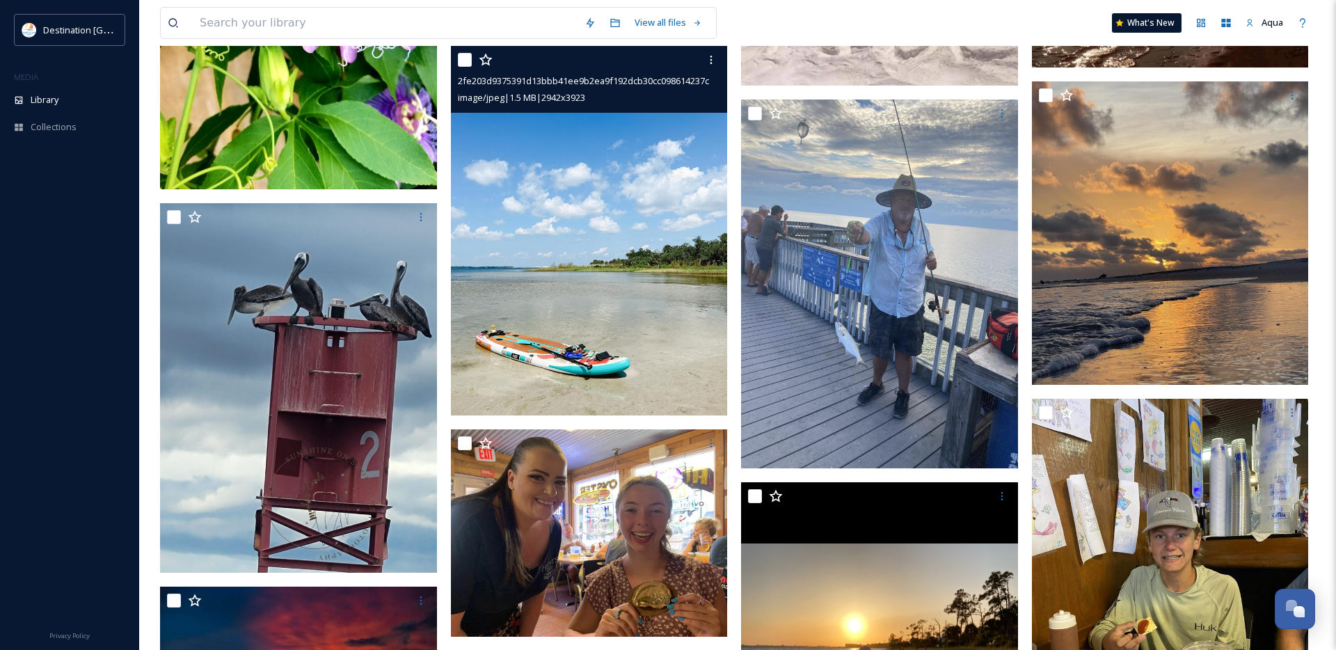
scroll to position [22077, 0]
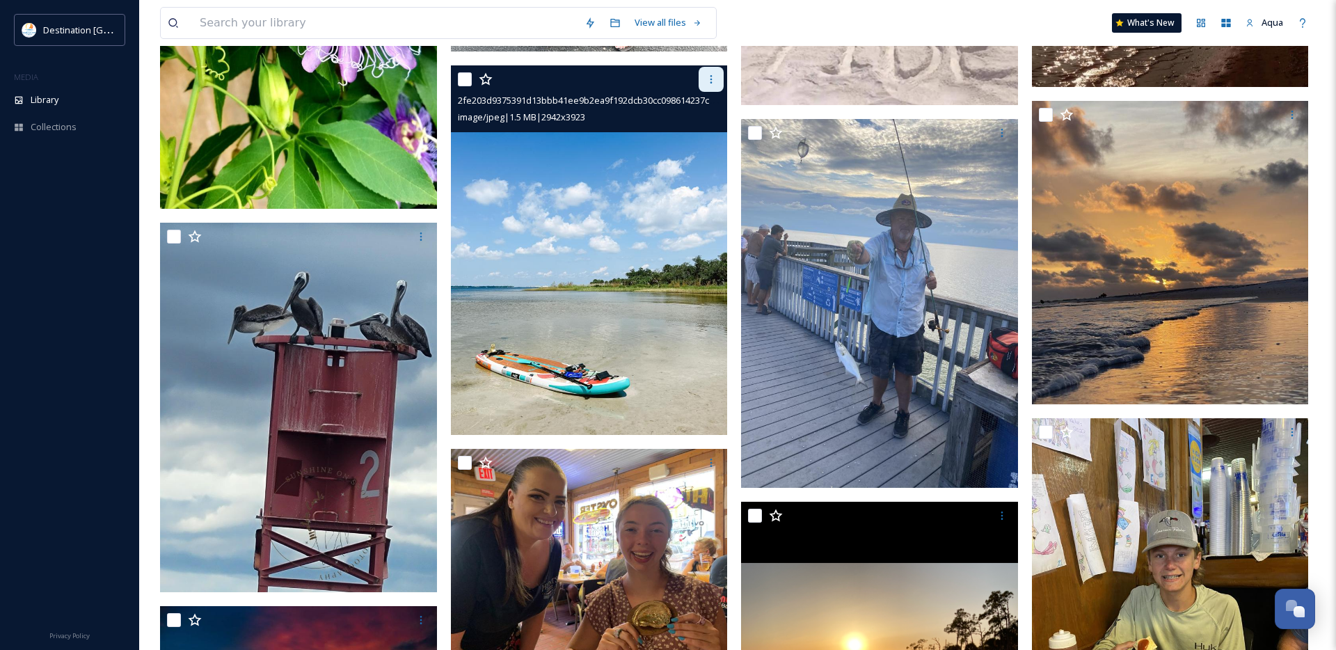
click at [718, 75] on div at bounding box center [711, 79] width 25 height 25
click at [710, 136] on span "Download" at bounding box center [695, 136] width 42 height 13
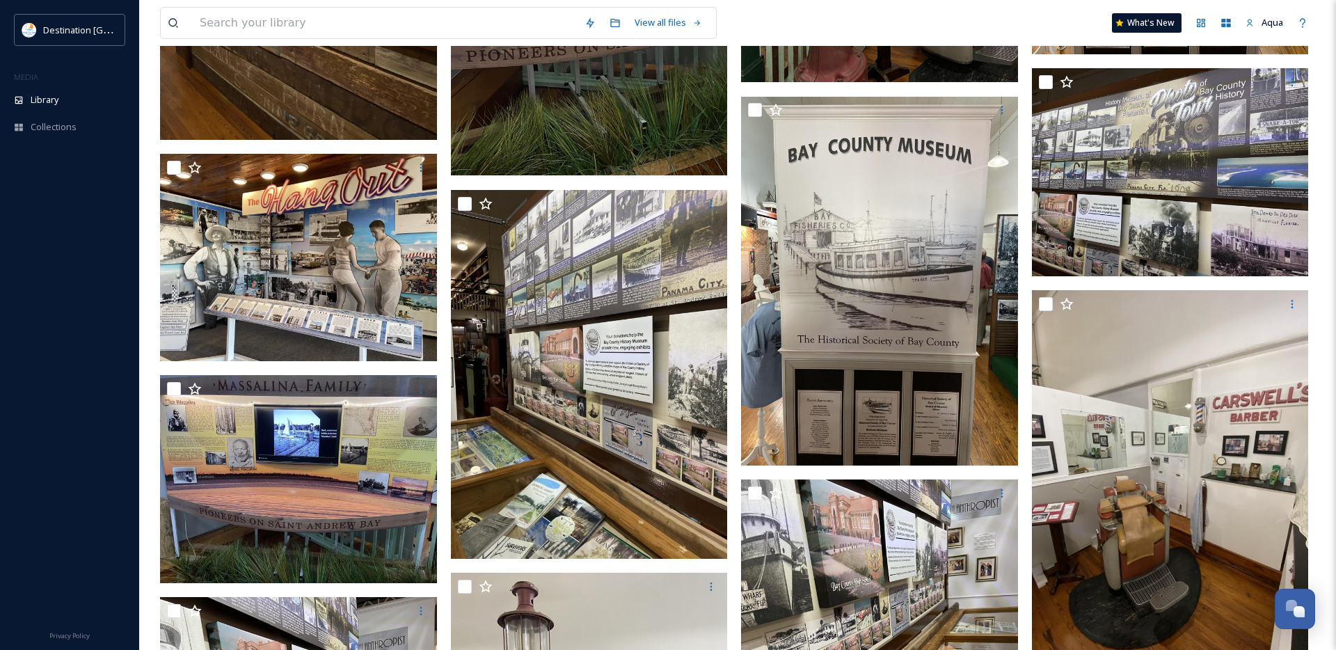
scroll to position [35217, 0]
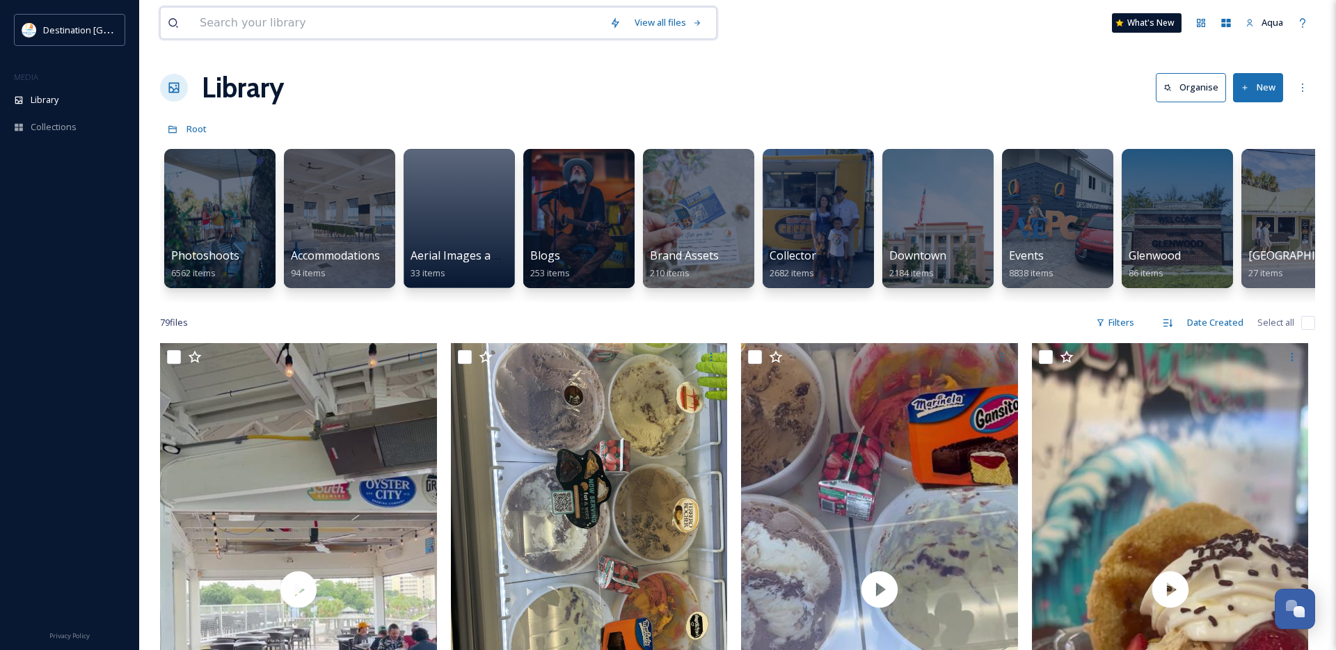
click at [389, 21] on input at bounding box center [398, 23] width 410 height 31
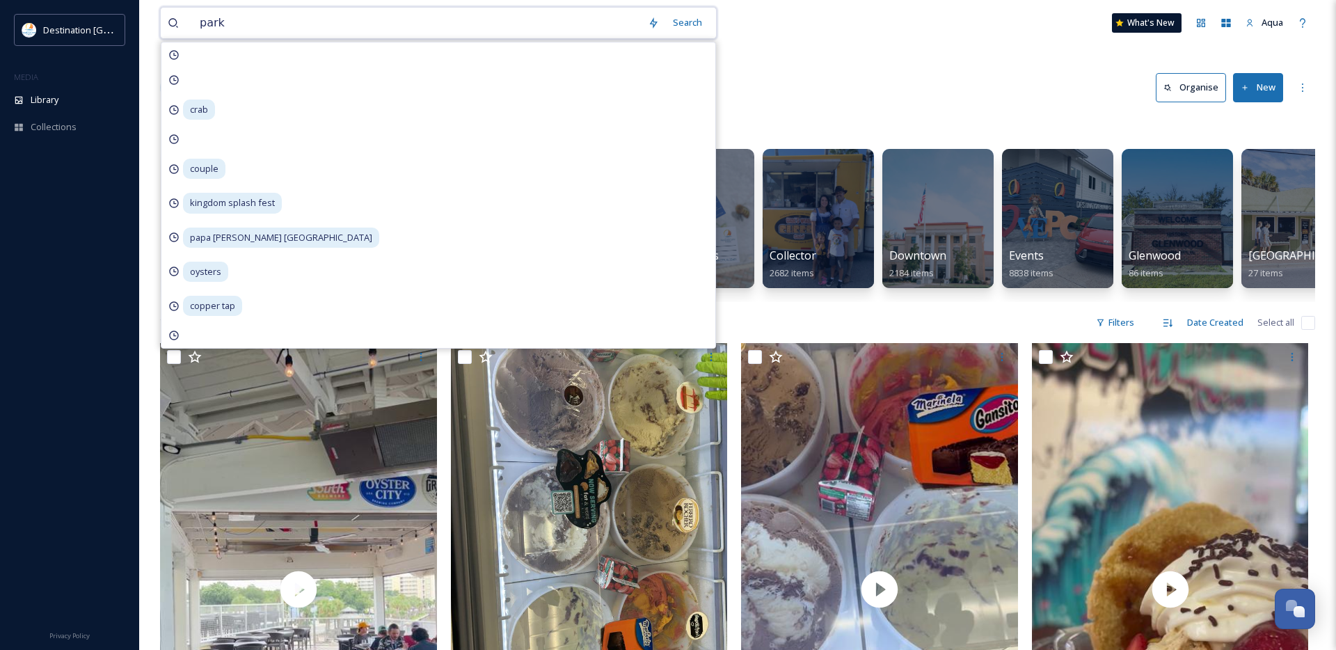
type input "parks"
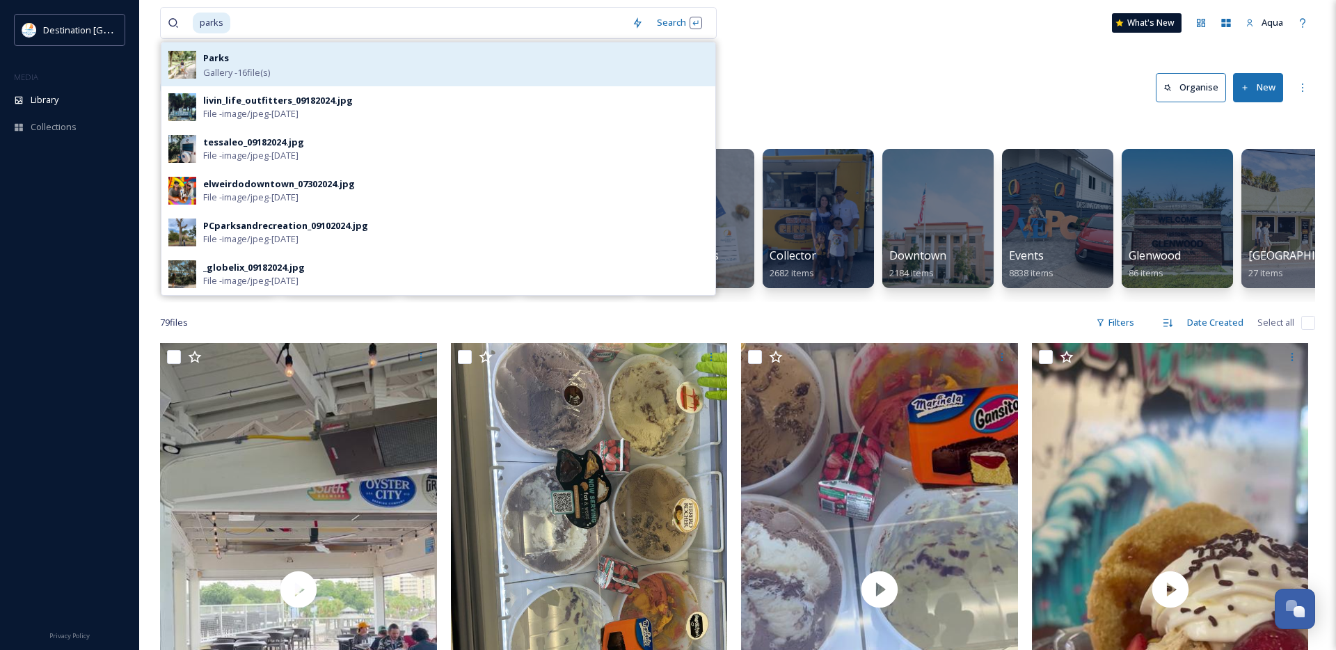
click at [263, 62] on div "Parks Gallery - 16 file(s)" at bounding box center [455, 64] width 505 height 30
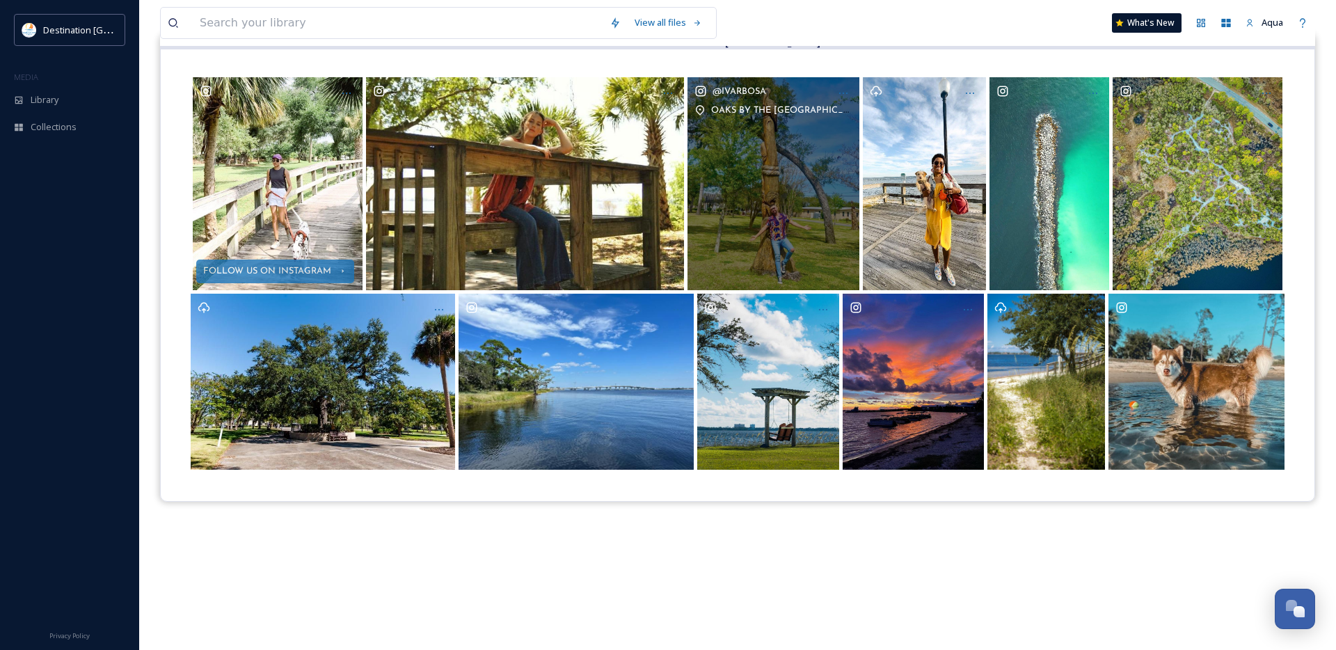
scroll to position [148, 0]
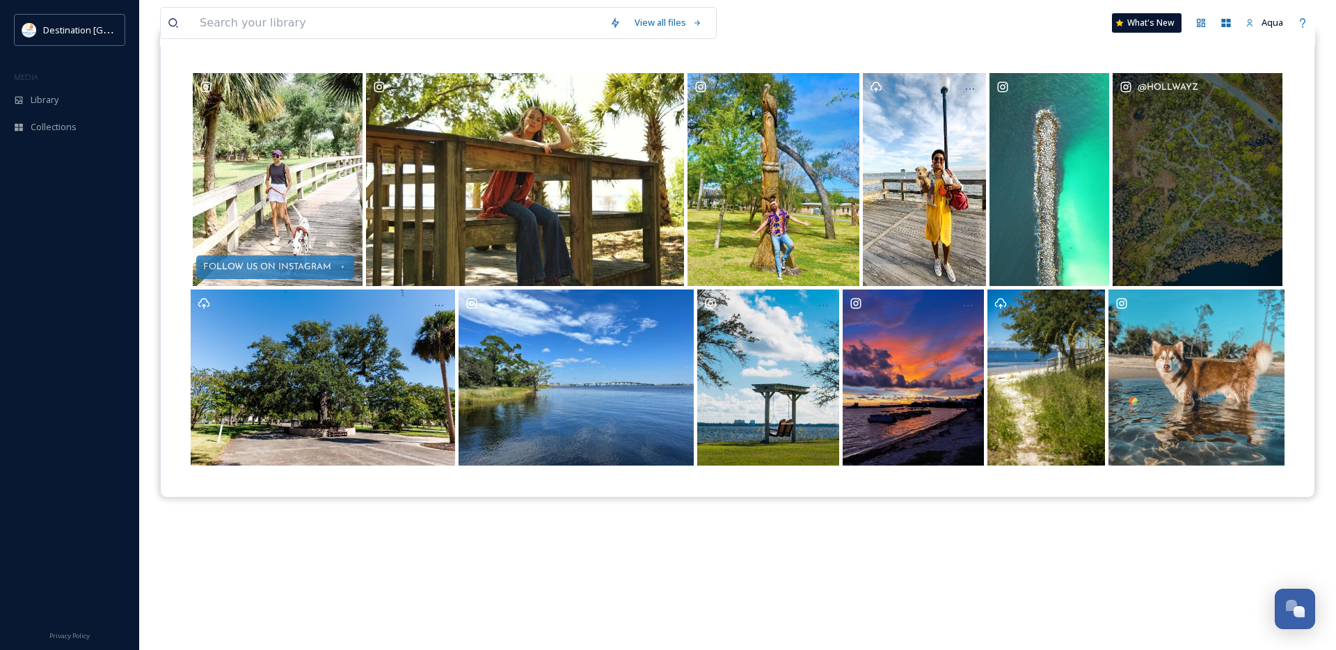
click at [1165, 186] on div "@ hollwayz" at bounding box center [1198, 179] width 170 height 213
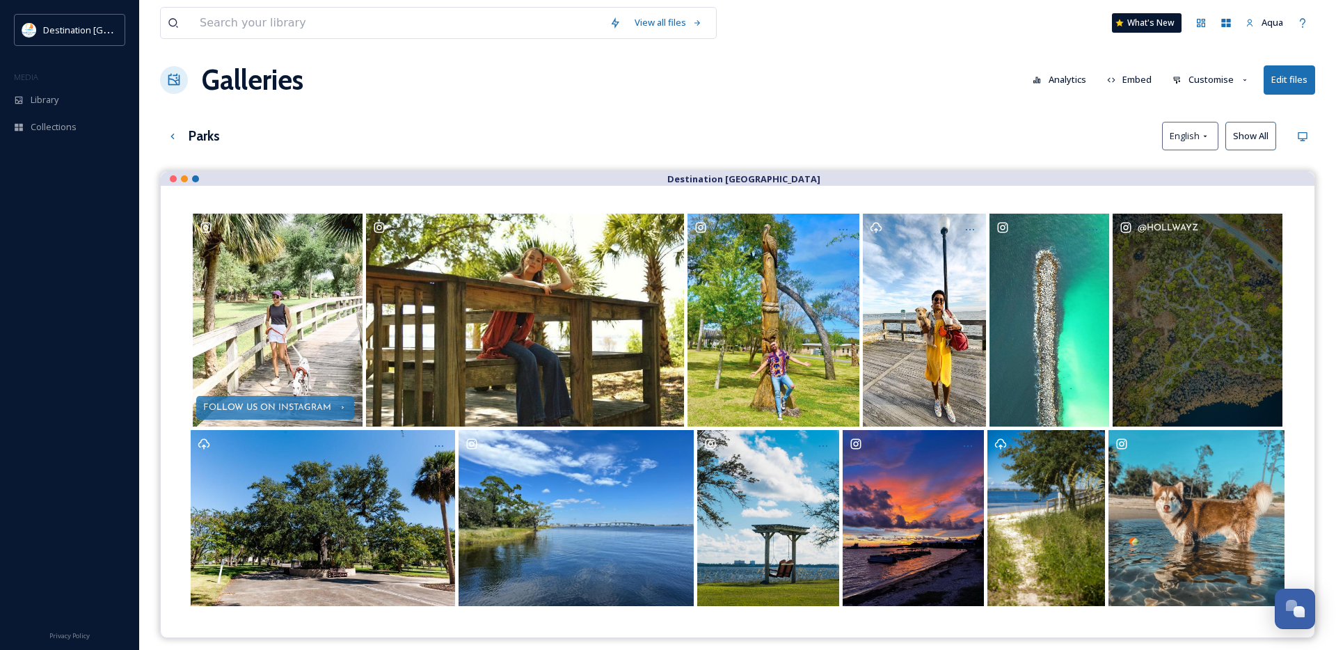
scroll to position [0, 0]
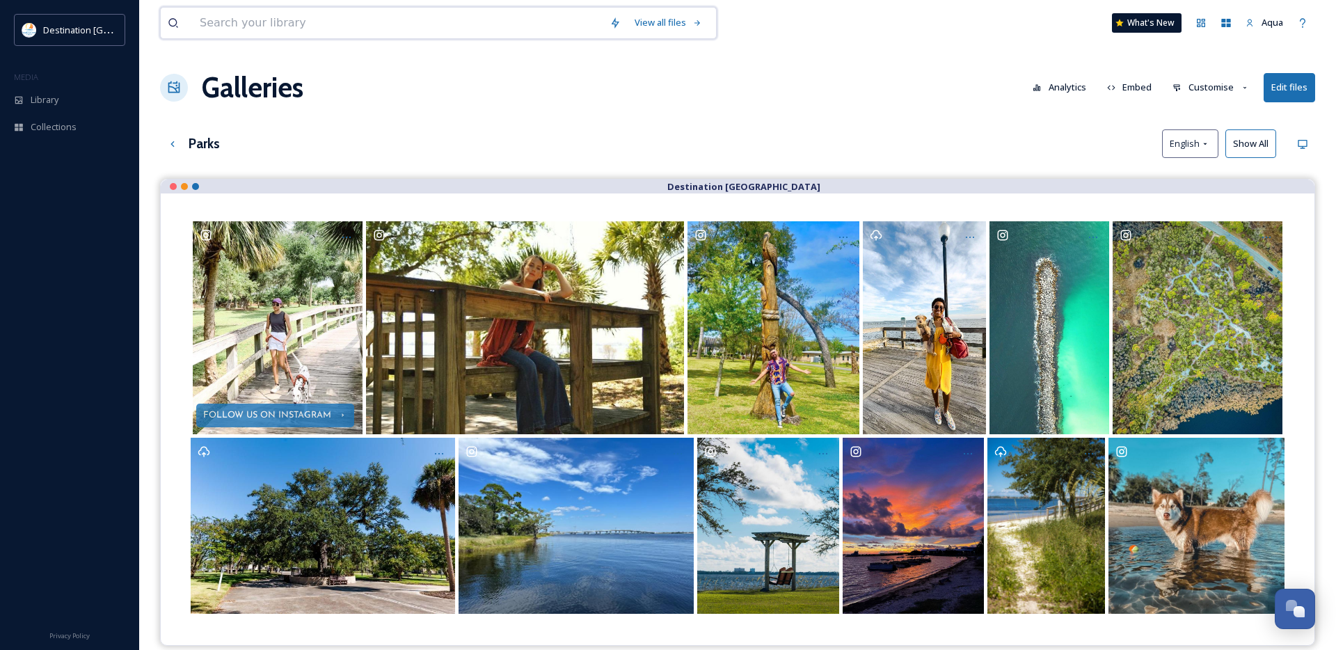
click at [301, 24] on input at bounding box center [398, 23] width 410 height 31
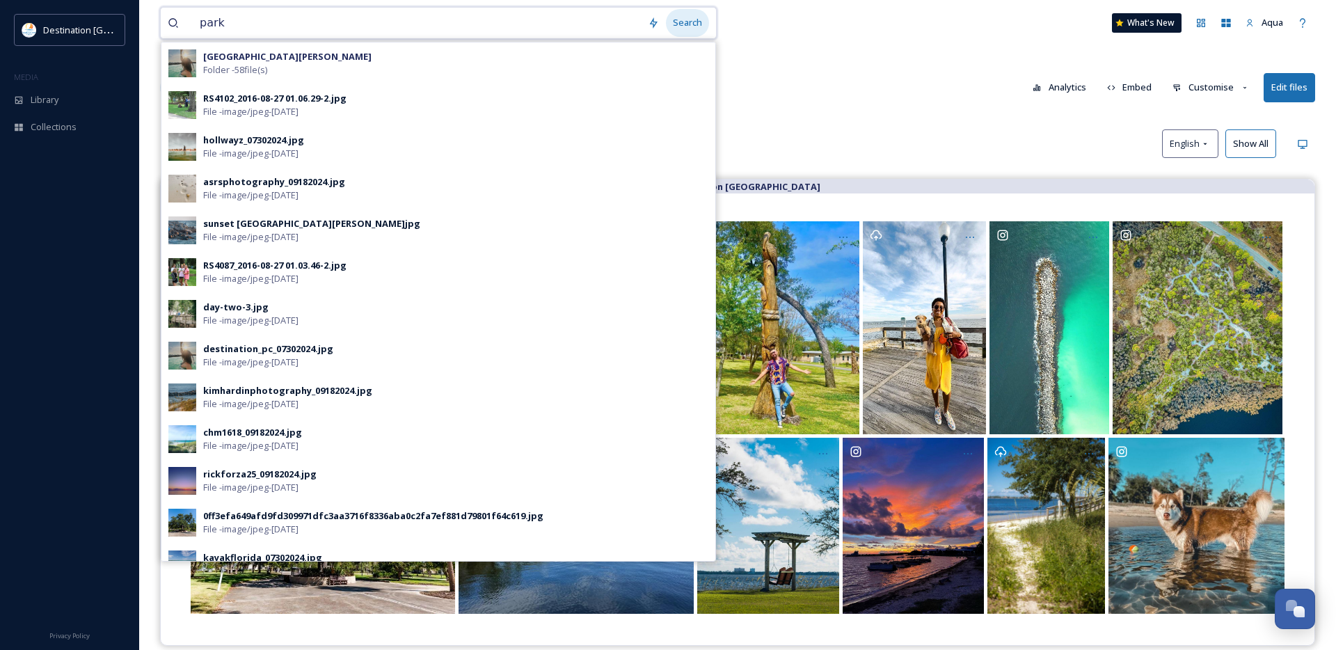
type input "park"
click at [705, 25] on div "Search" at bounding box center [687, 22] width 43 height 27
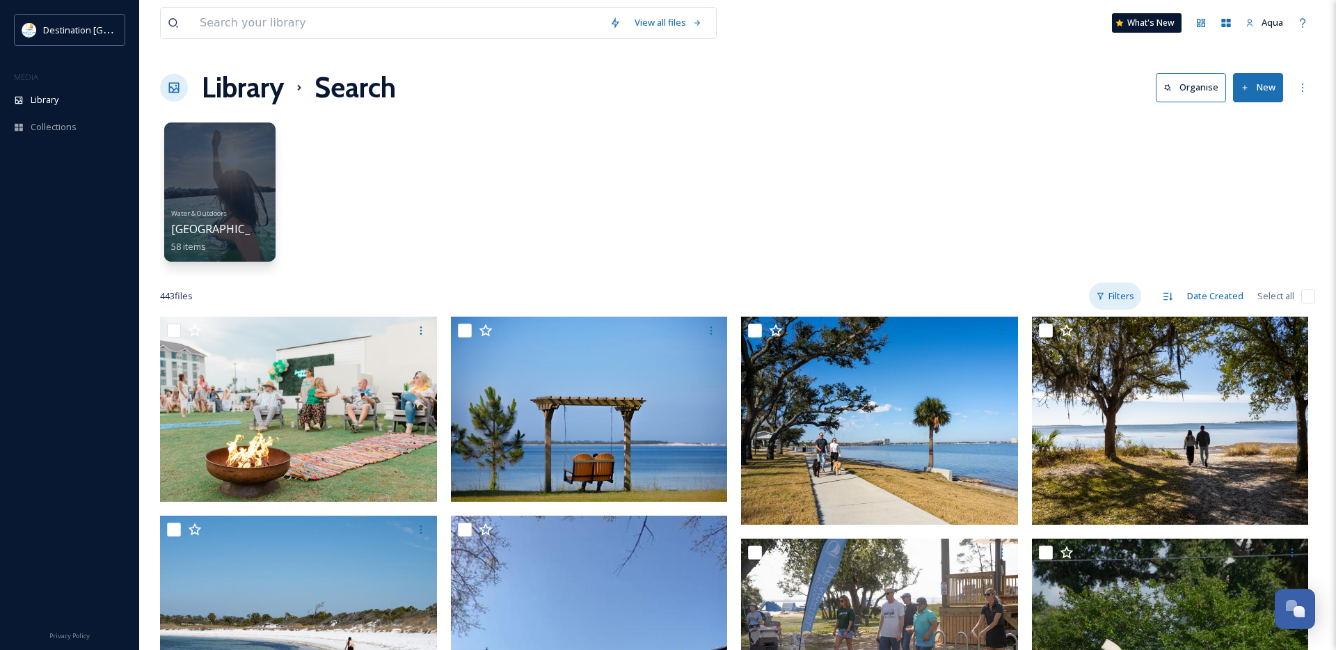
click at [1106, 294] on div "Filters" at bounding box center [1115, 296] width 52 height 27
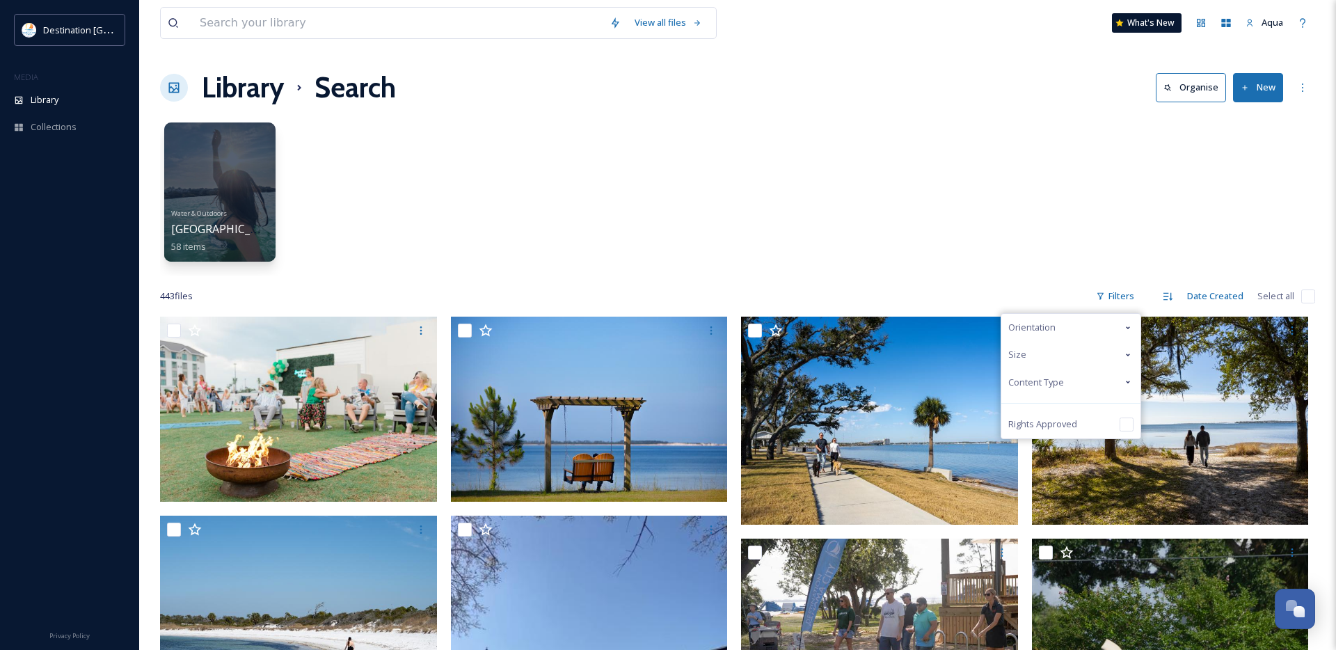
click at [1056, 381] on span "Content Type" at bounding box center [1036, 382] width 56 height 13
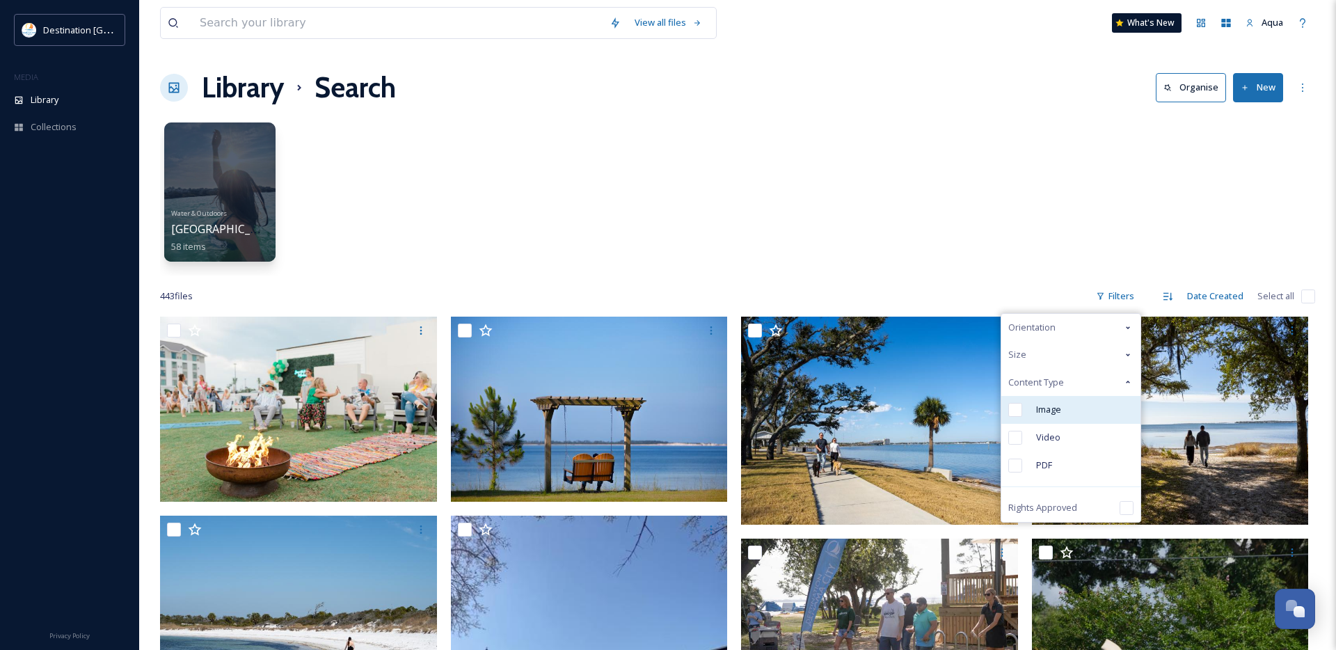
click at [1040, 413] on span "Image" at bounding box center [1048, 409] width 25 height 13
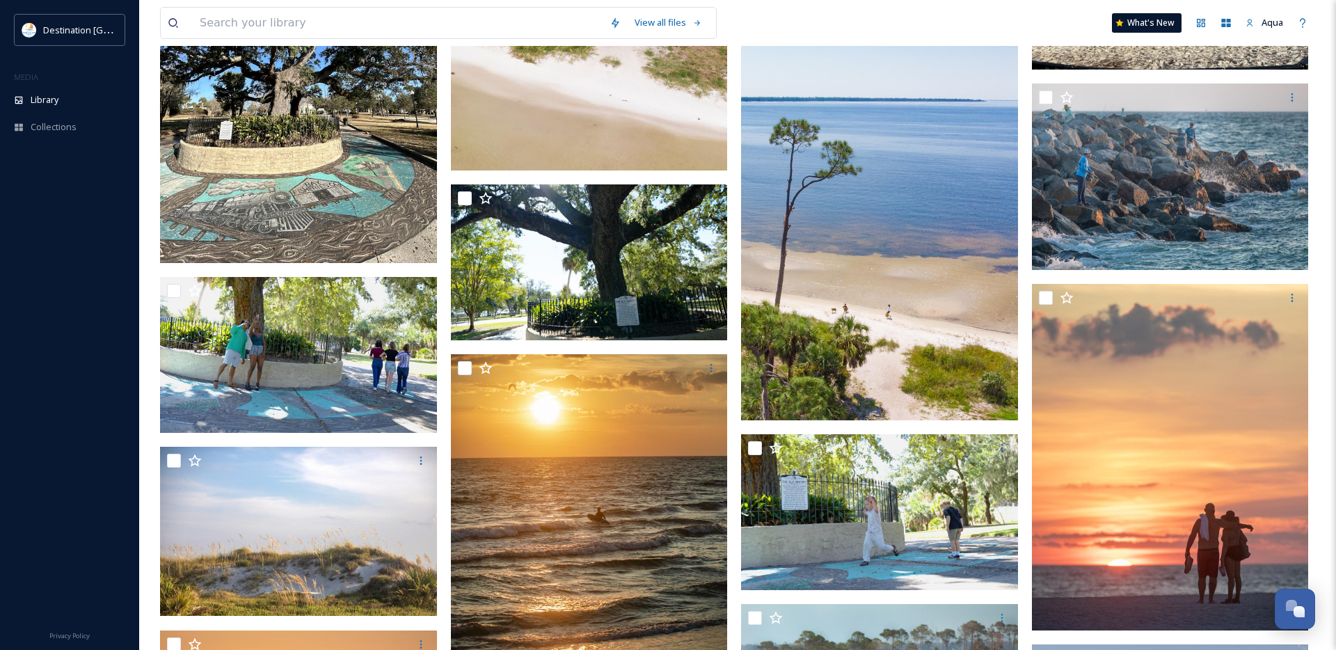
scroll to position [2717, 0]
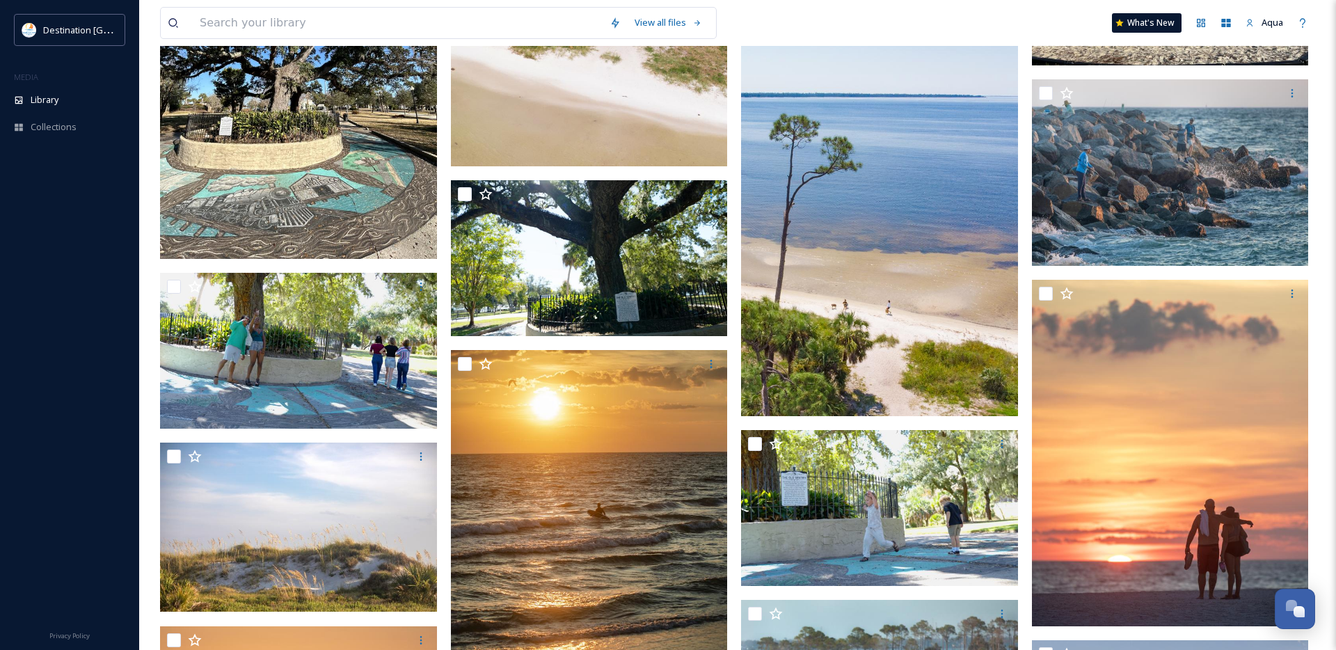
click at [918, 251] on img at bounding box center [879, 175] width 277 height 481
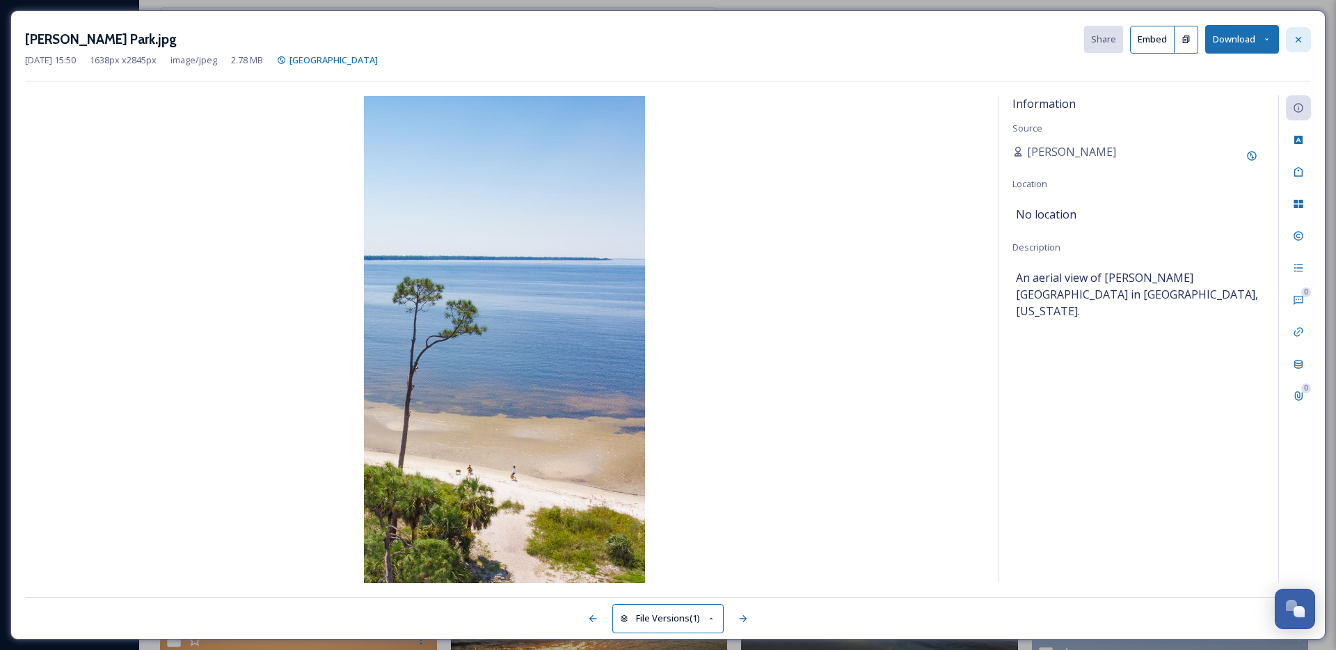
click at [1297, 35] on icon at bounding box center [1298, 39] width 11 height 11
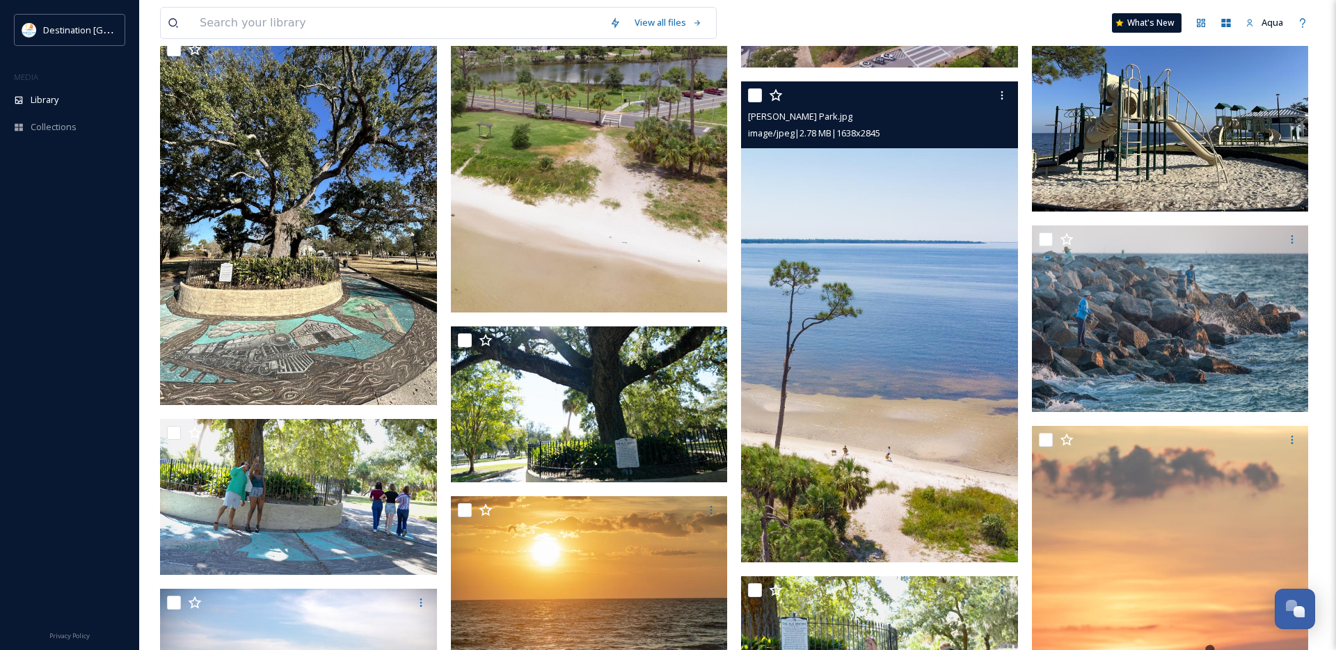
scroll to position [2574, 0]
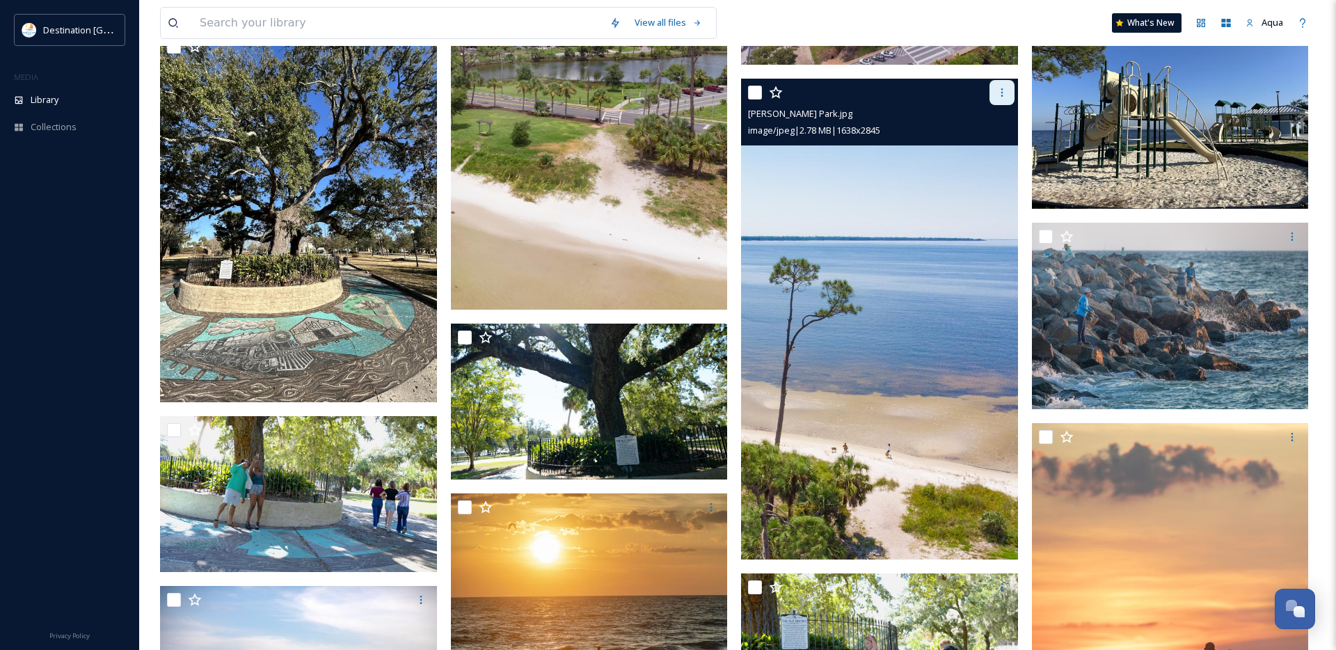
drag, startPoint x: 996, startPoint y: 94, endPoint x: 994, endPoint y: 103, distance: 9.2
click at [996, 94] on icon at bounding box center [1001, 92] width 11 height 11
click at [991, 145] on span "Download" at bounding box center [985, 149] width 42 height 13
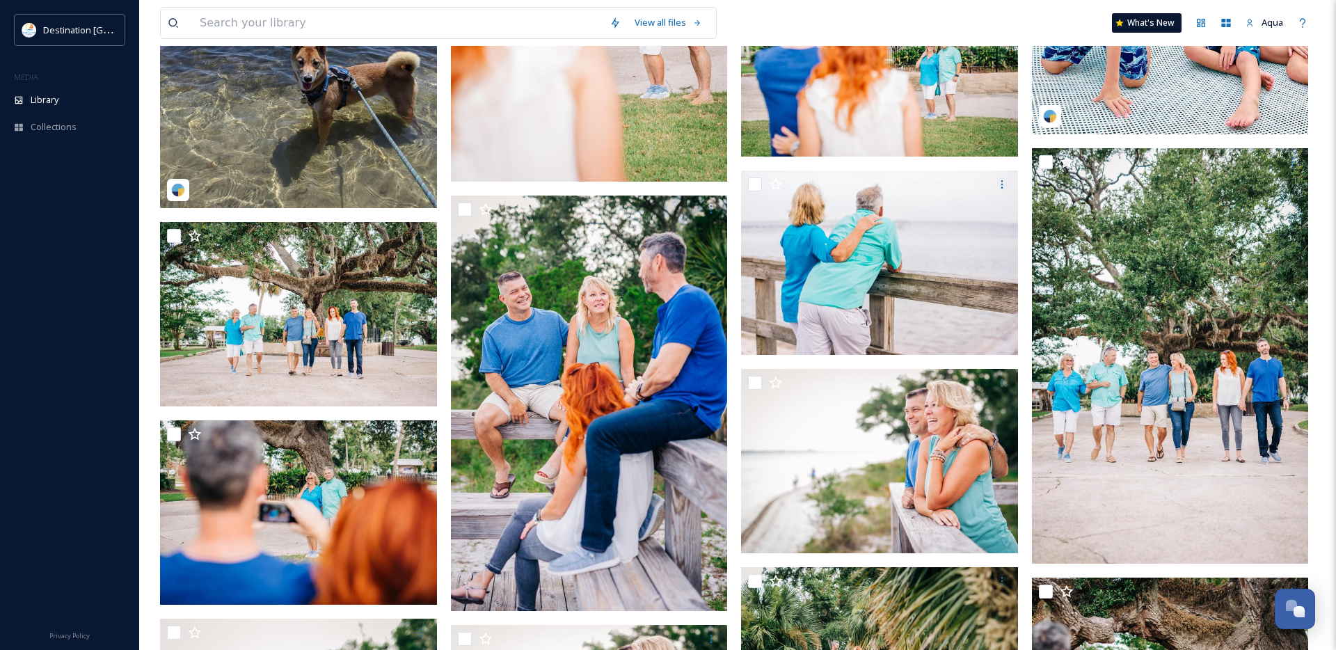
scroll to position [16811, 0]
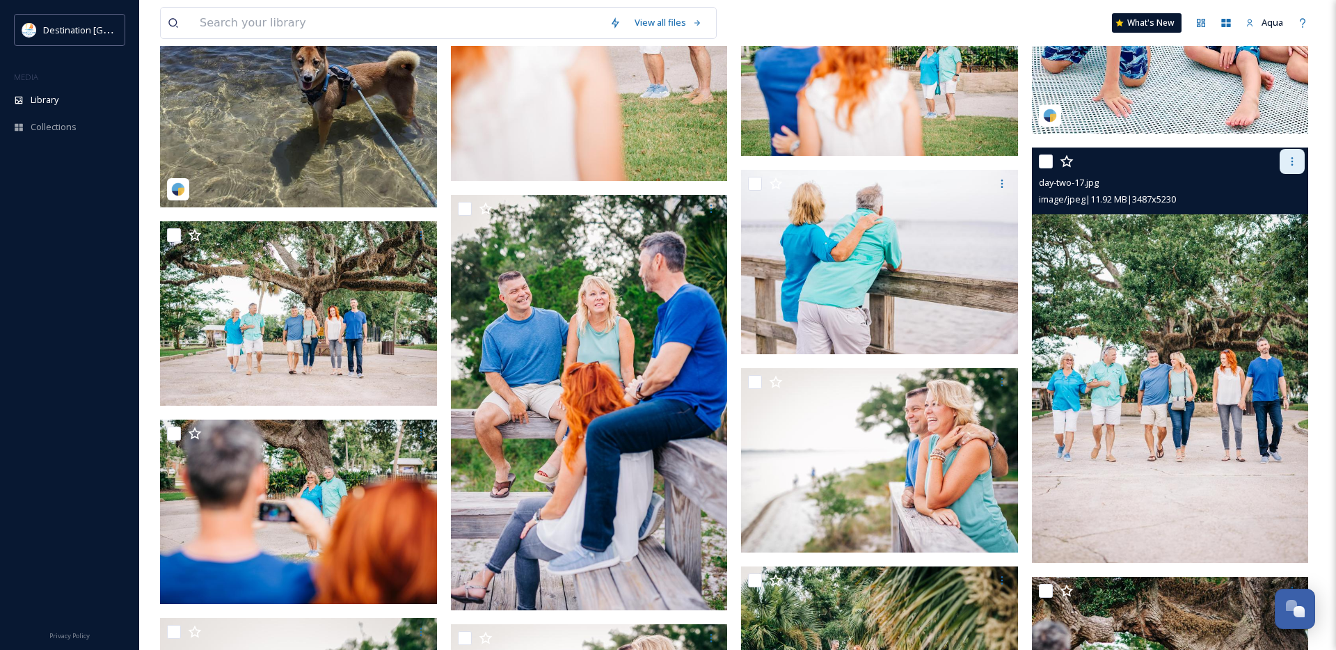
click at [1299, 161] on div at bounding box center [1292, 161] width 25 height 25
click at [1274, 218] on span "Download" at bounding box center [1276, 218] width 42 height 13
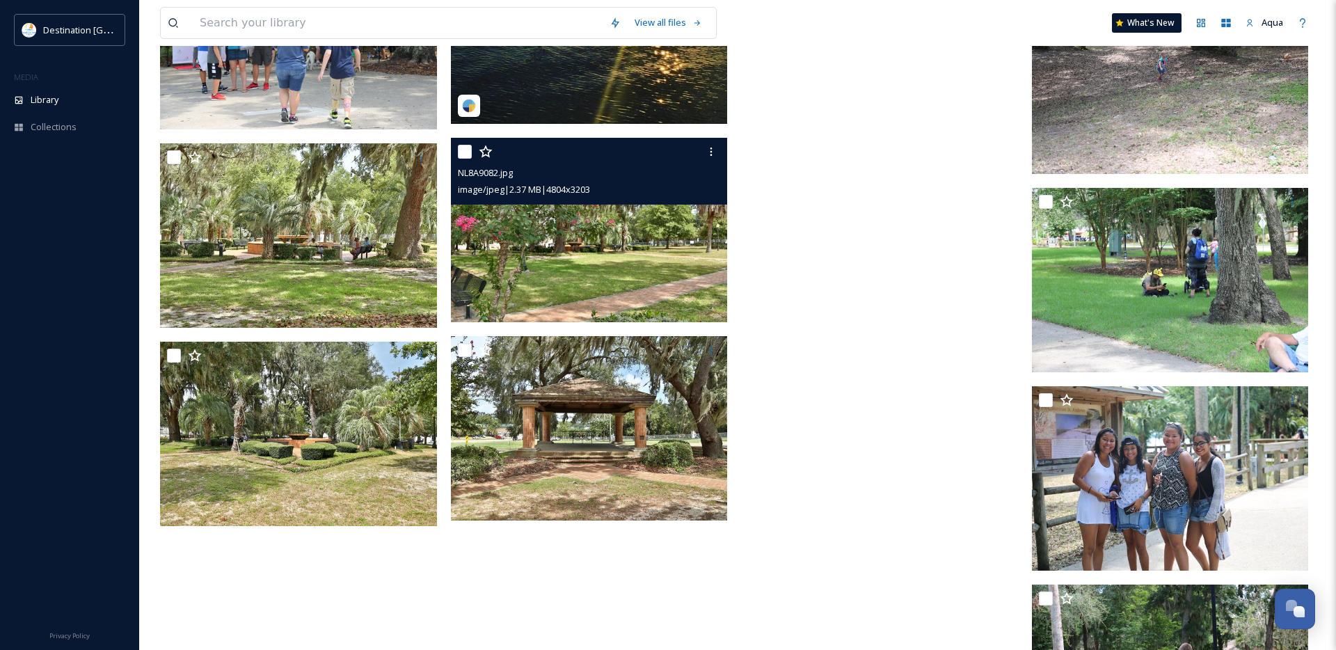
scroll to position [28788, 0]
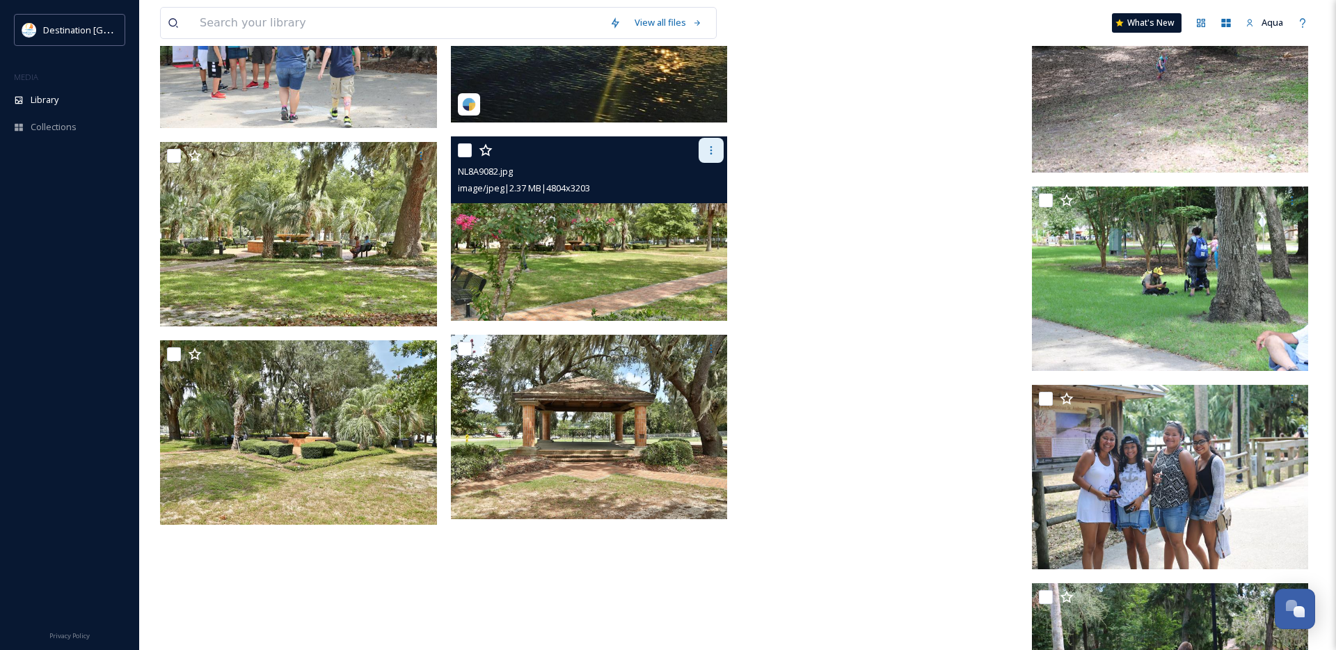
click at [711, 152] on icon at bounding box center [711, 150] width 2 height 8
click at [700, 202] on span "Download" at bounding box center [695, 207] width 42 height 13
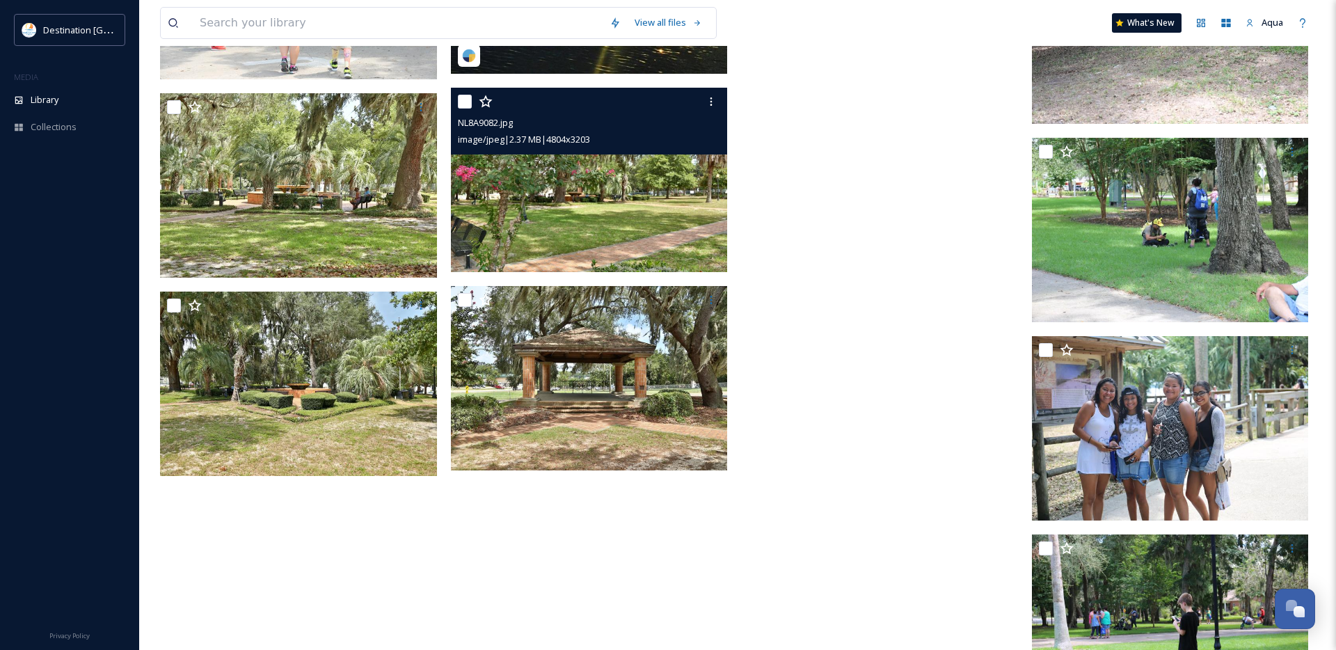
scroll to position [28838, 0]
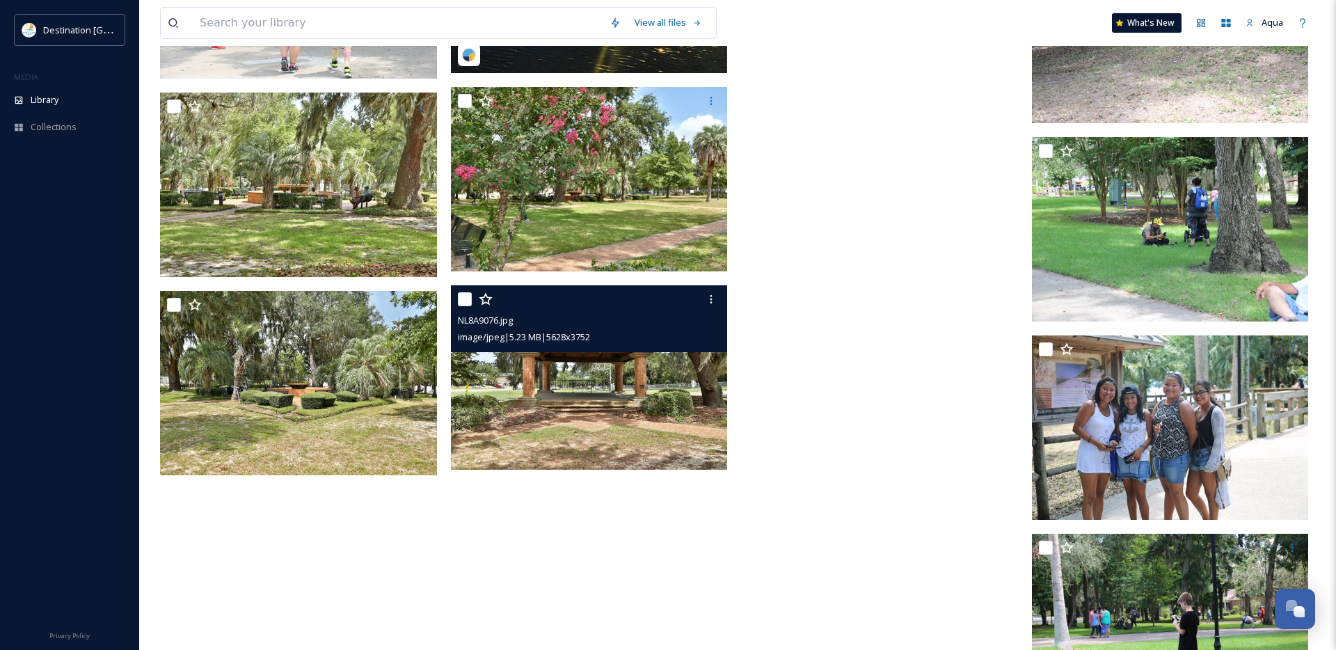
click at [581, 388] on img at bounding box center [589, 377] width 277 height 185
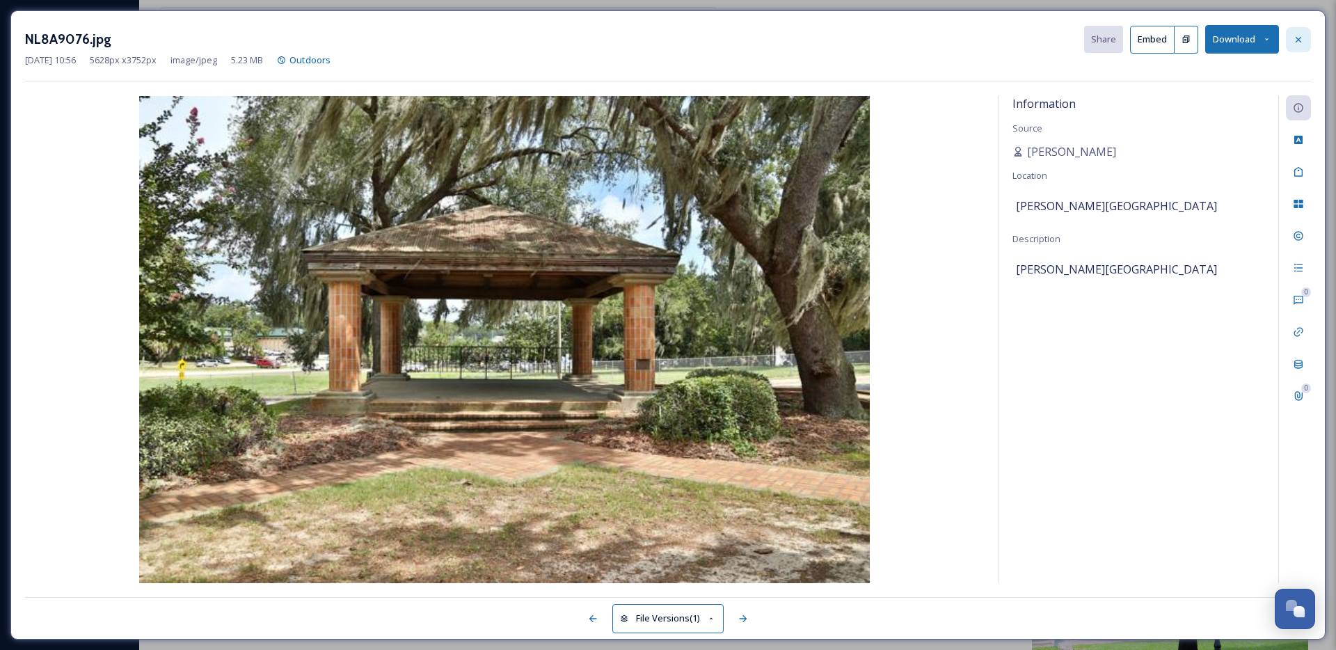
click at [1299, 40] on icon at bounding box center [1299, 39] width 6 height 6
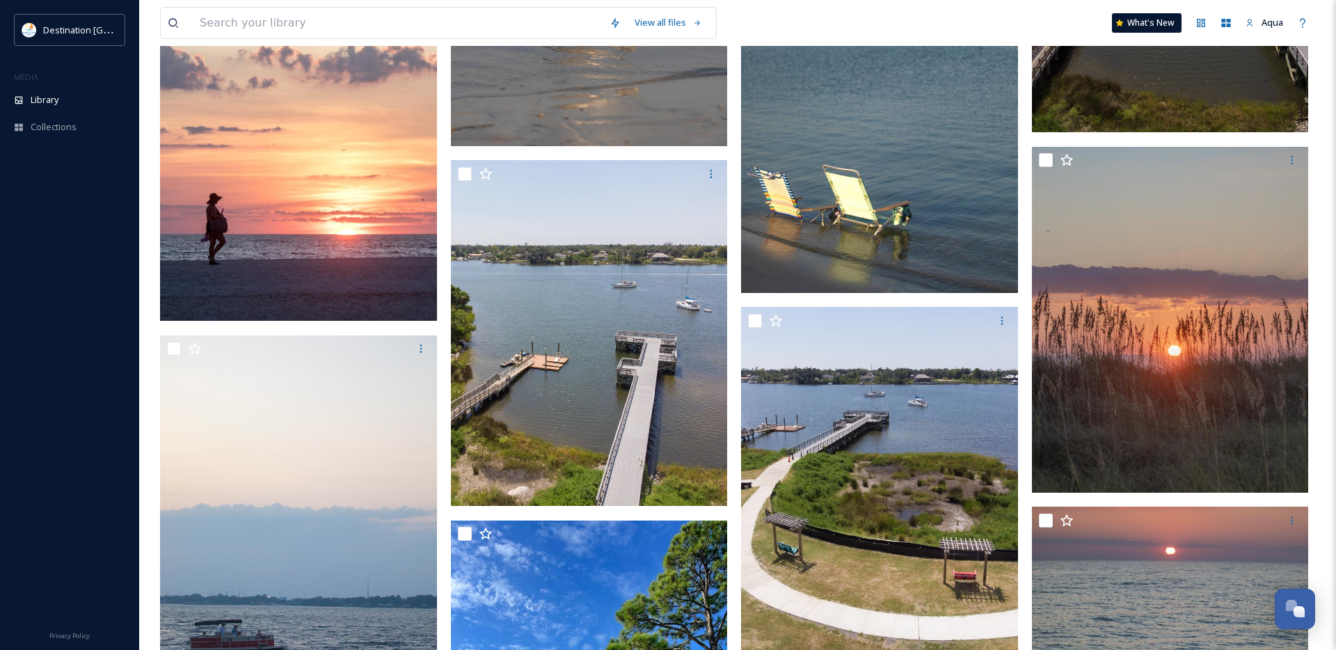
scroll to position [3584, 0]
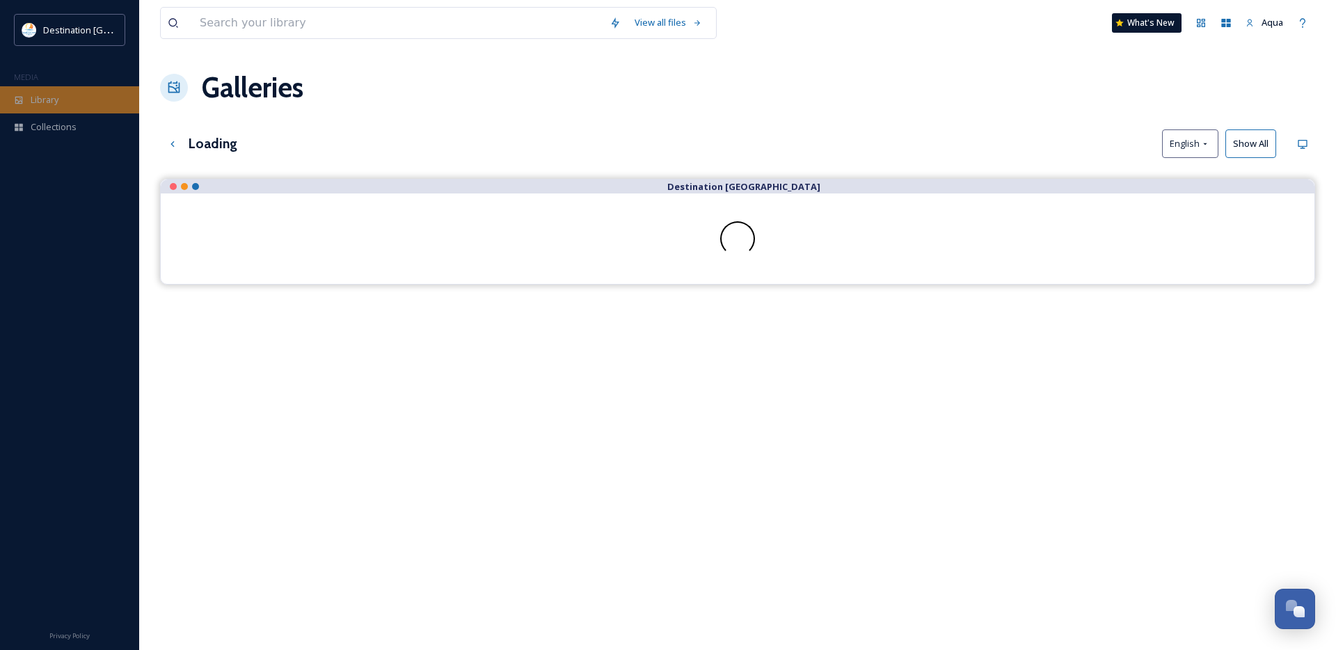
click at [40, 101] on span "Library" at bounding box center [45, 99] width 28 height 13
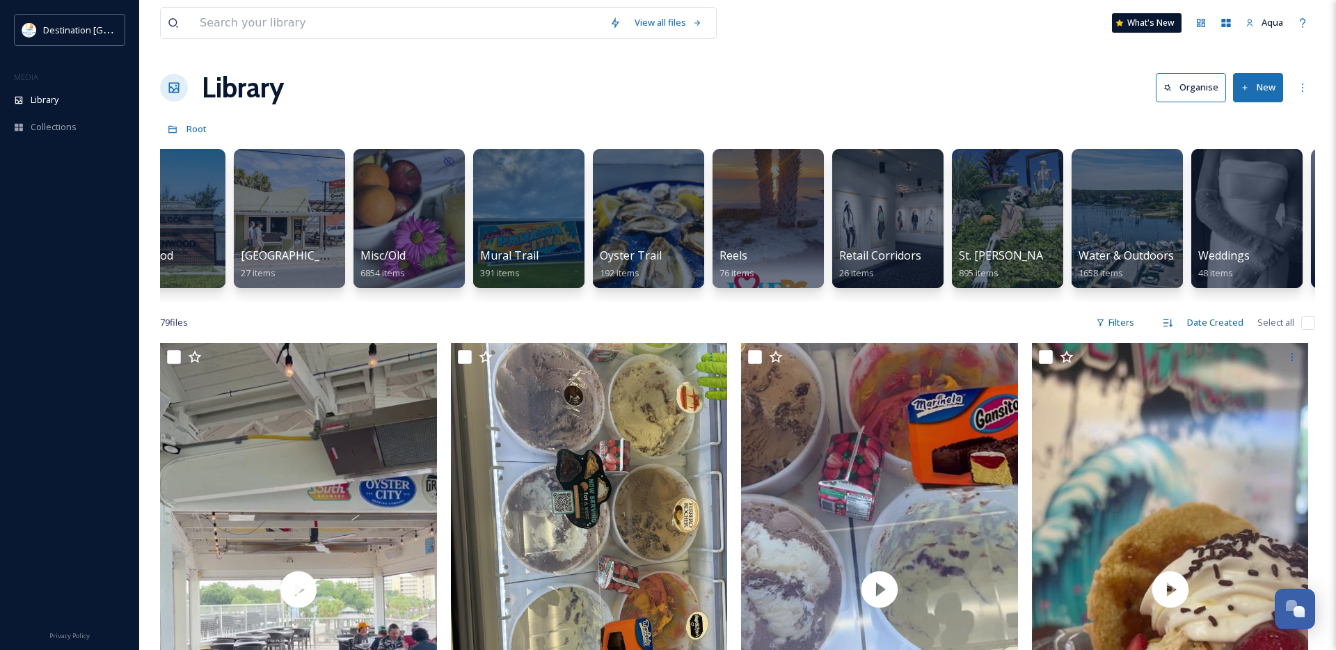
scroll to position [0, 1119]
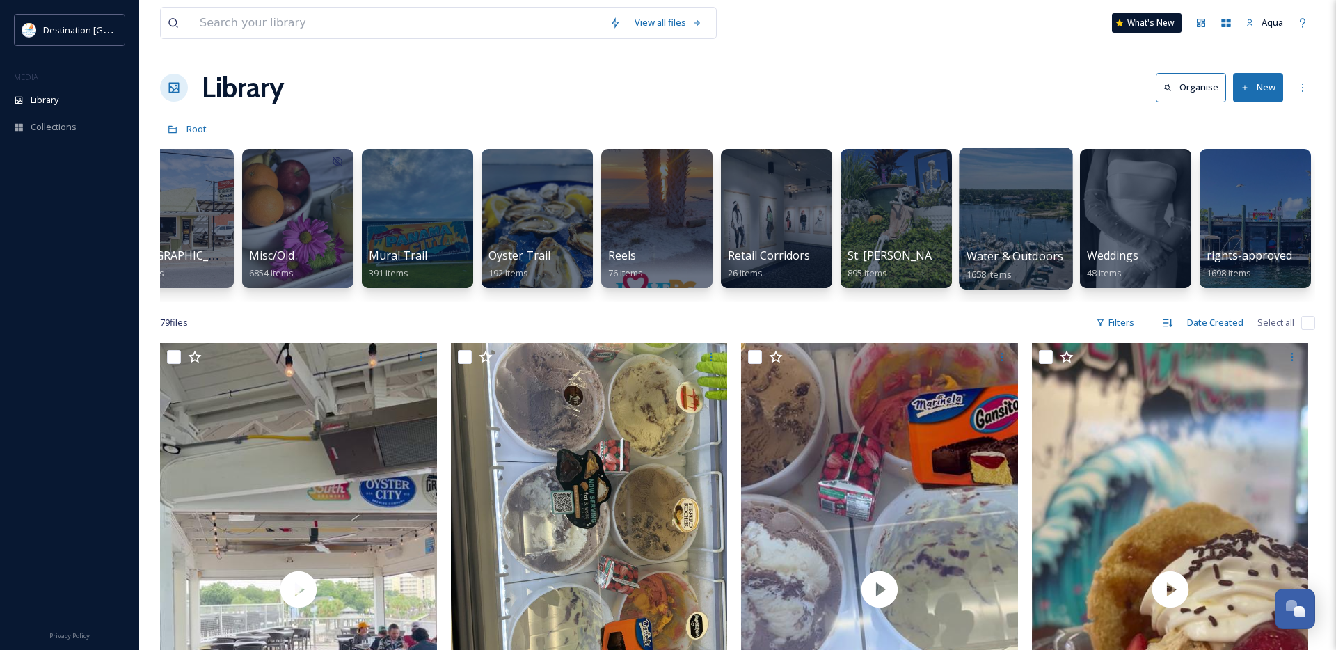
click at [1024, 244] on div at bounding box center [1015, 219] width 113 height 142
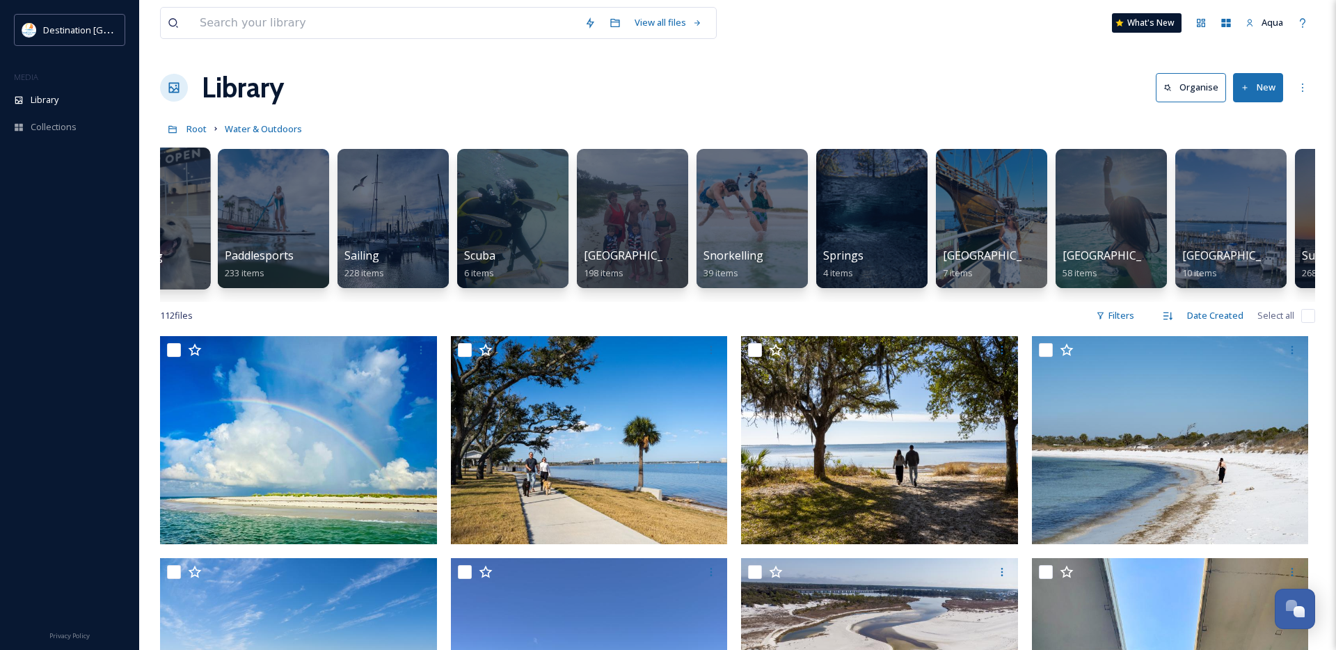
scroll to position [0, 640]
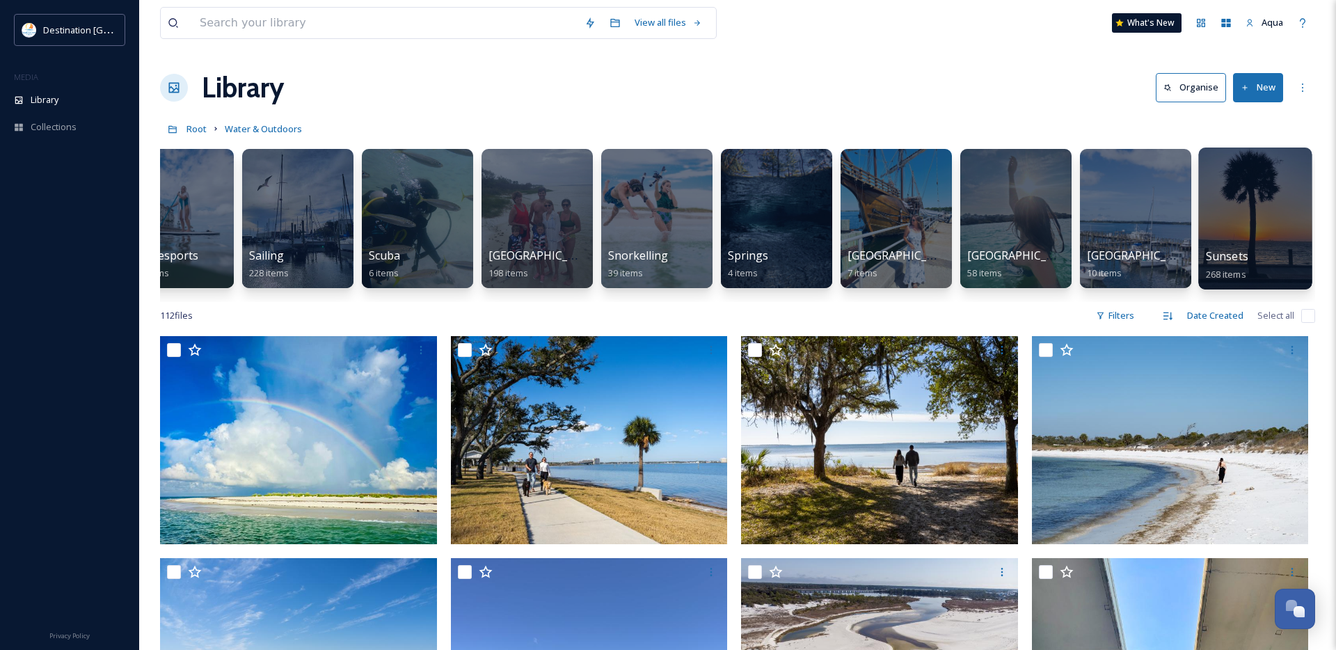
click at [1262, 220] on div at bounding box center [1254, 219] width 113 height 142
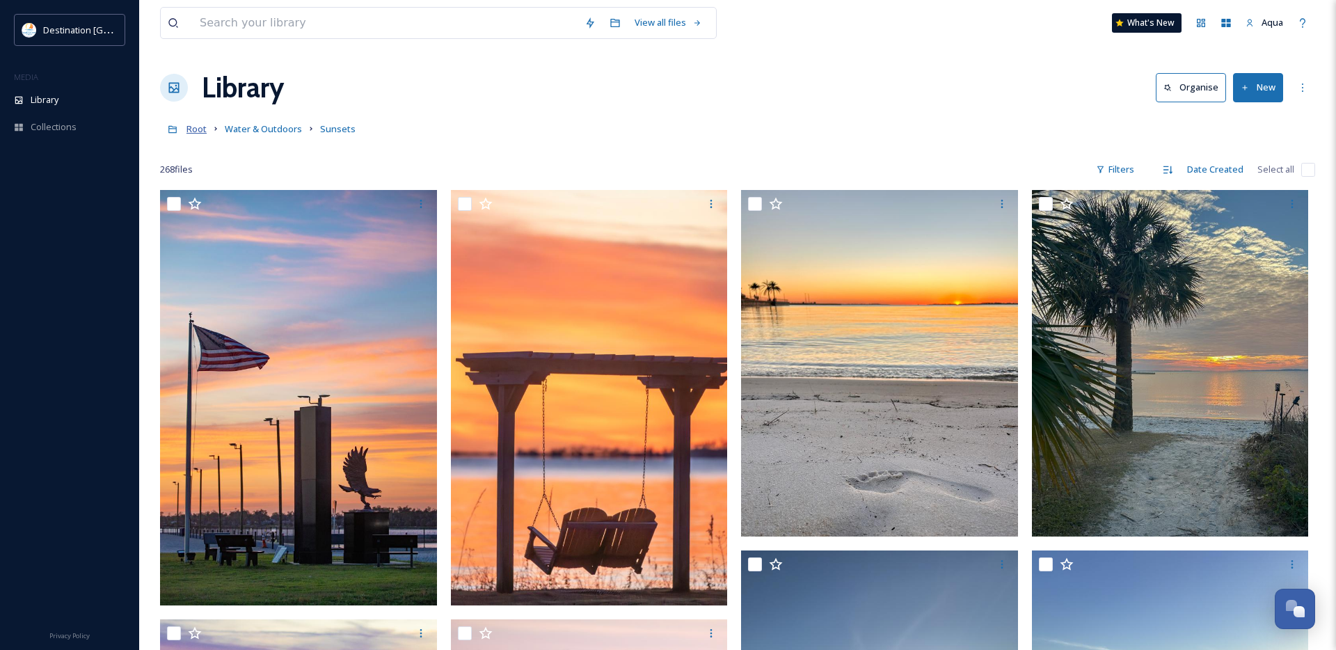
click at [202, 133] on span "Root" at bounding box center [196, 128] width 20 height 13
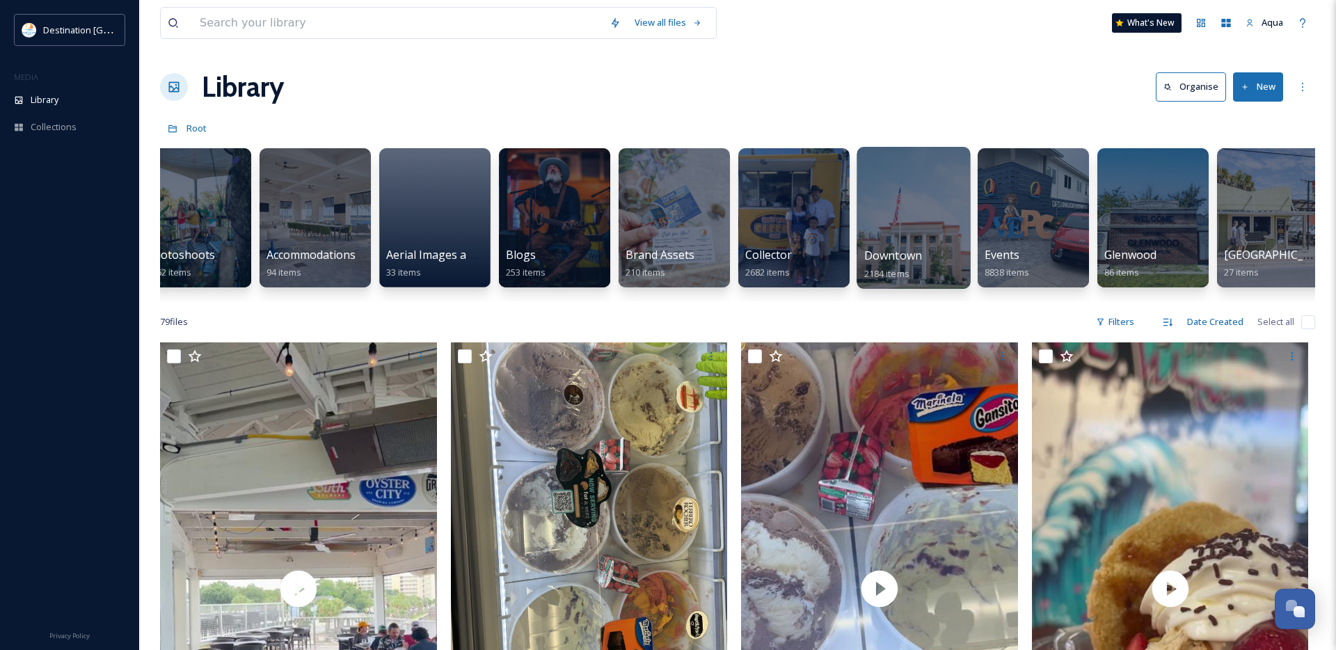
click at [894, 227] on div at bounding box center [913, 218] width 113 height 142
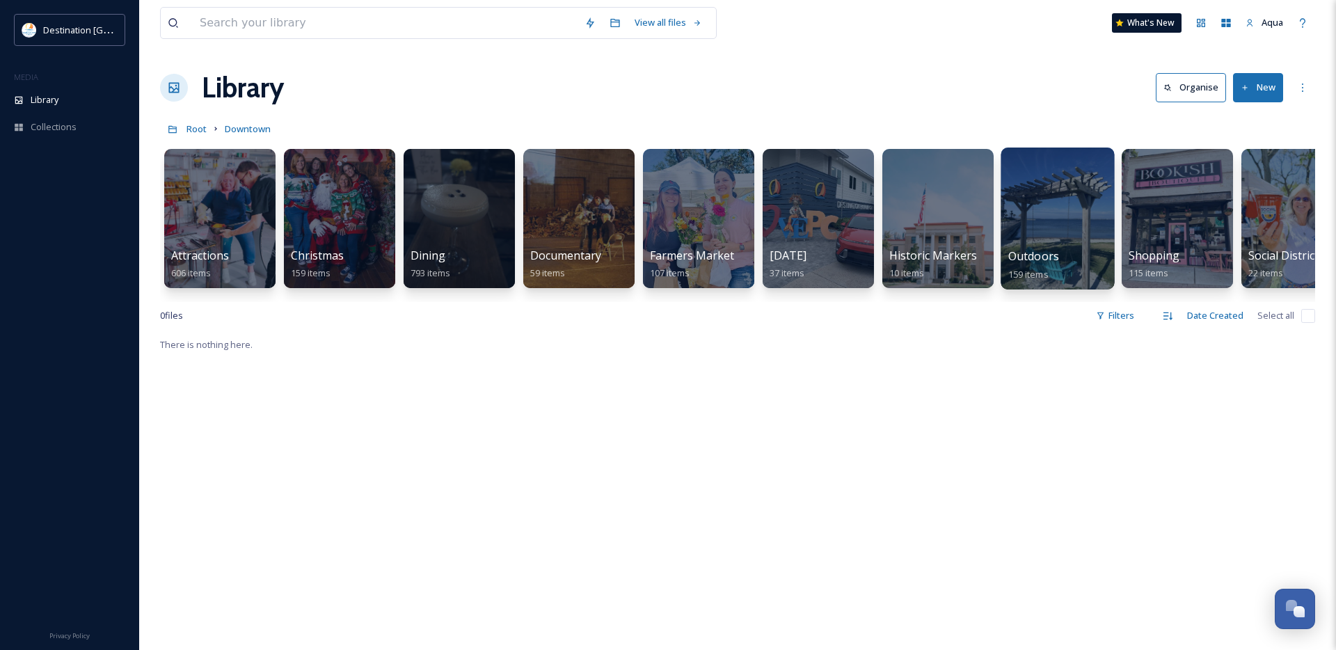
scroll to position [0, 58]
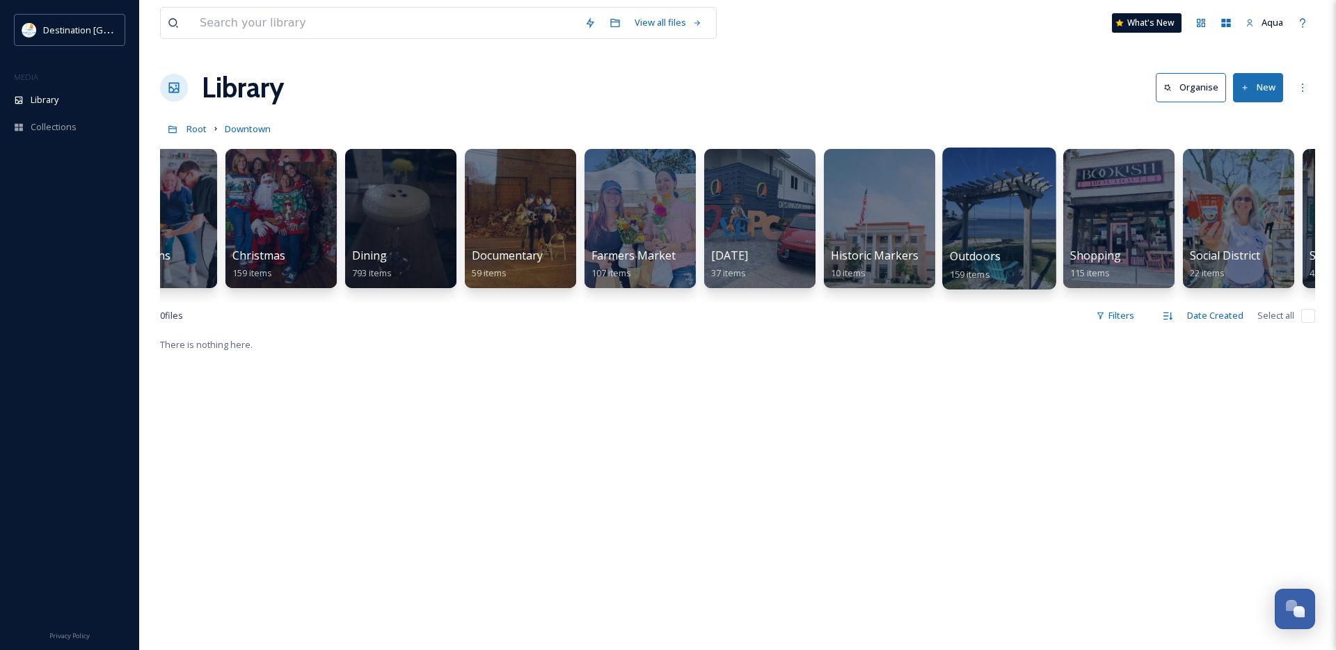
click at [1003, 230] on div at bounding box center [998, 219] width 113 height 142
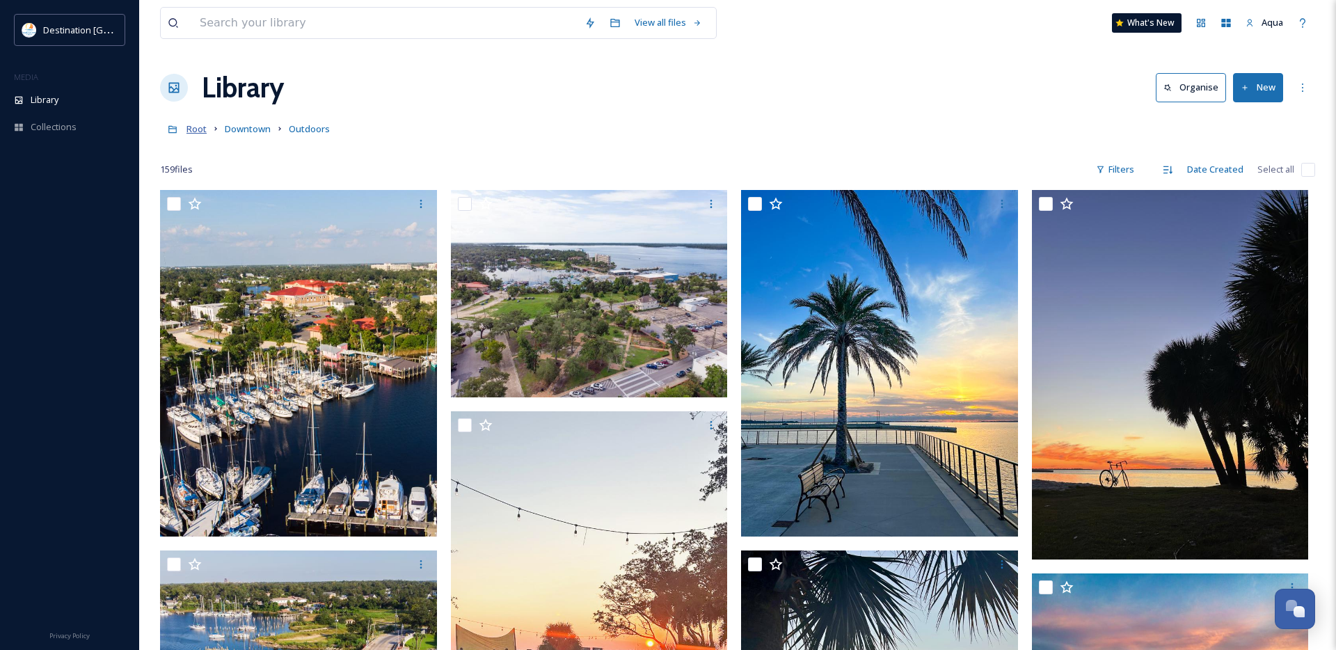
click at [198, 124] on span "Root" at bounding box center [196, 128] width 20 height 13
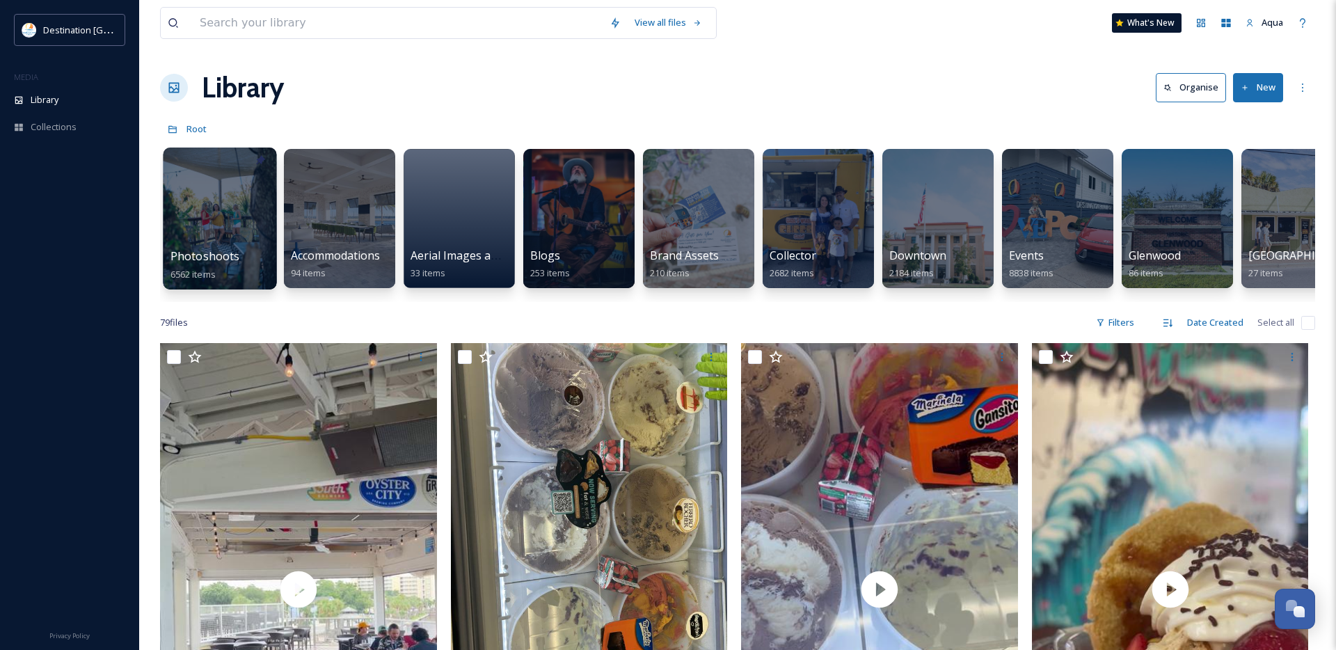
click at [235, 221] on div at bounding box center [219, 219] width 113 height 142
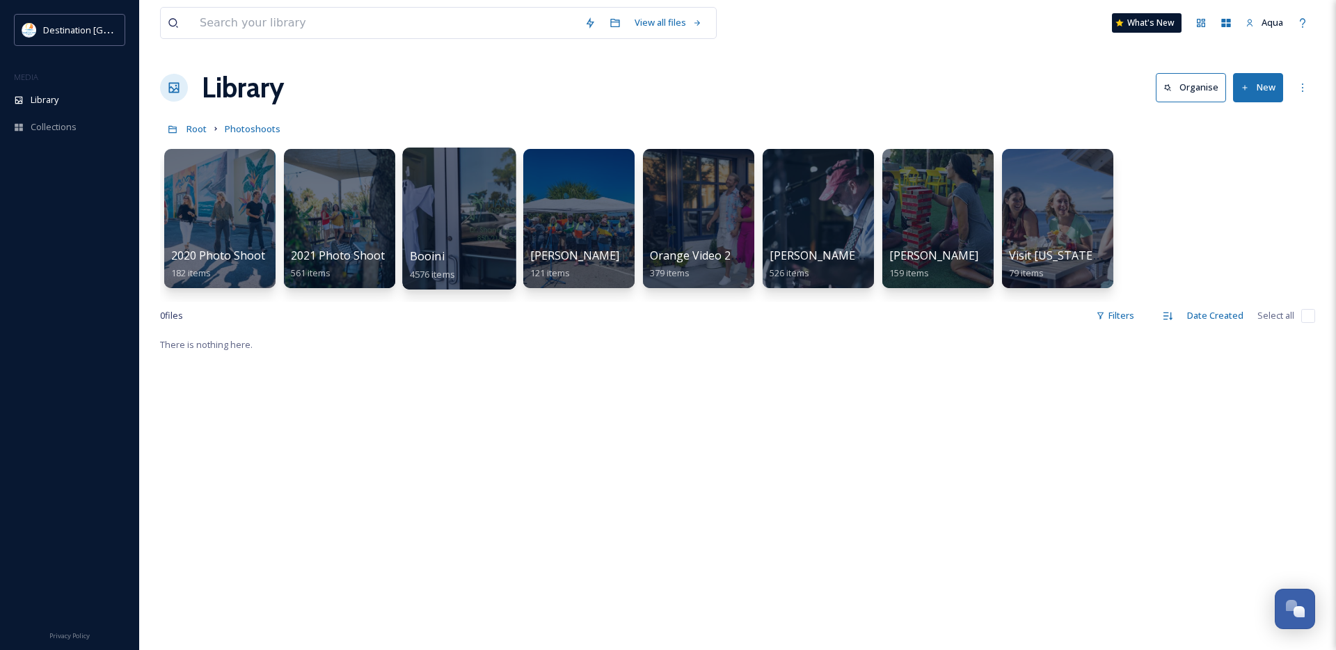
click at [418, 221] on div at bounding box center [458, 219] width 113 height 142
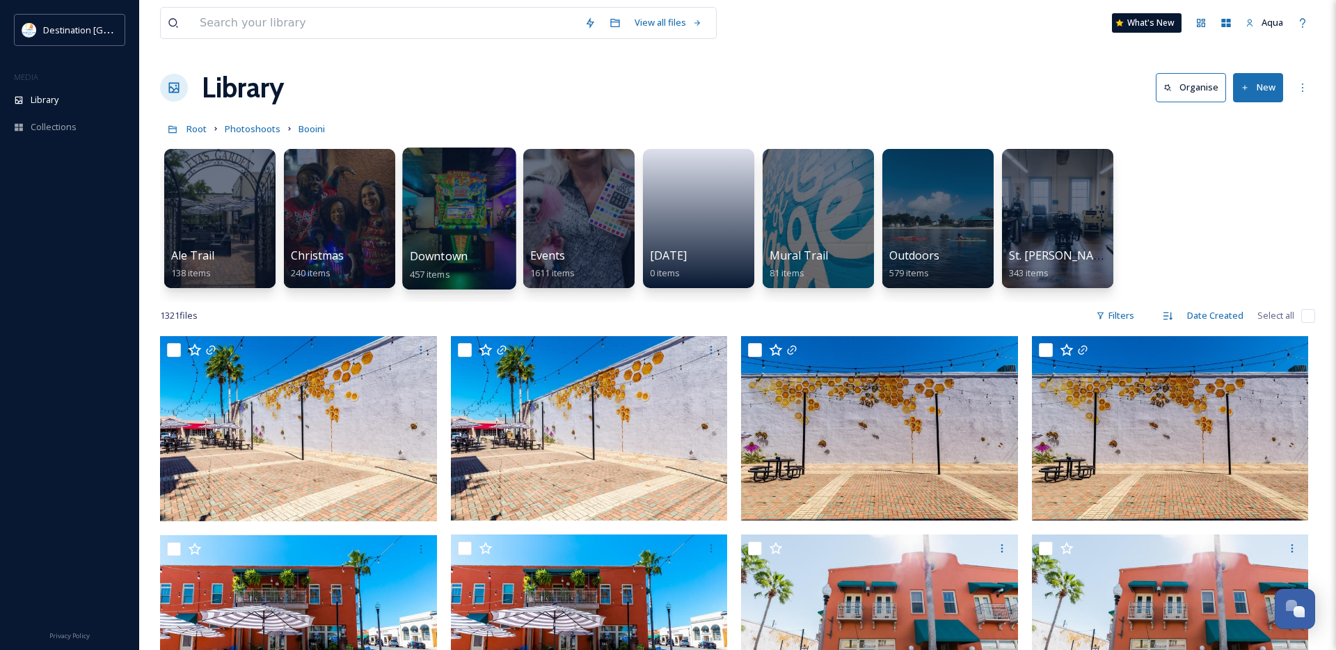
click at [478, 224] on div at bounding box center [458, 219] width 113 height 142
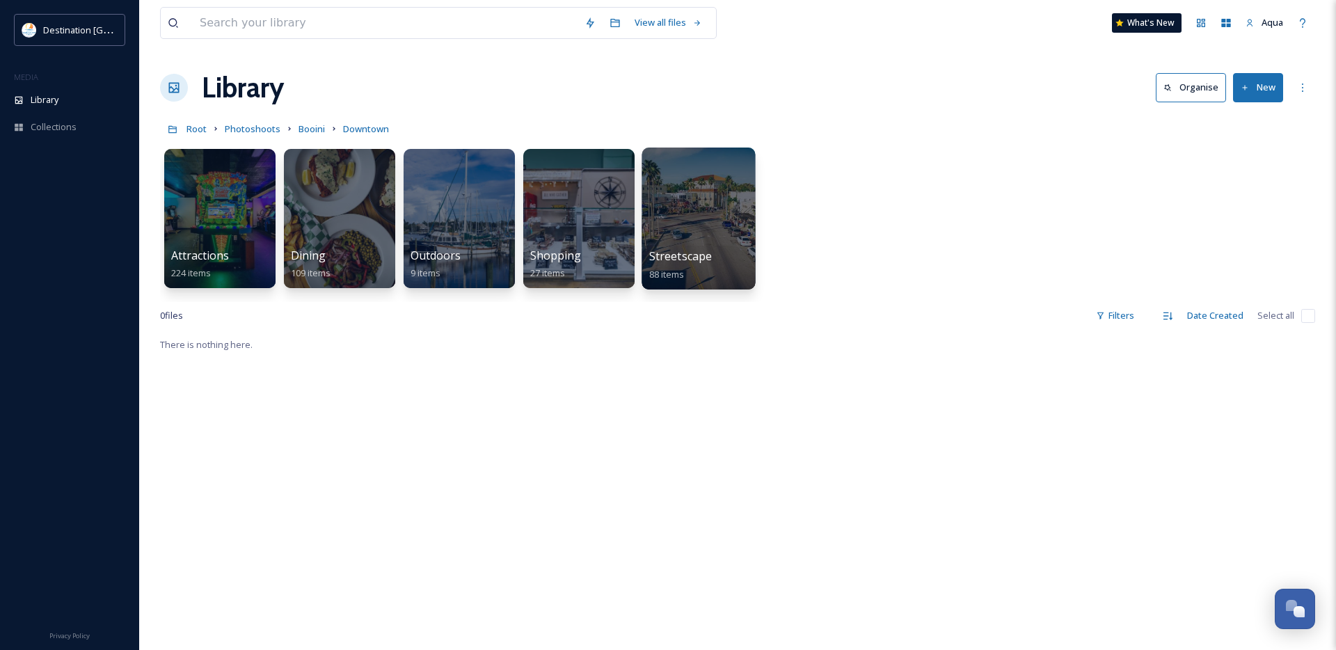
click at [697, 237] on div at bounding box center [698, 219] width 113 height 142
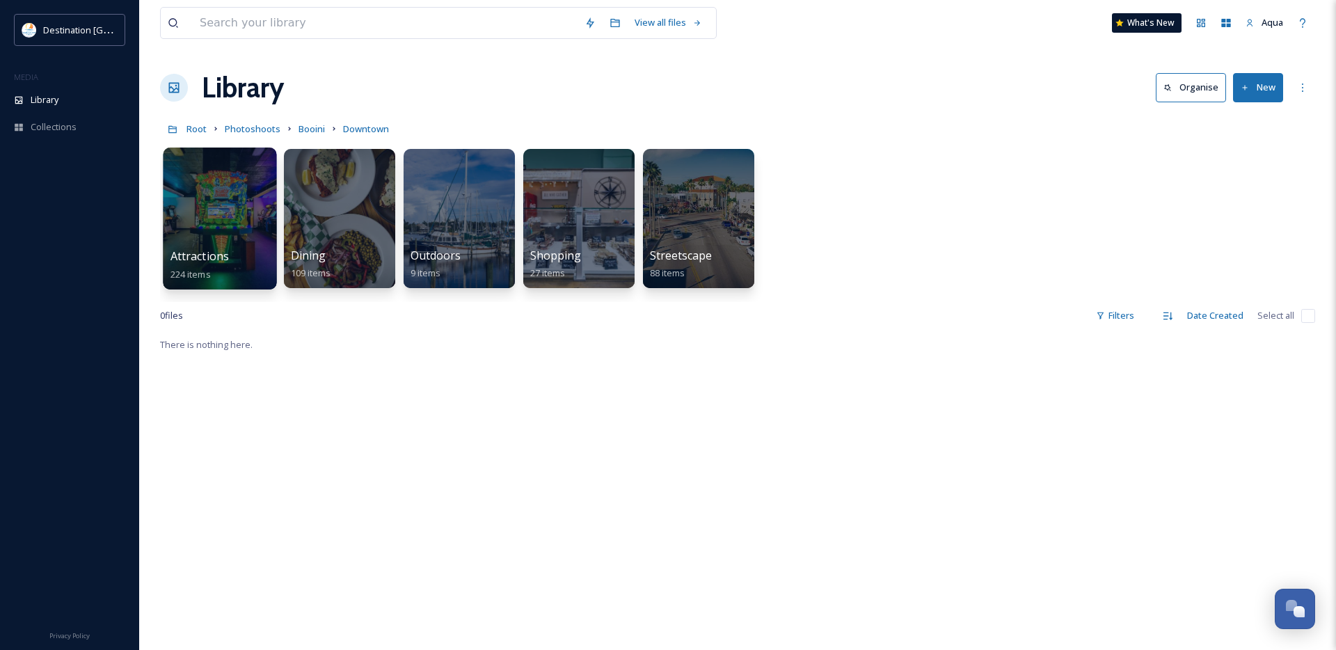
click at [203, 204] on div at bounding box center [219, 219] width 113 height 142
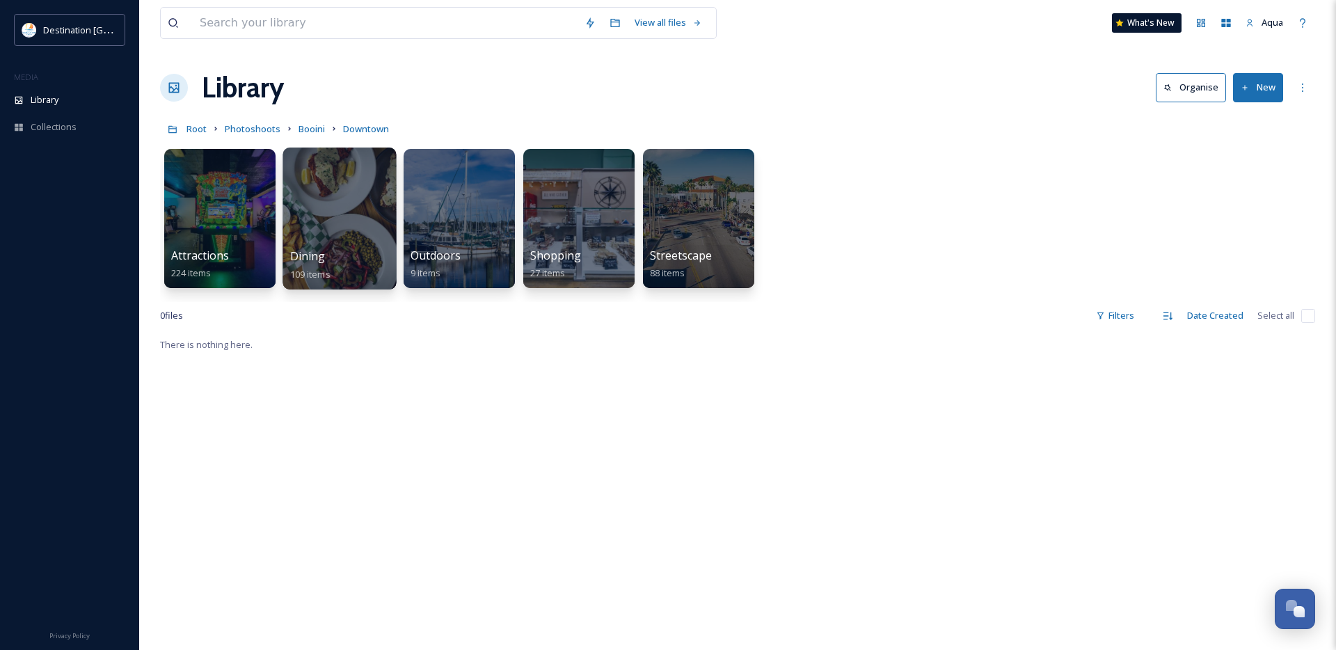
click at [327, 223] on div at bounding box center [339, 219] width 113 height 142
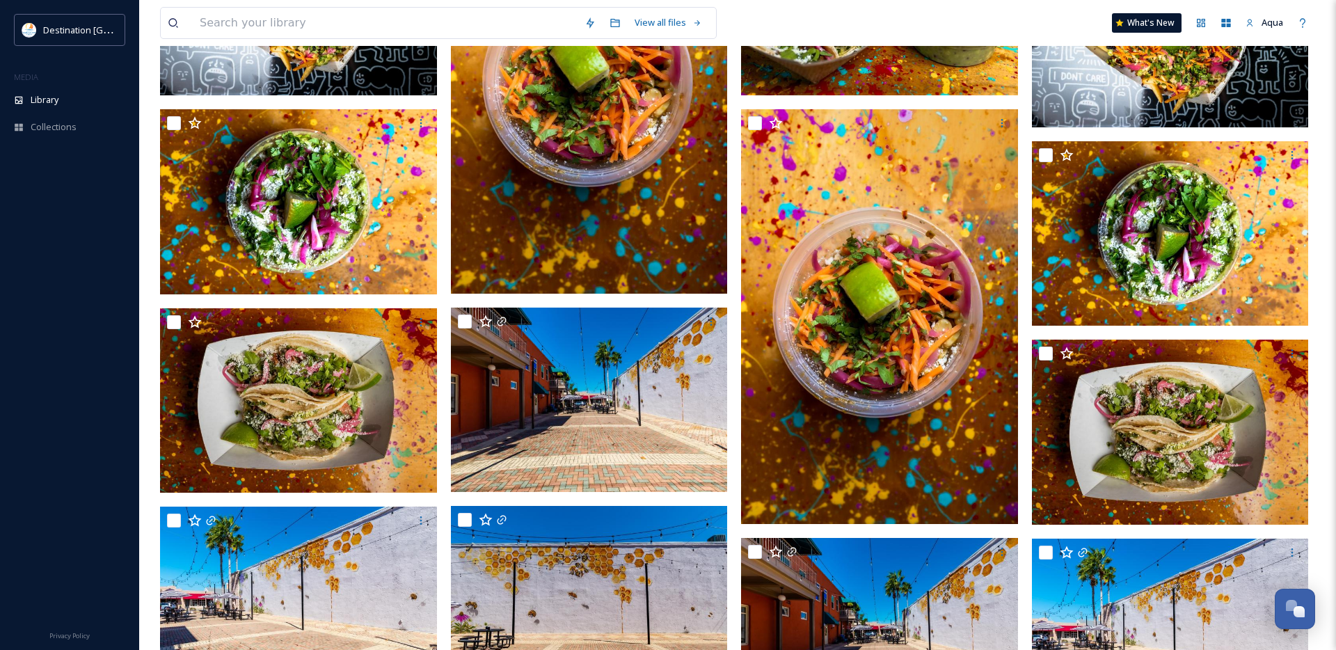
scroll to position [7762, 0]
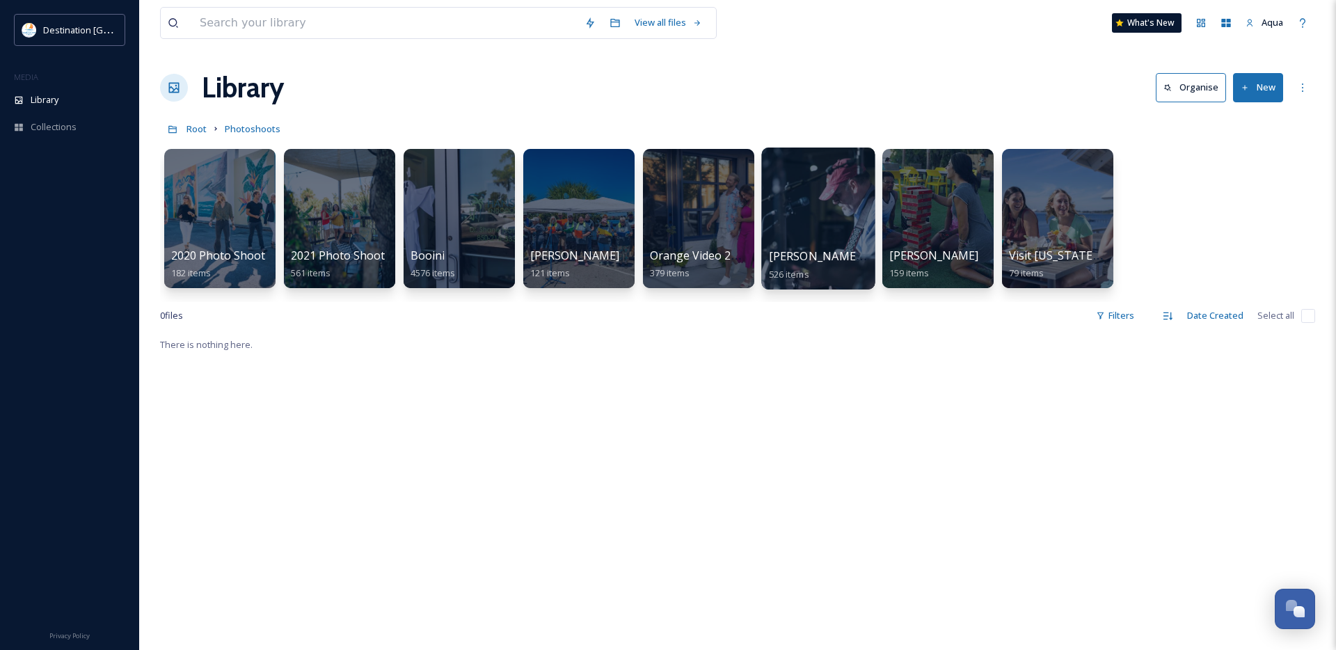
click at [811, 212] on div at bounding box center [817, 219] width 113 height 142
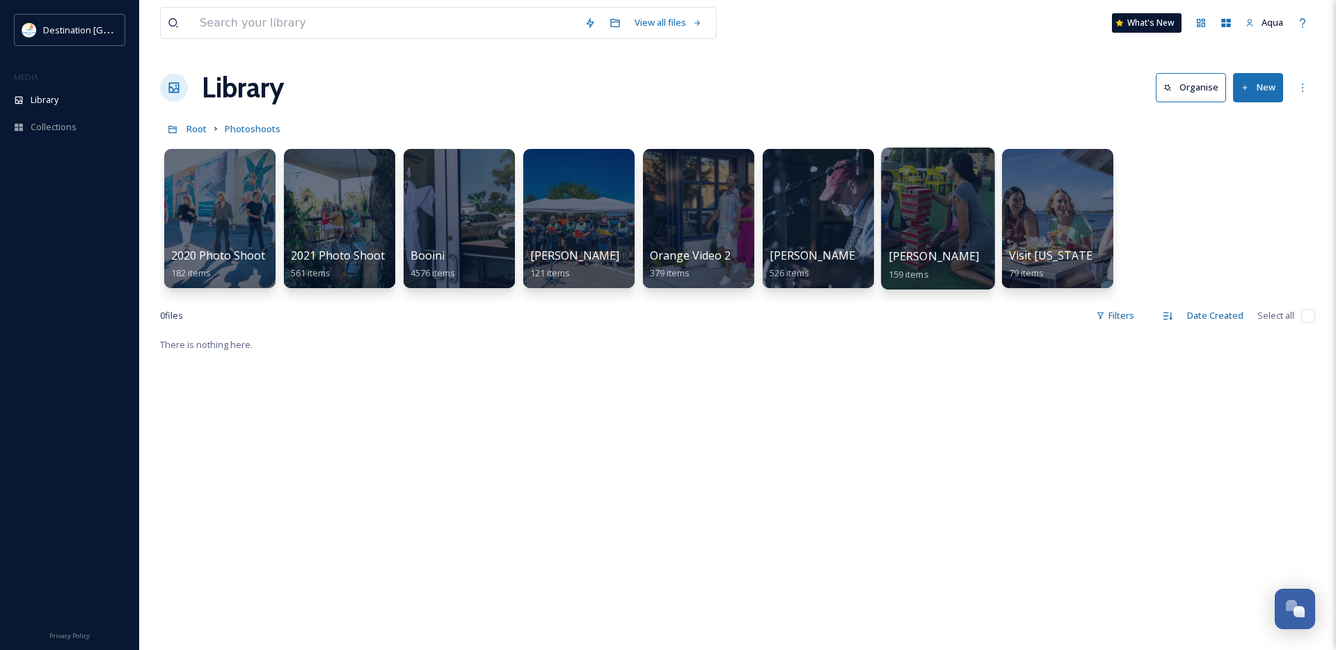
click at [963, 228] on div at bounding box center [937, 219] width 113 height 142
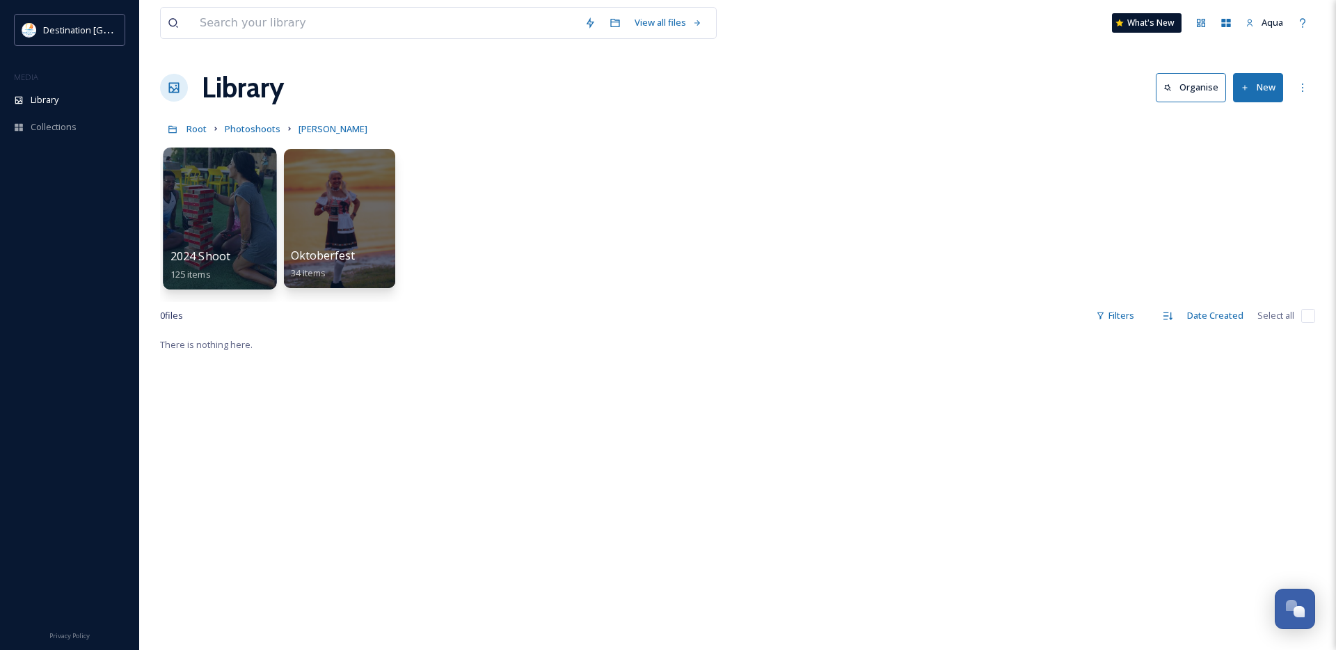
click at [234, 202] on div at bounding box center [219, 219] width 113 height 142
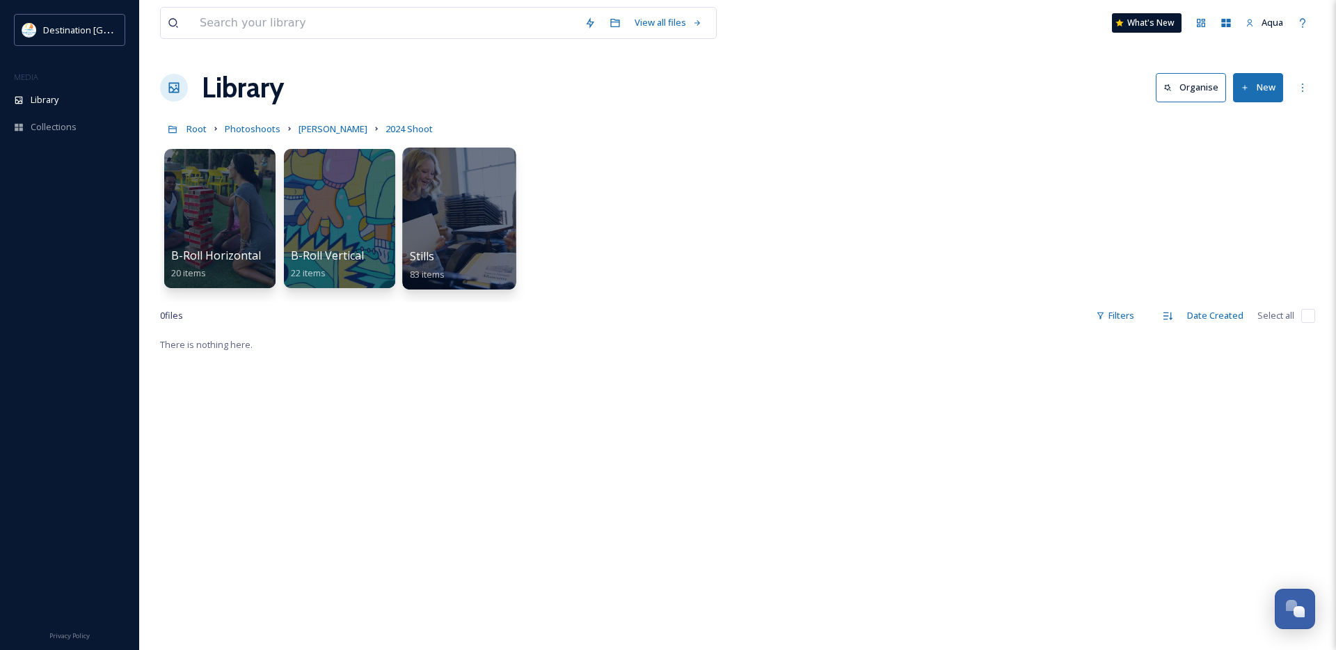
click at [450, 218] on div at bounding box center [458, 219] width 113 height 142
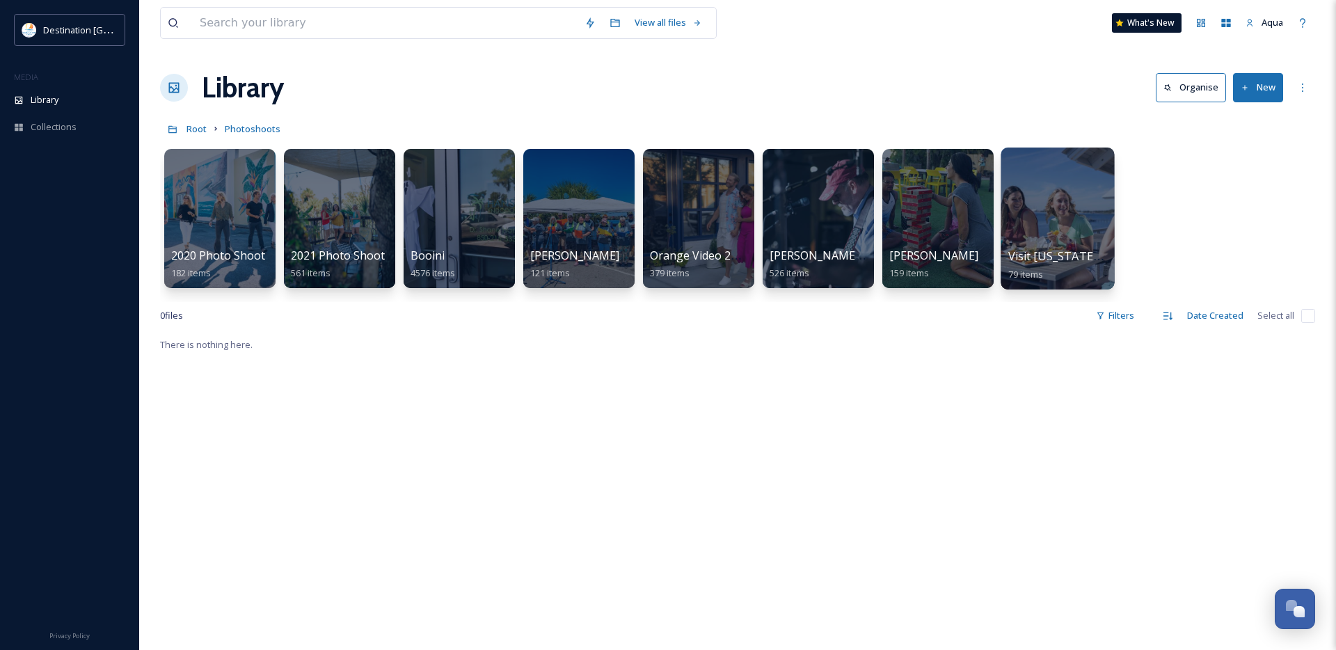
click at [1033, 252] on span "Visit [US_STATE] Photo Shoot 2024" at bounding box center [1101, 255] width 187 height 15
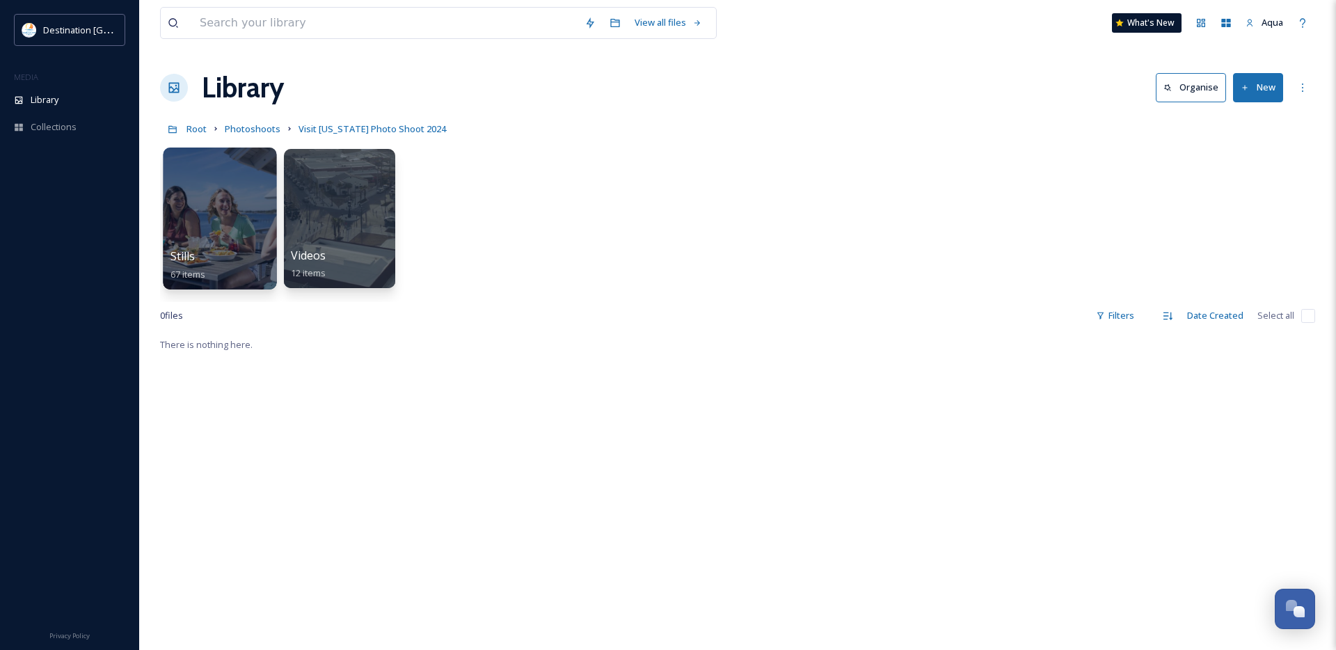
click at [212, 208] on div at bounding box center [219, 219] width 113 height 142
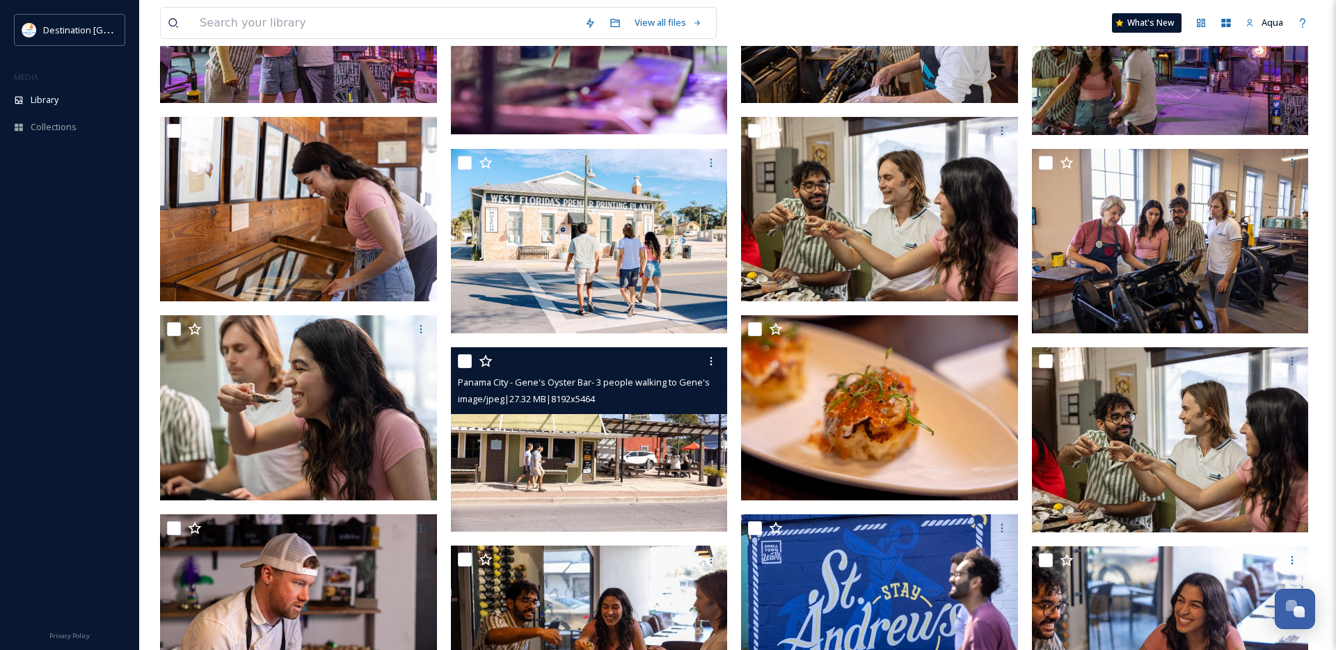
scroll to position [854, 0]
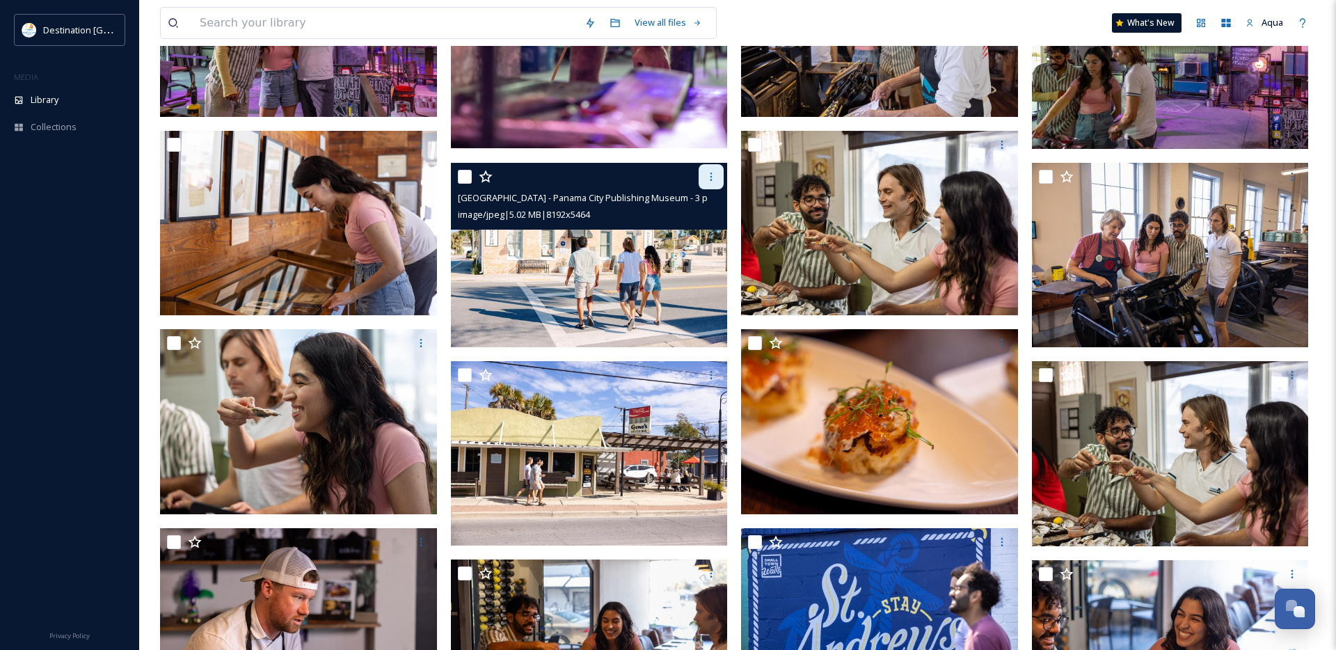
click at [709, 176] on icon at bounding box center [711, 176] width 11 height 11
click at [701, 232] on span "Download" at bounding box center [695, 234] width 42 height 13
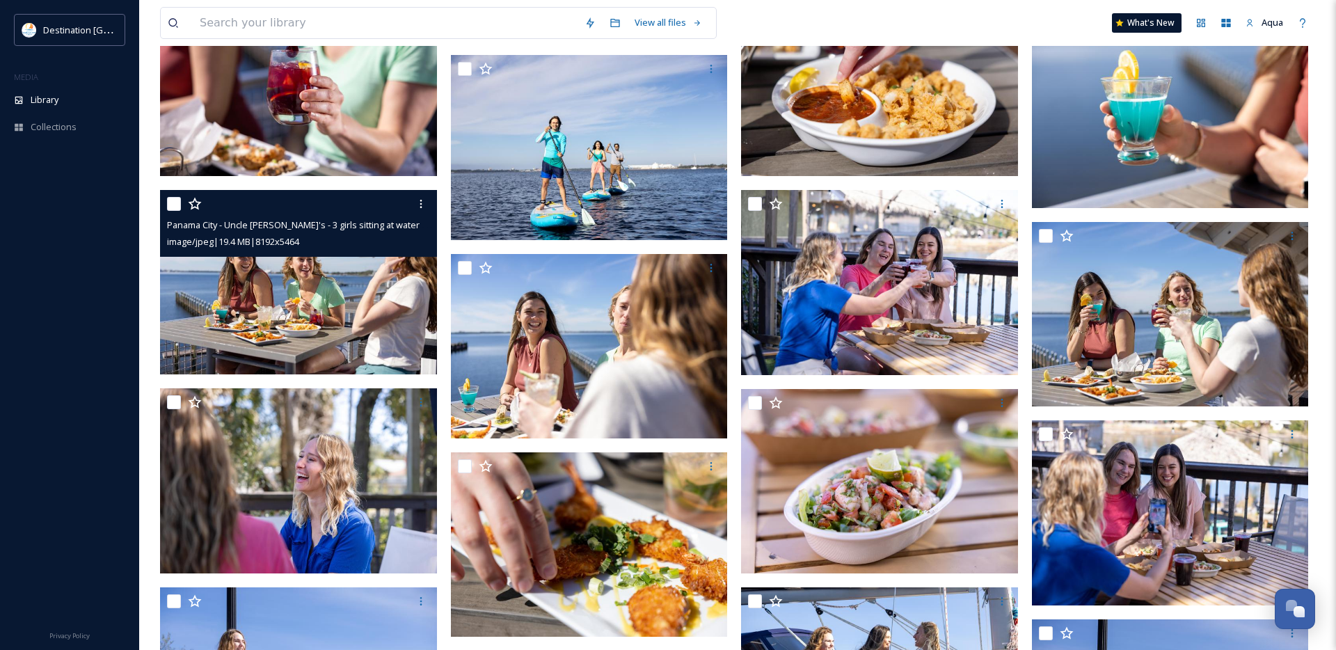
scroll to position [2188, 0]
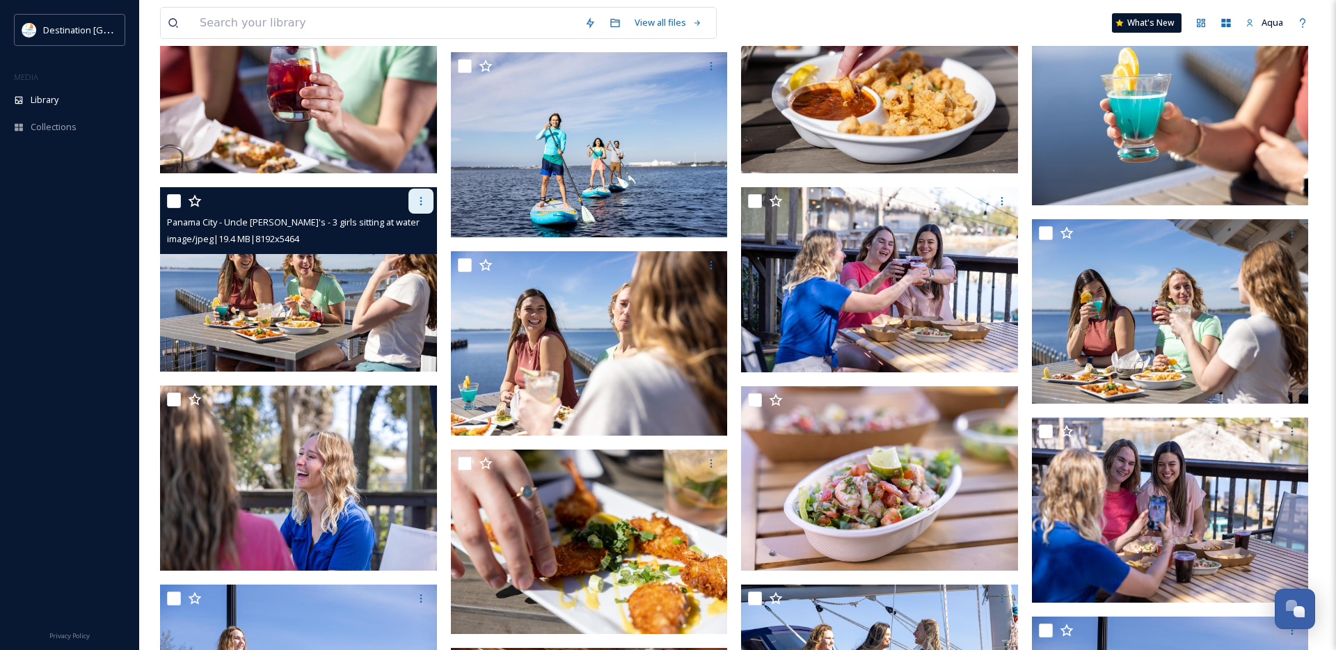
click at [420, 202] on icon at bounding box center [420, 201] width 11 height 11
click at [420, 253] on span "Download" at bounding box center [404, 258] width 42 height 13
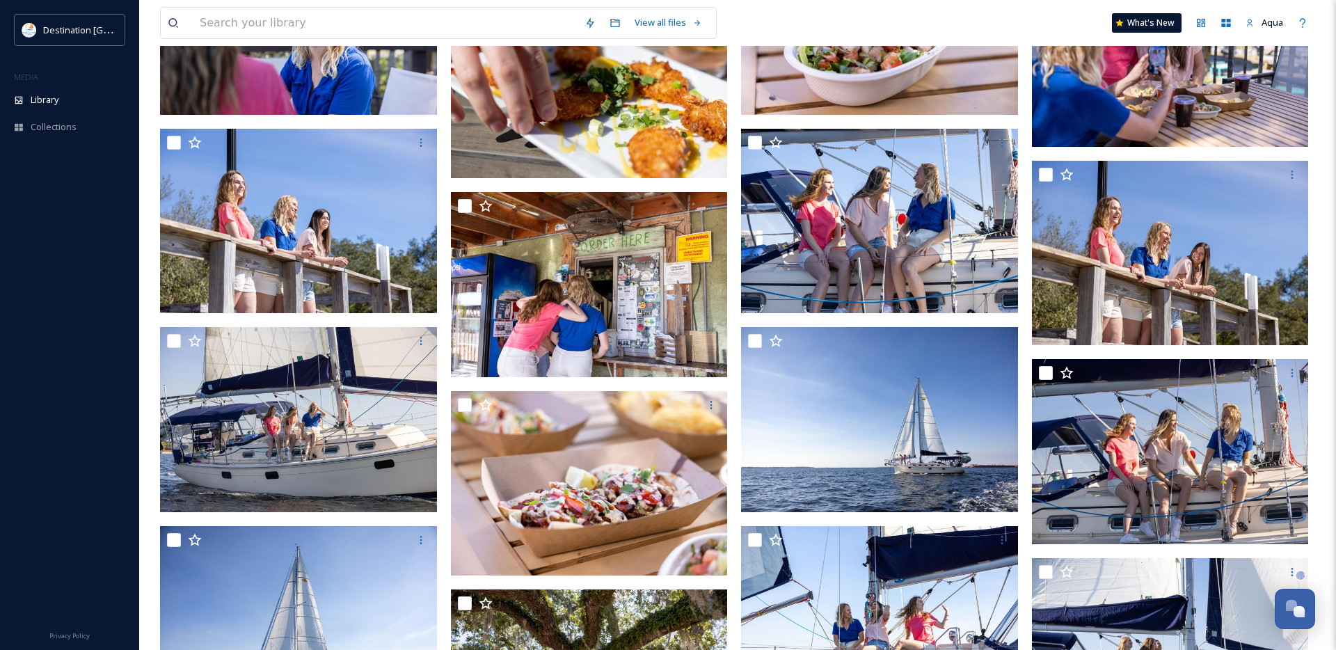
scroll to position [2646, 0]
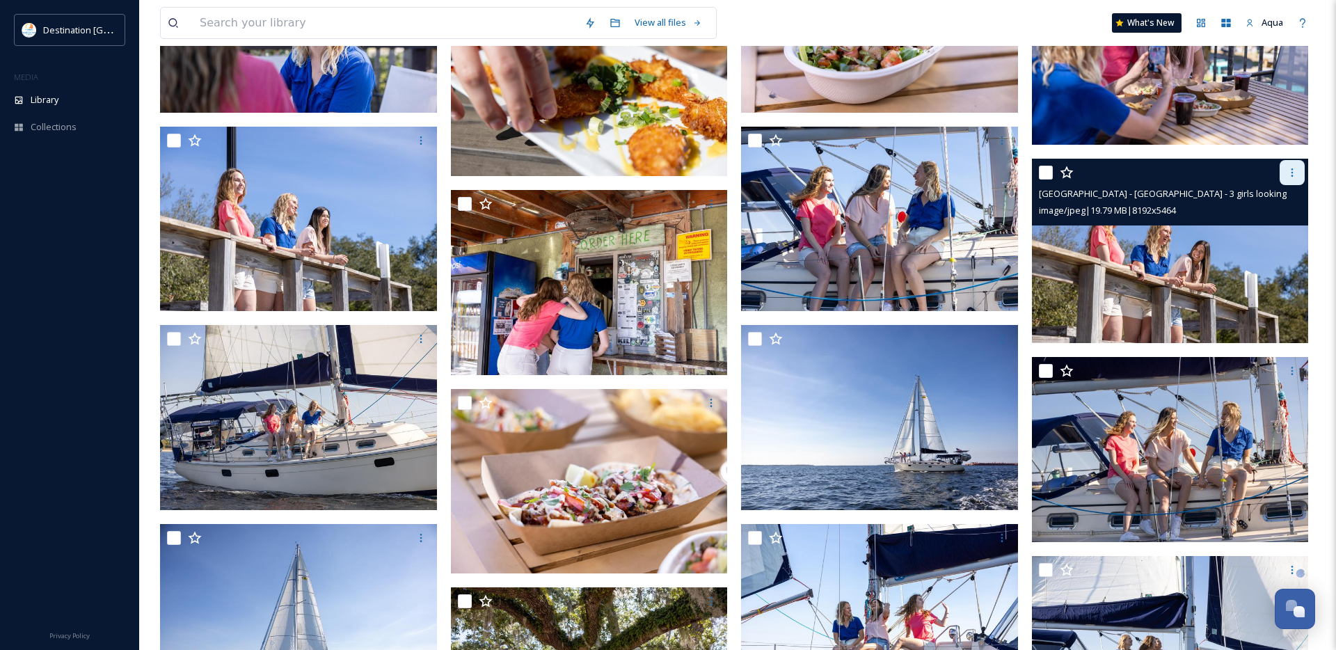
click at [1291, 172] on icon at bounding box center [1292, 172] width 11 height 11
click at [1278, 223] on span "Download" at bounding box center [1276, 229] width 42 height 13
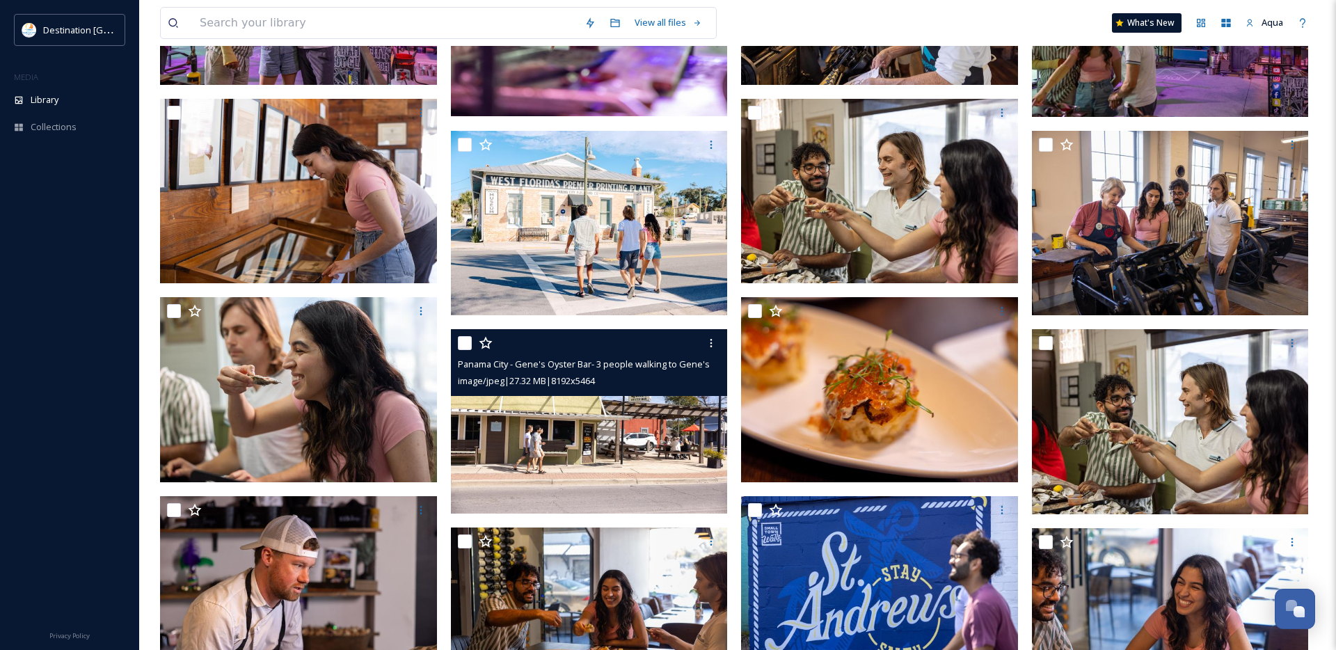
scroll to position [853, 0]
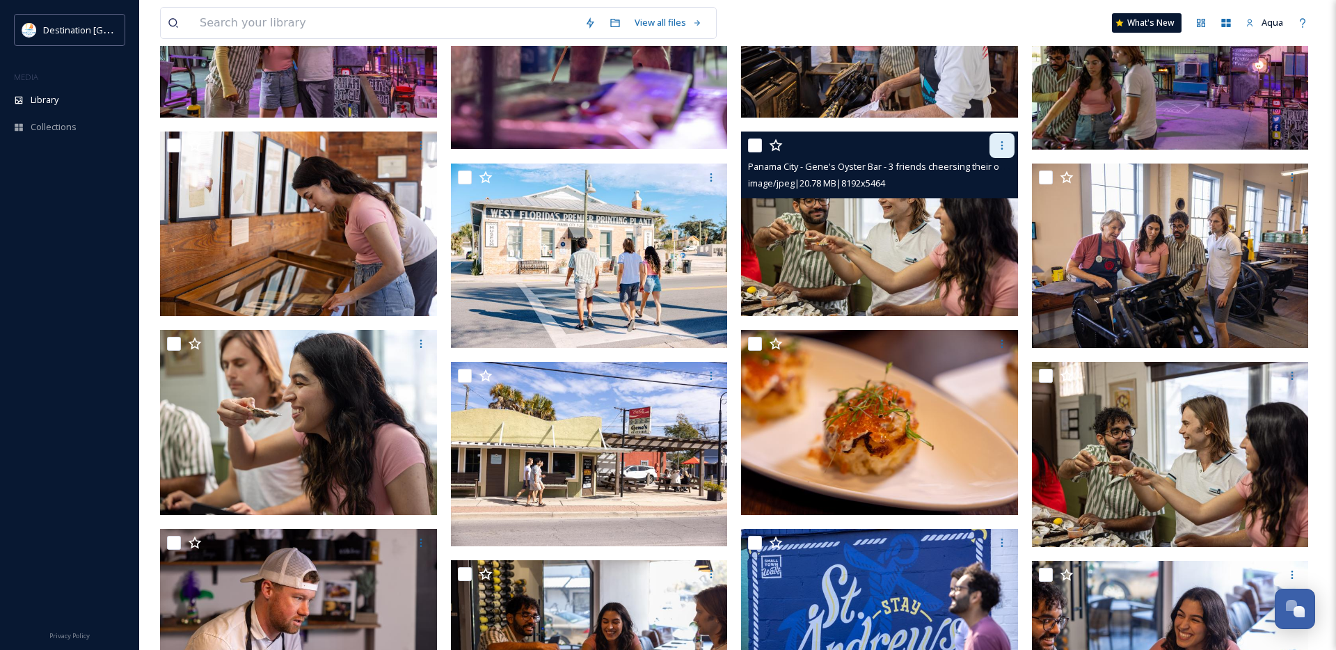
click at [1002, 146] on icon at bounding box center [1001, 145] width 11 height 11
click at [988, 207] on span "Download" at bounding box center [985, 202] width 42 height 13
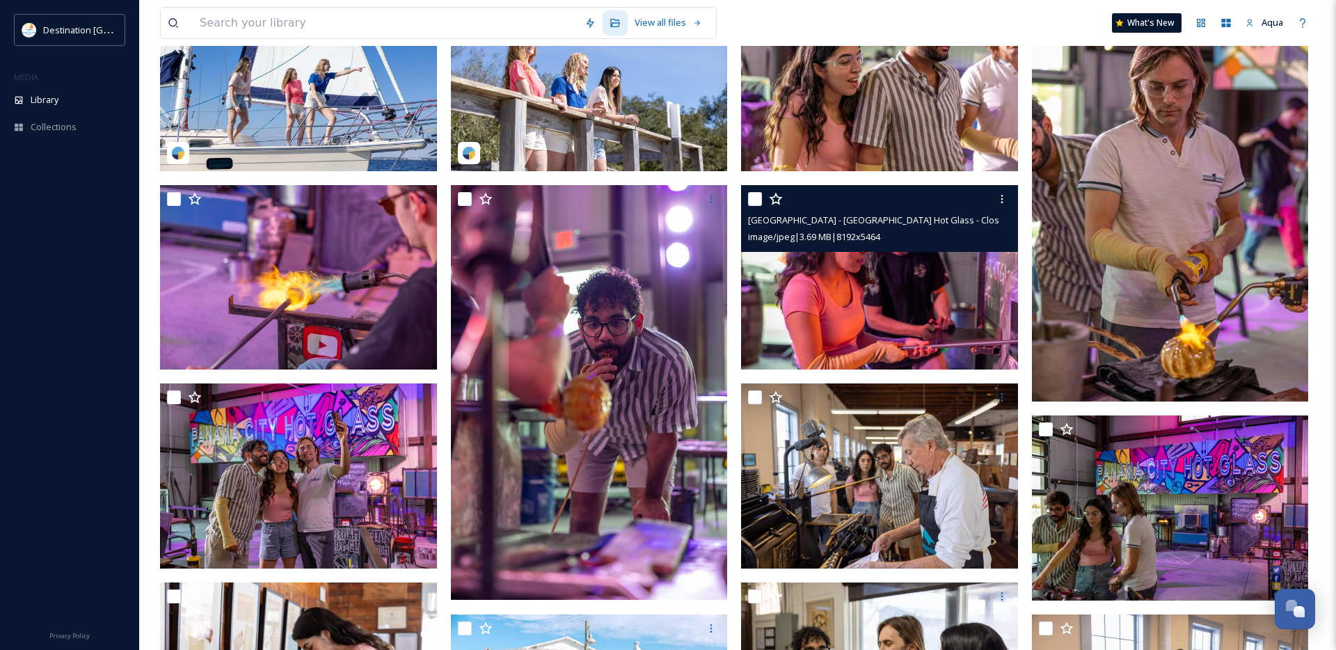
scroll to position [404, 0]
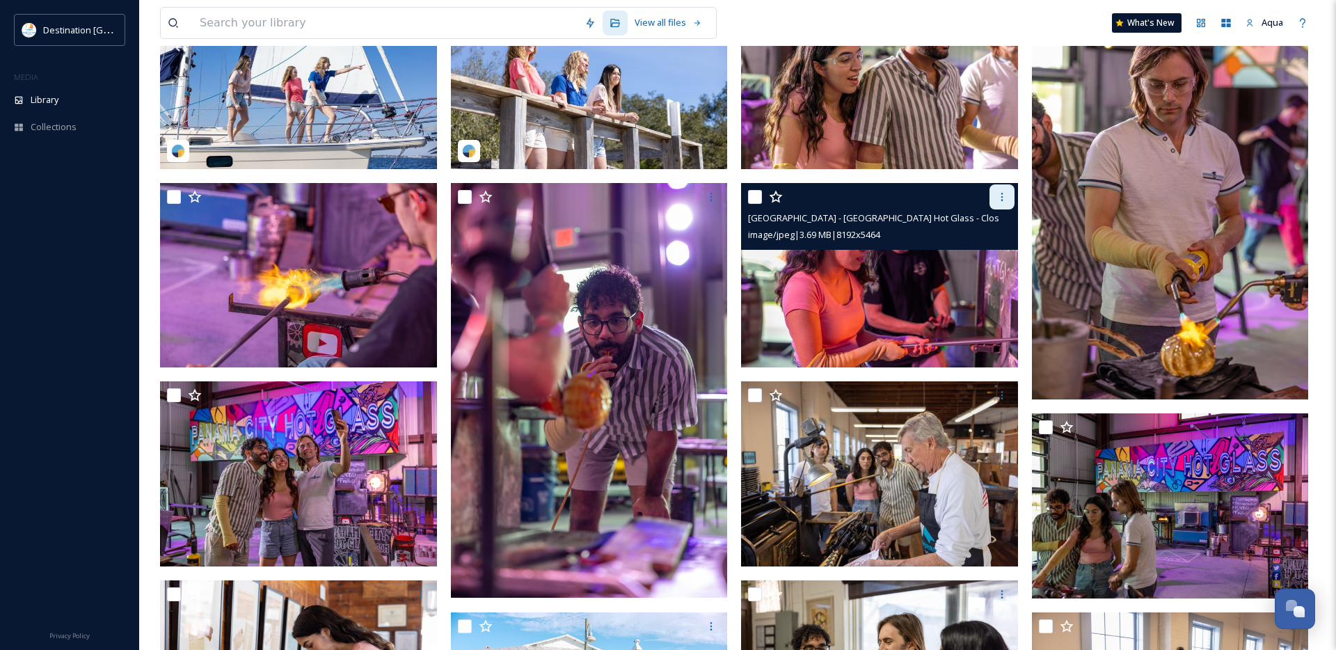
click at [999, 199] on icon at bounding box center [1001, 196] width 11 height 11
click at [996, 255] on span "Download" at bounding box center [985, 254] width 42 height 13
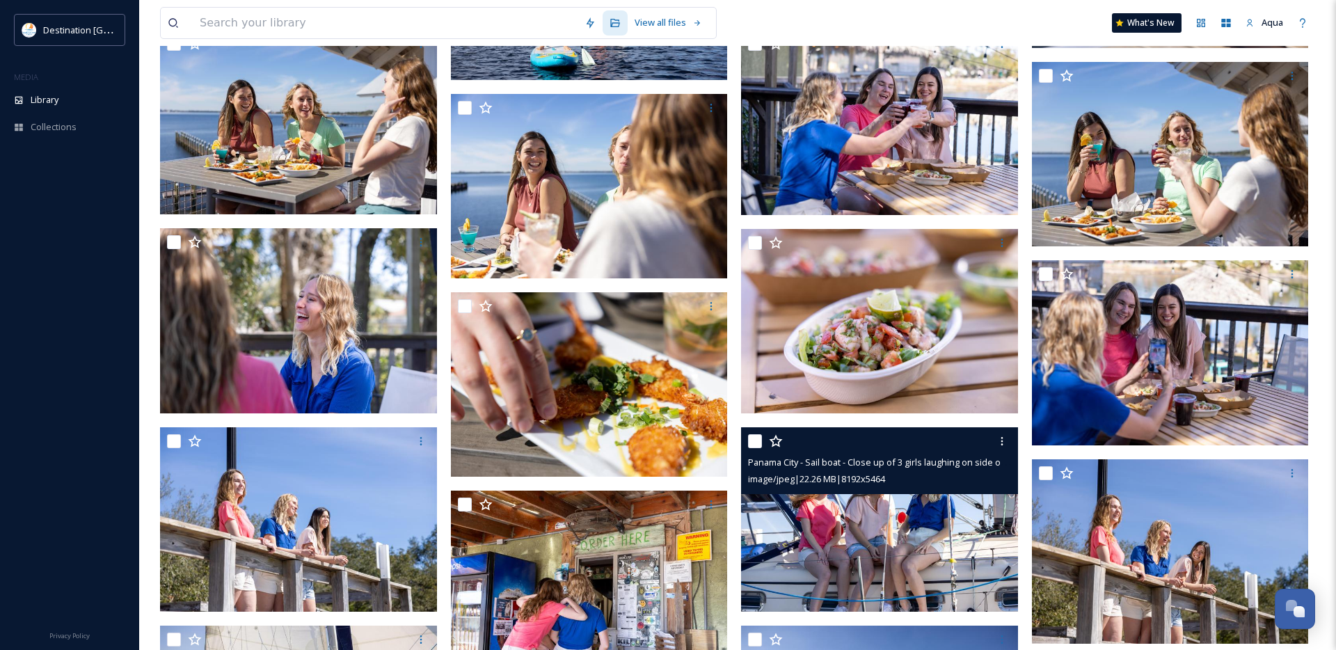
scroll to position [2420, 0]
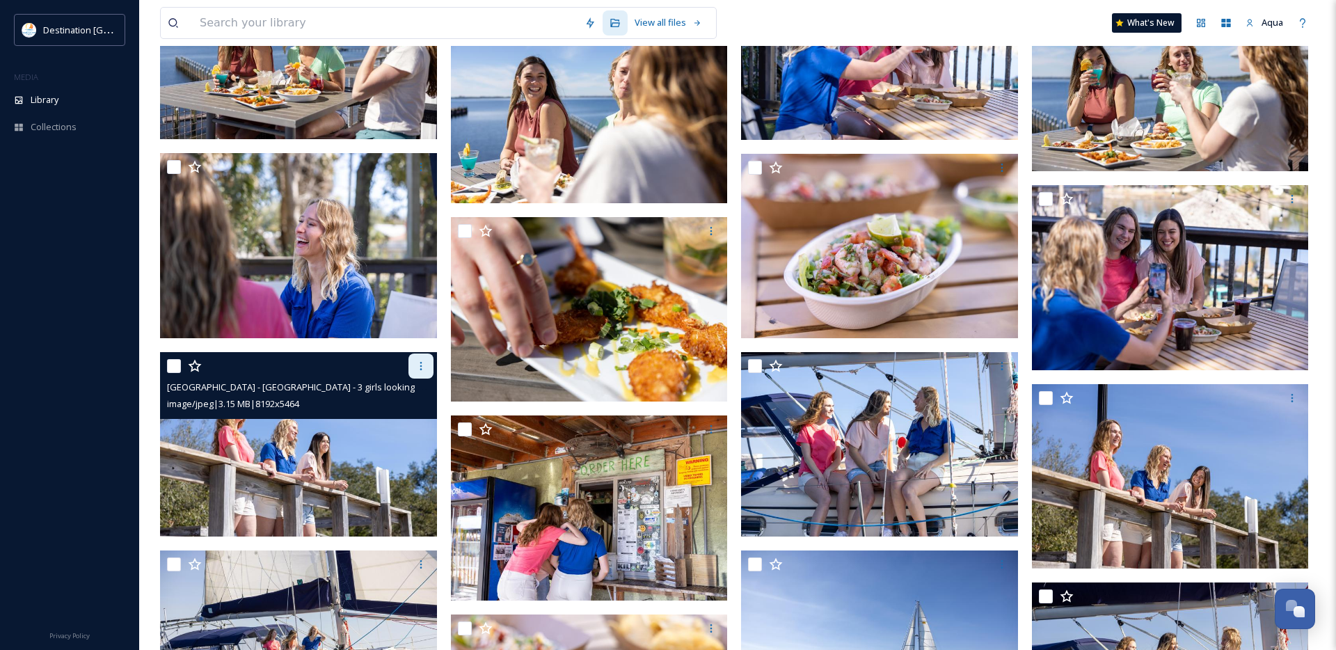
click at [424, 369] on icon at bounding box center [420, 365] width 11 height 11
click at [407, 427] on span "Download" at bounding box center [404, 423] width 42 height 13
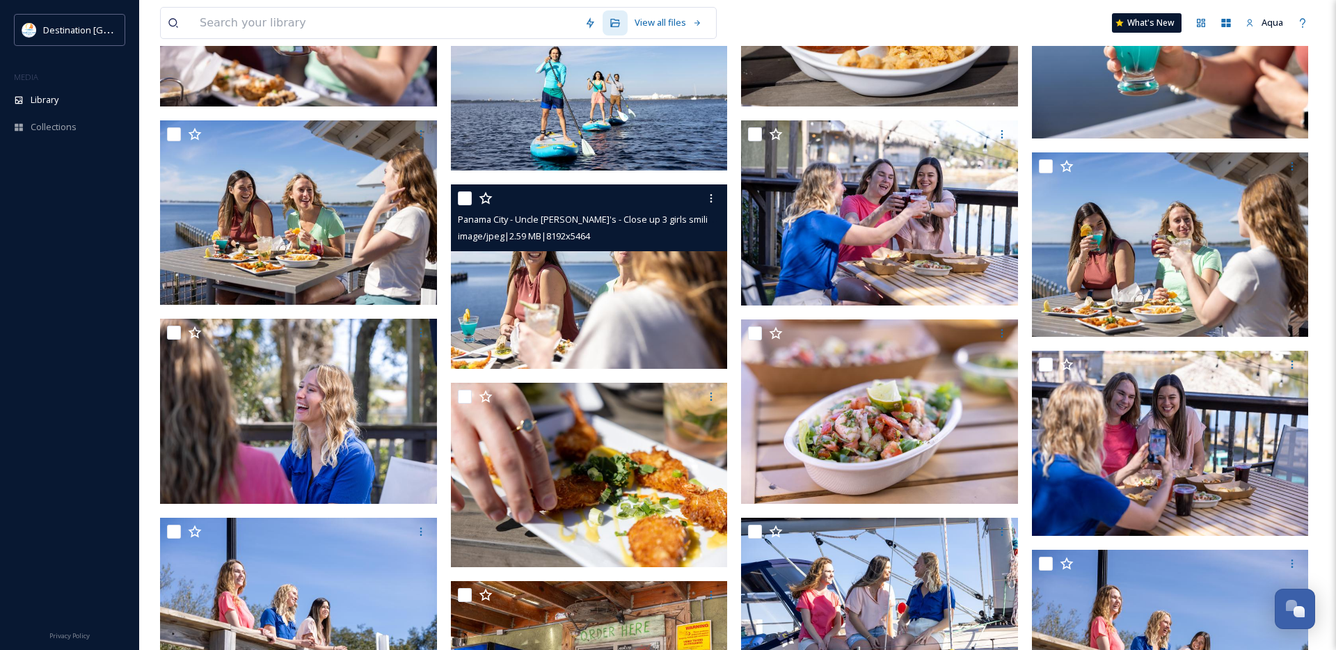
scroll to position [2250, 0]
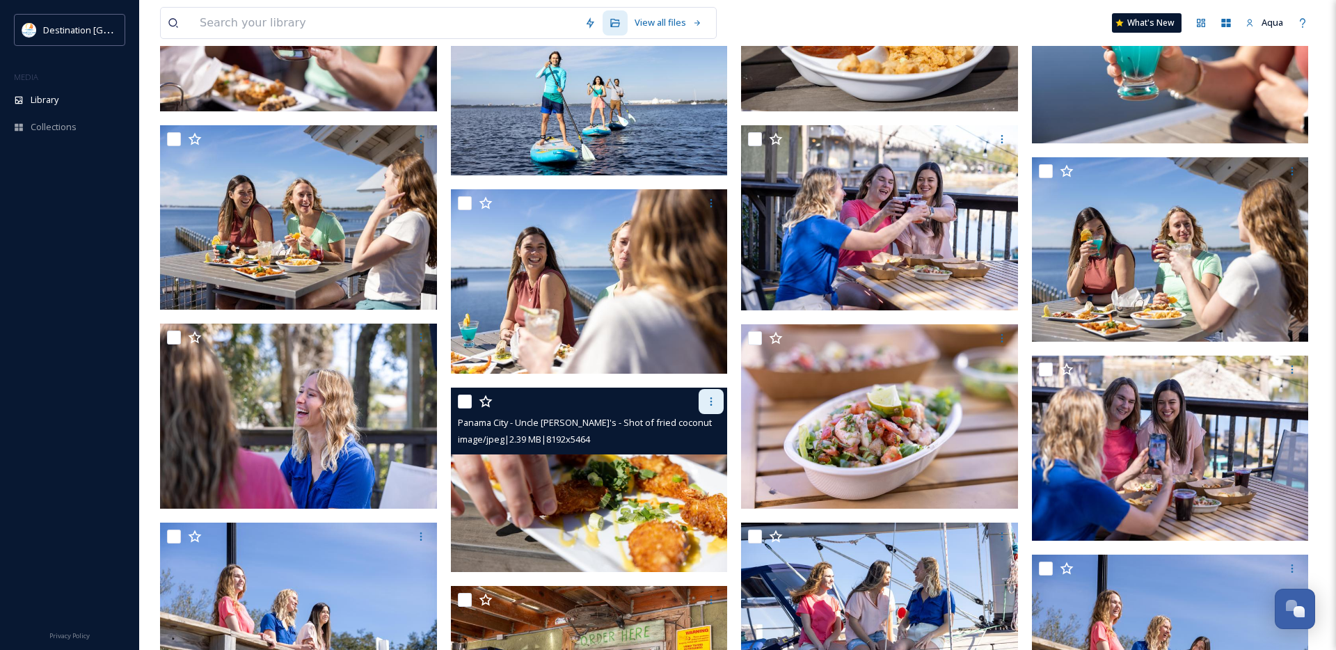
click at [710, 399] on icon at bounding box center [711, 401] width 11 height 11
click at [697, 462] on span "Download" at bounding box center [695, 458] width 42 height 13
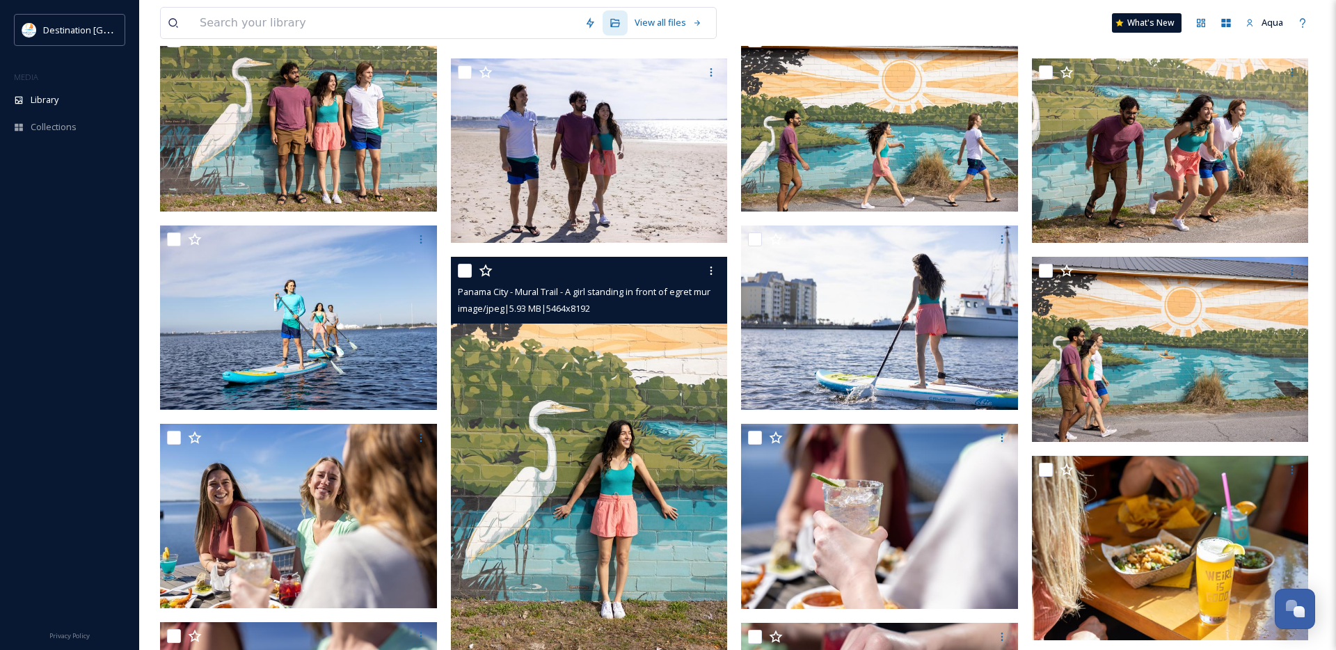
scroll to position [1552, 0]
